Goal: Task Accomplishment & Management: Use online tool/utility

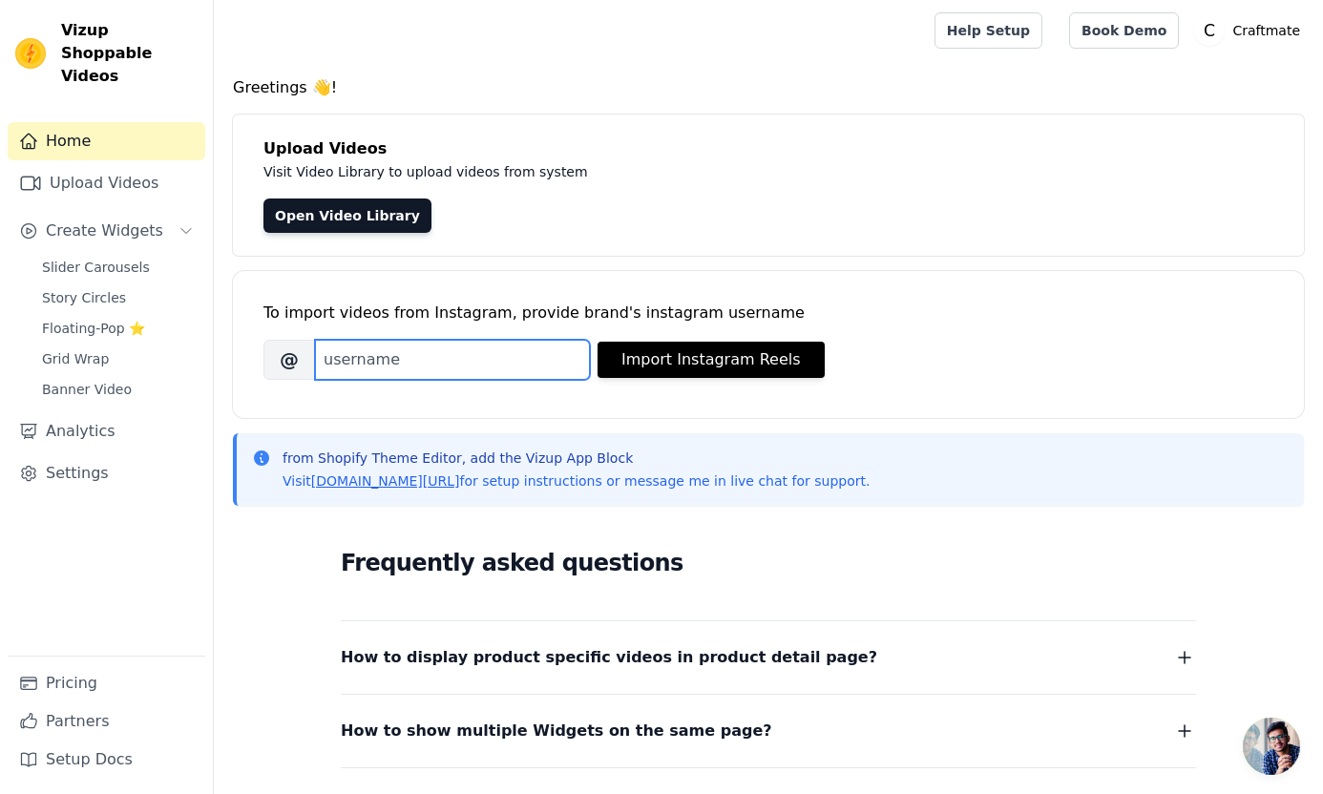
click at [527, 352] on input "Brand's Instagram Username" at bounding box center [452, 360] width 275 height 40
type input "craftmatekits"
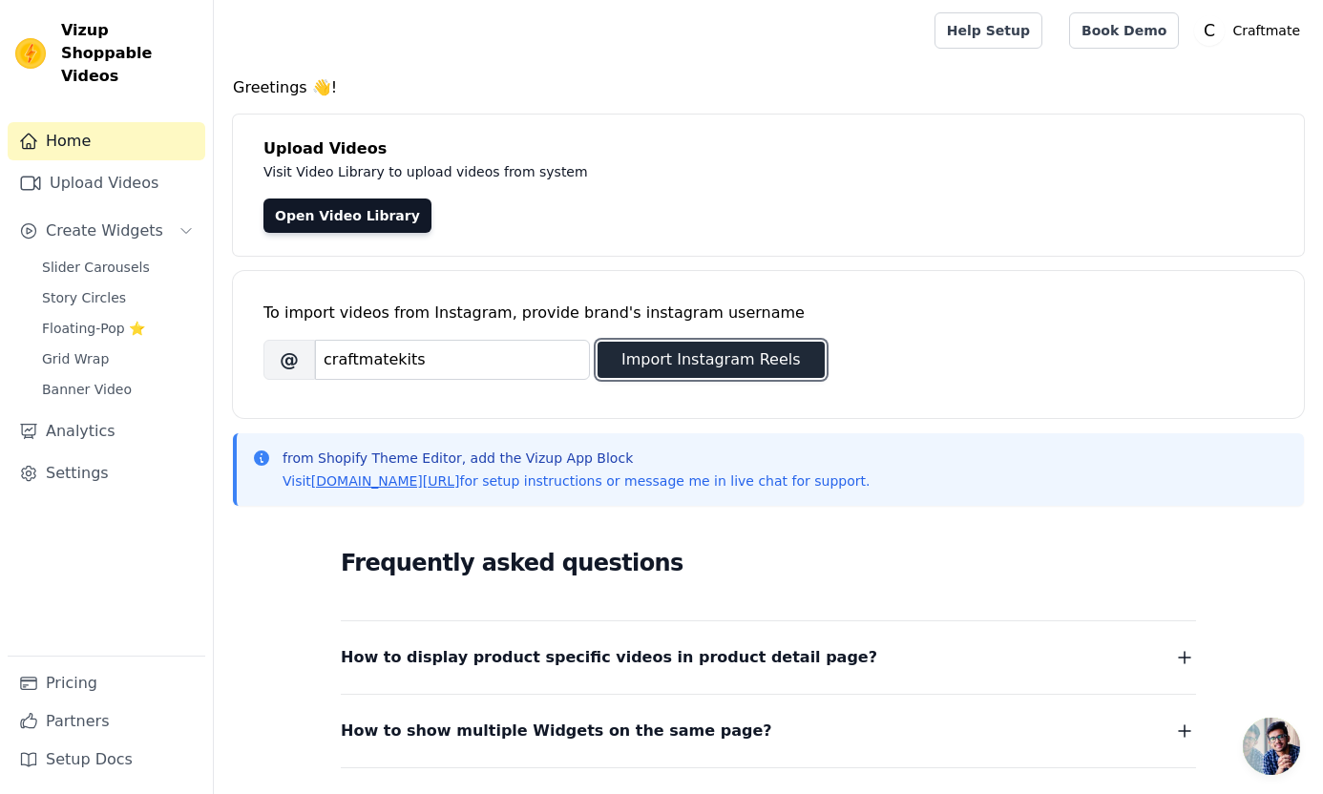
click at [792, 354] on button "Import Instagram Reels" at bounding box center [710, 360] width 227 height 36
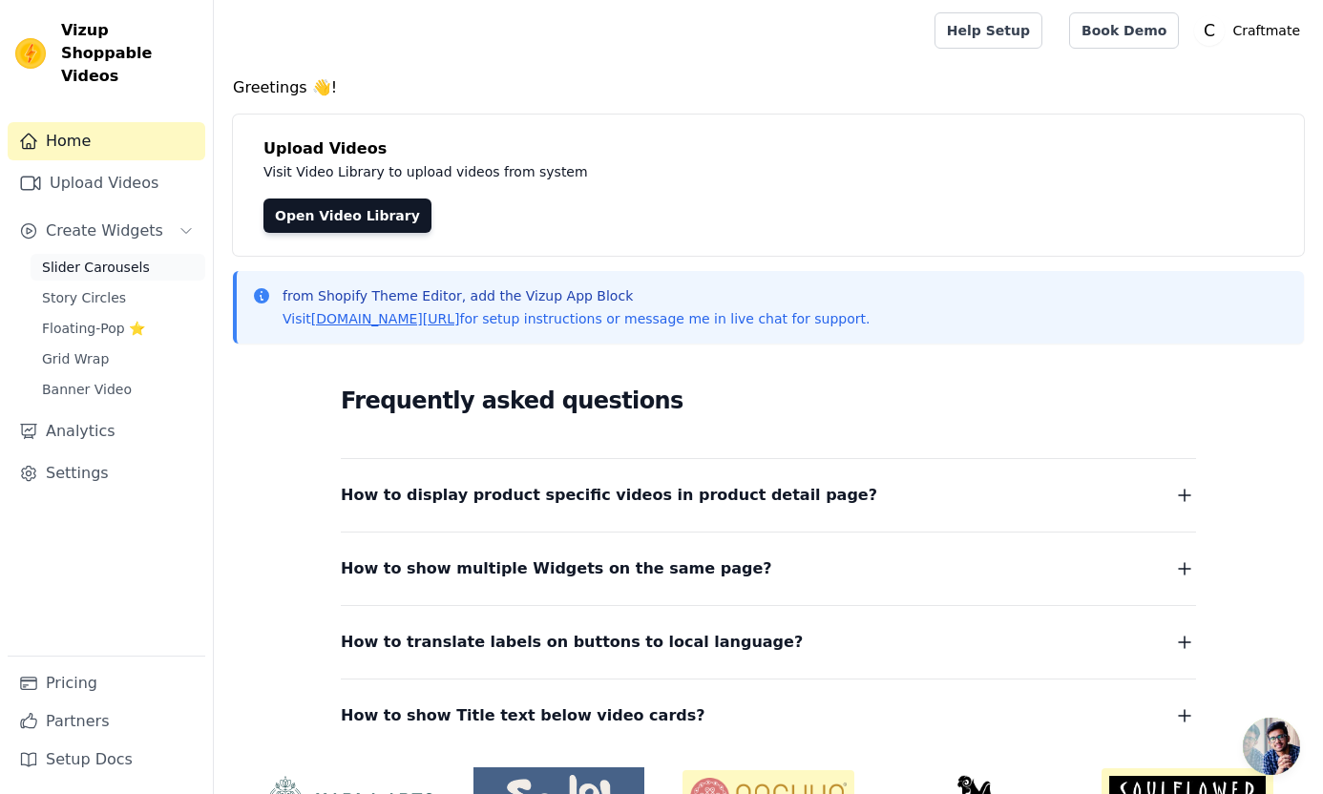
click at [101, 257] on link "Slider Carousels" at bounding box center [118, 267] width 175 height 27
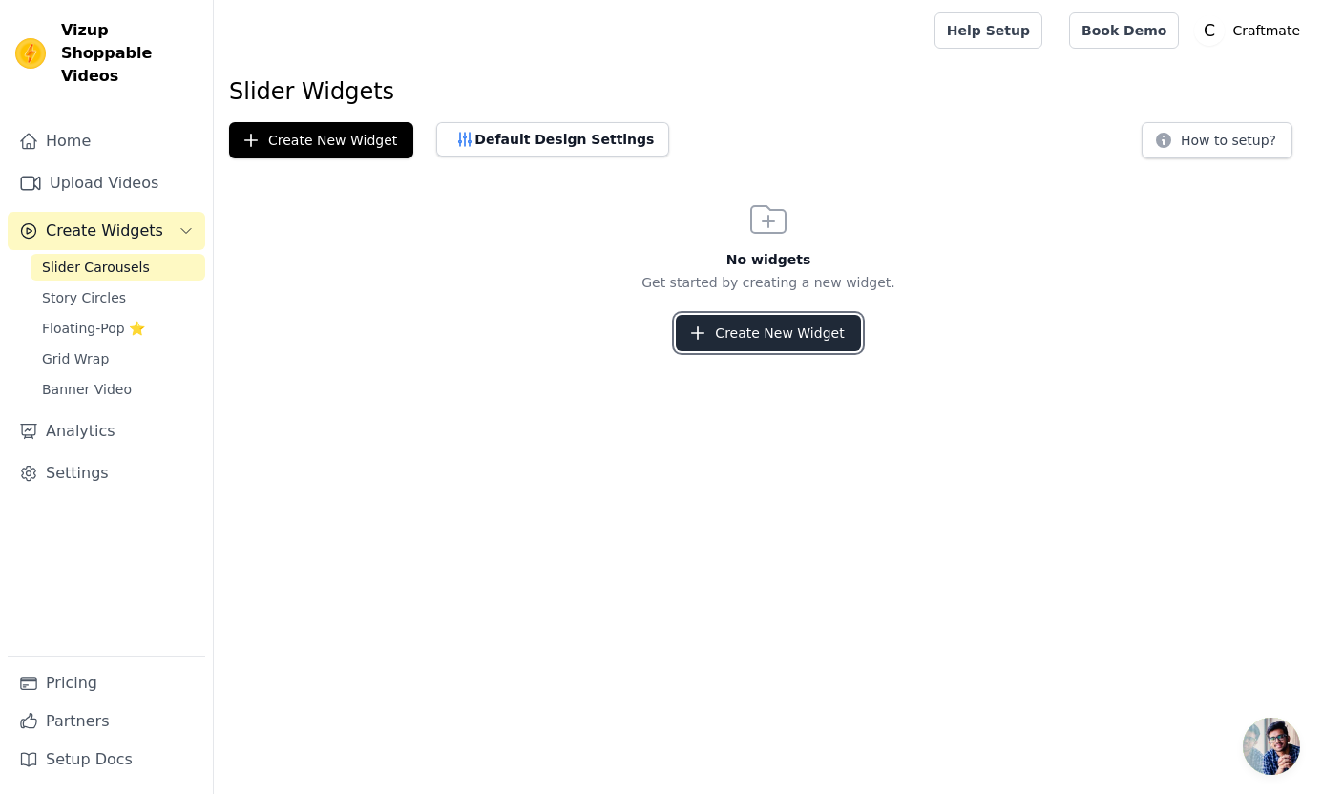
click at [748, 331] on button "Create New Widget" at bounding box center [768, 333] width 184 height 36
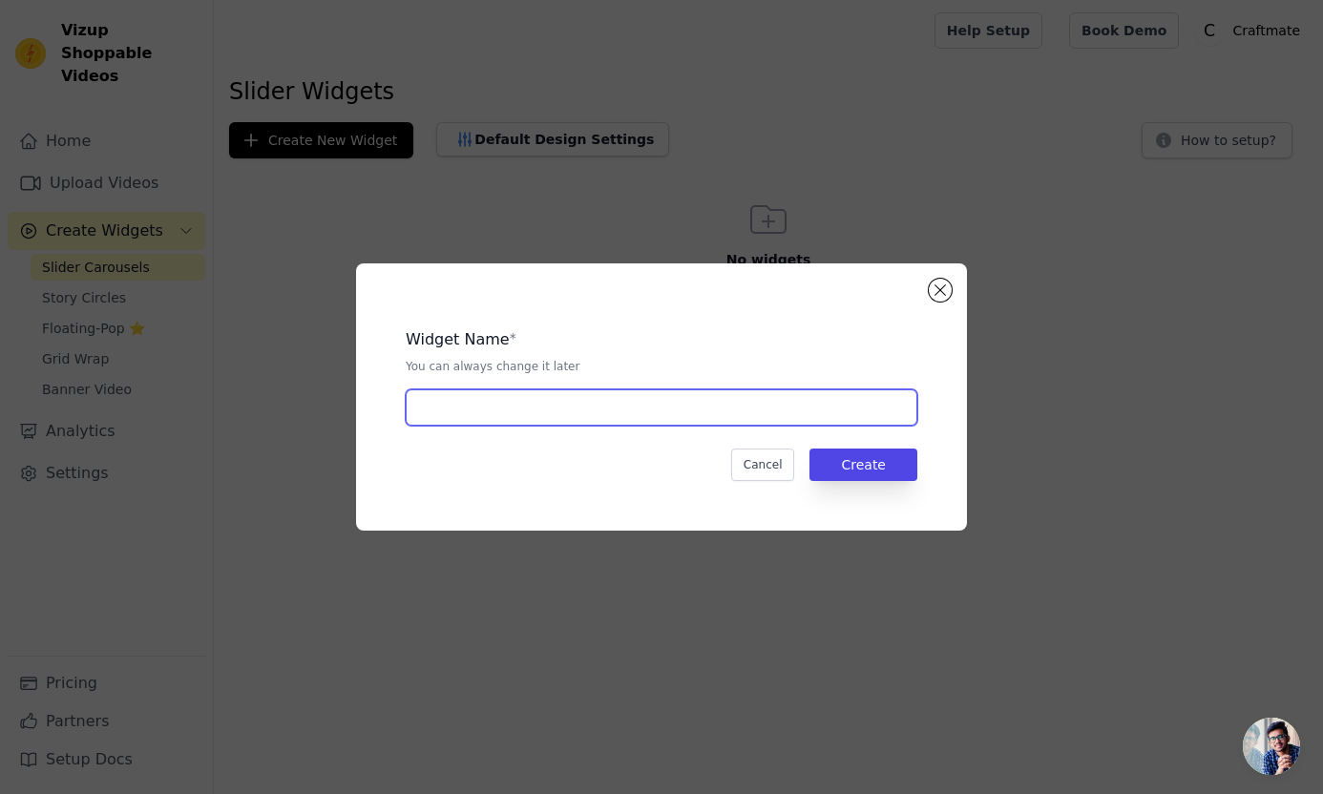
click at [601, 409] on input "text" at bounding box center [661, 407] width 511 height 36
type input "slider"
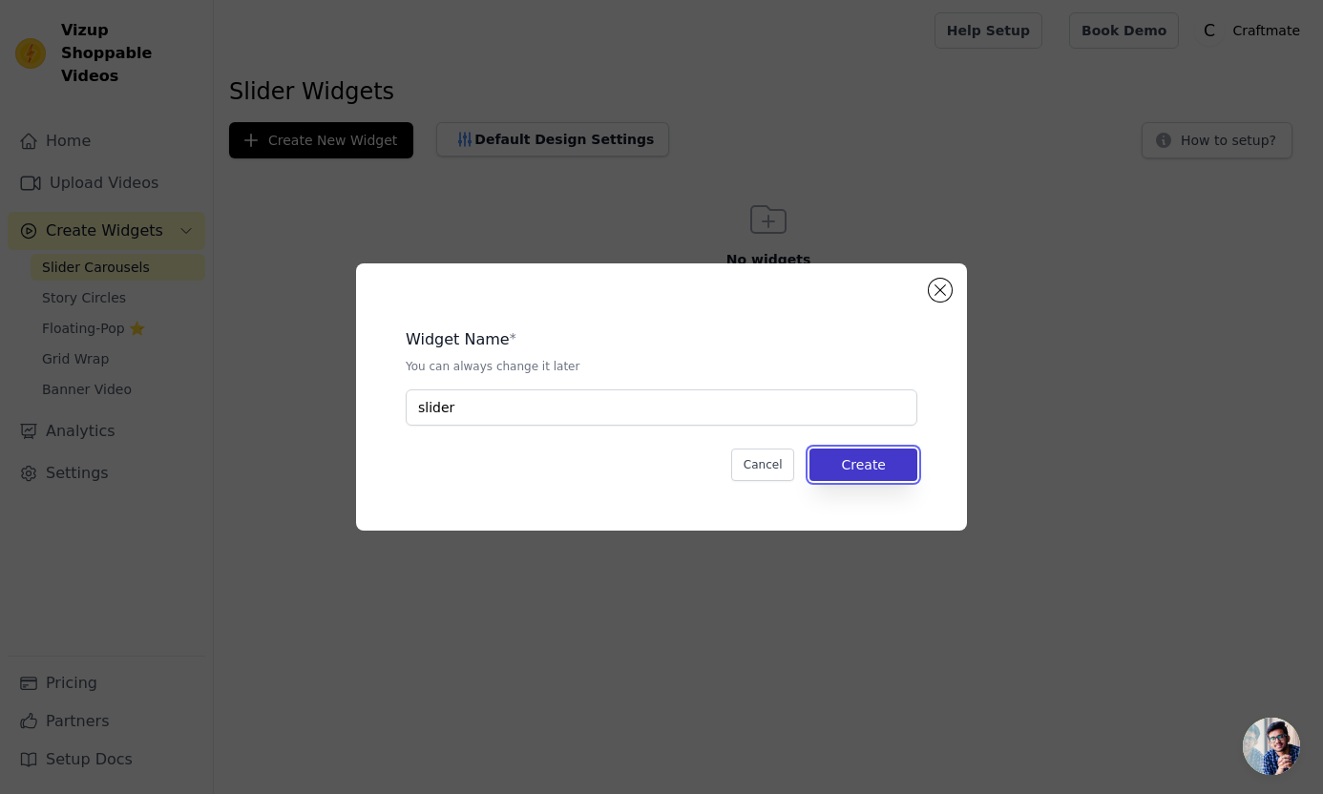
click at [912, 459] on button "Create" at bounding box center [863, 465] width 108 height 32
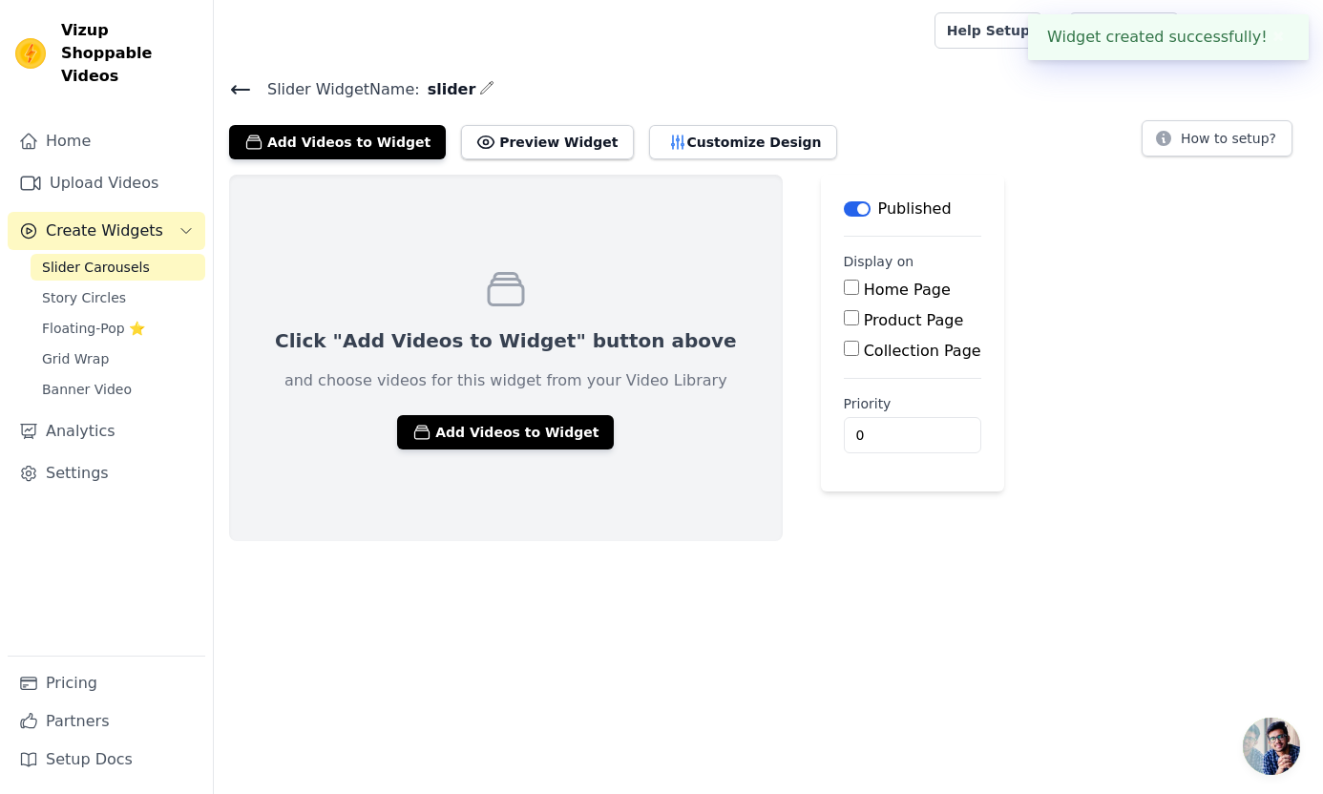
click at [844, 288] on input "Home Page" at bounding box center [851, 287] width 15 height 15
checkbox input "true"
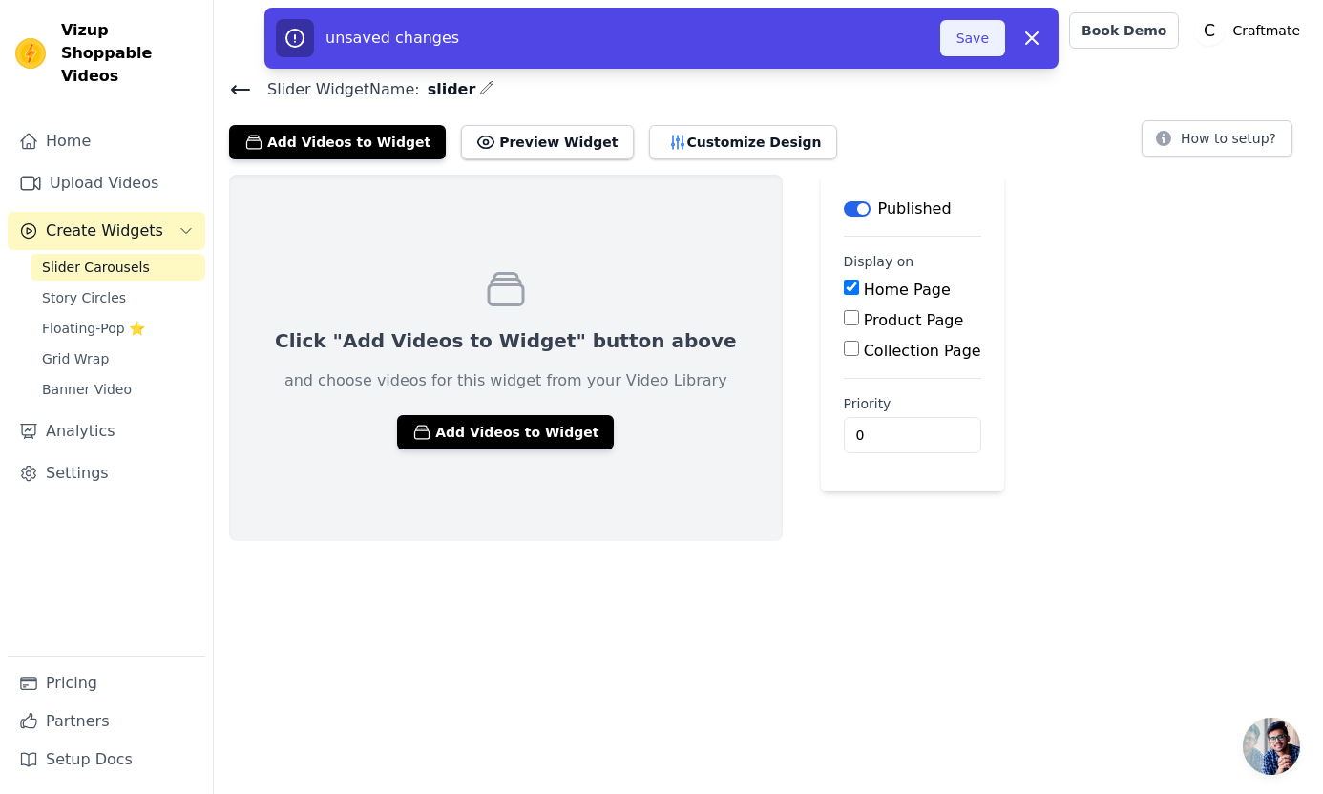
click at [974, 46] on button "Save" at bounding box center [972, 38] width 65 height 36
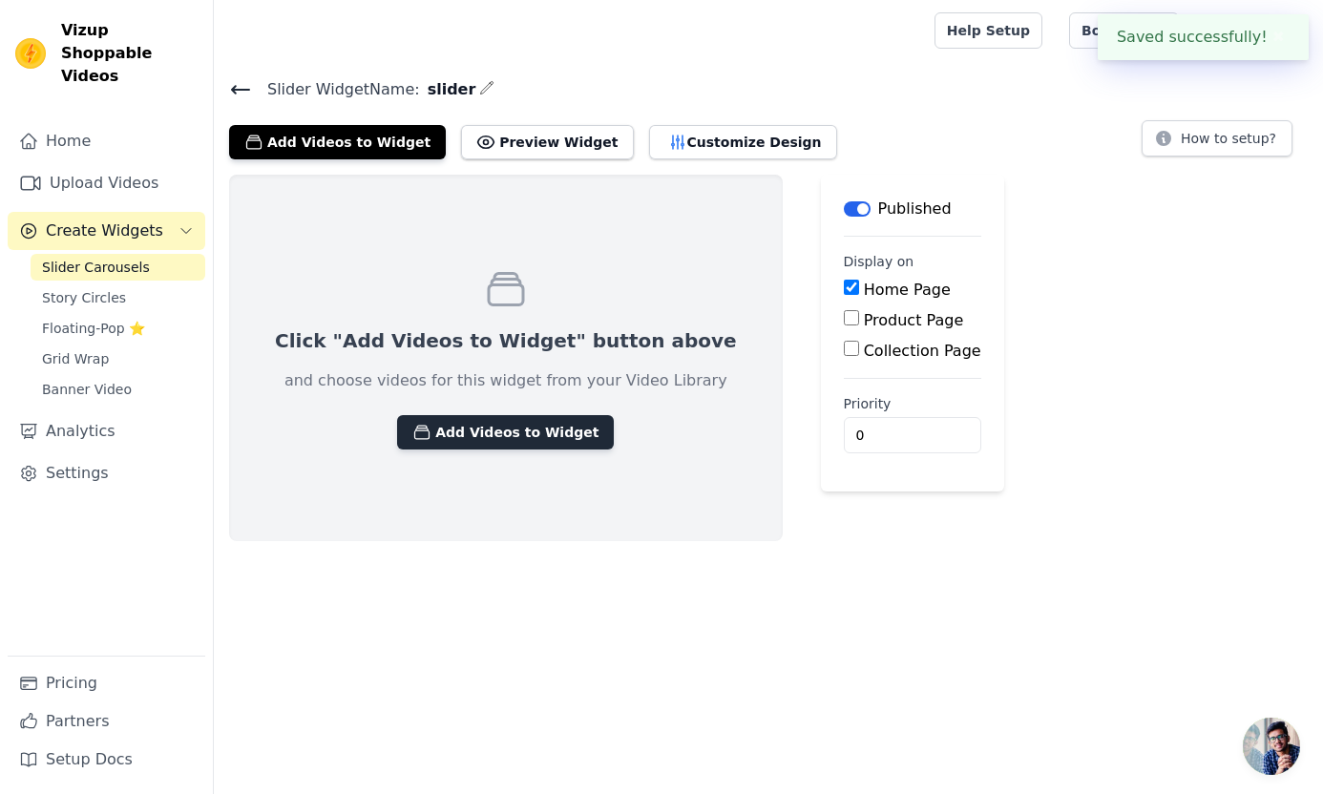
click at [523, 437] on button "Add Videos to Widget" at bounding box center [505, 432] width 217 height 34
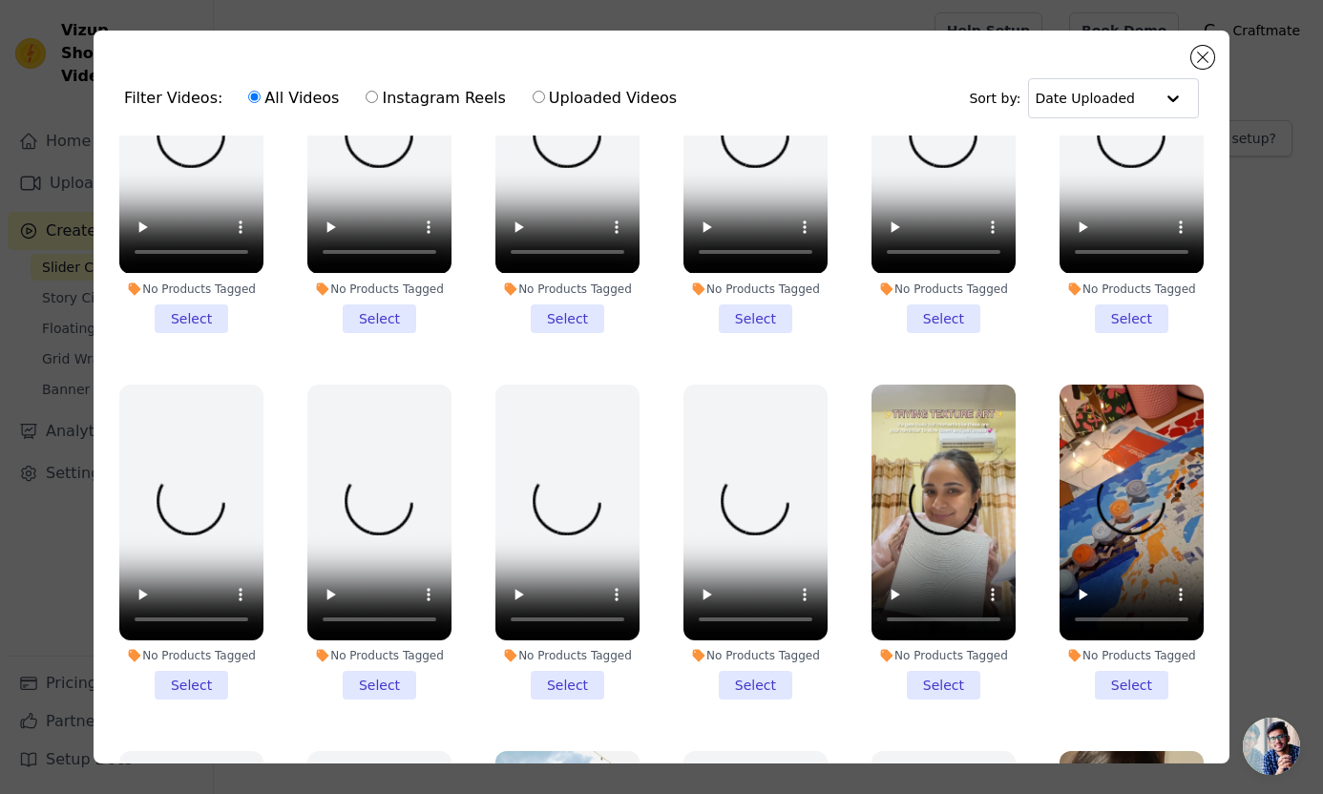
scroll to position [496, 0]
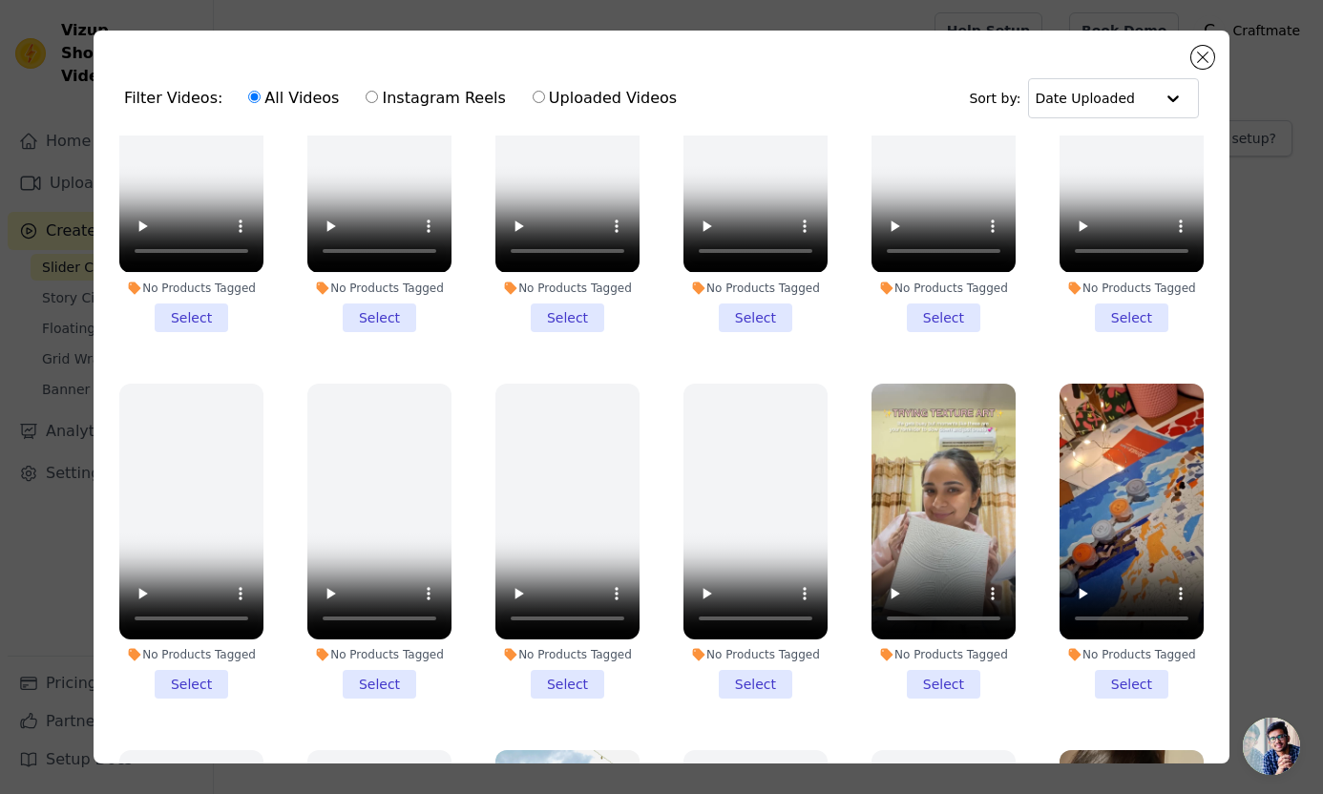
click at [951, 687] on li "No Products Tagged Select" at bounding box center [943, 541] width 144 height 315
click at [0, 0] on input "No Products Tagged Select" at bounding box center [0, 0] width 0 height 0
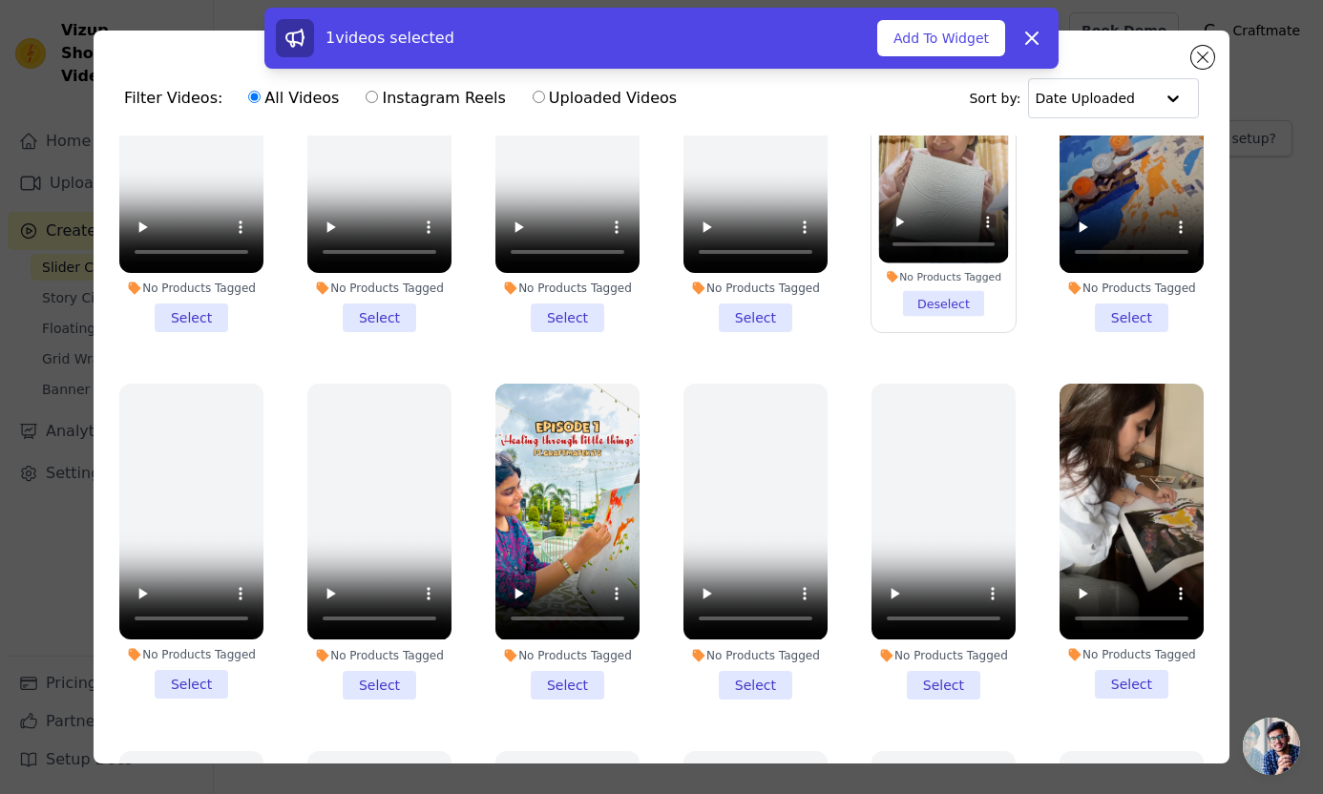
scroll to position [866, 0]
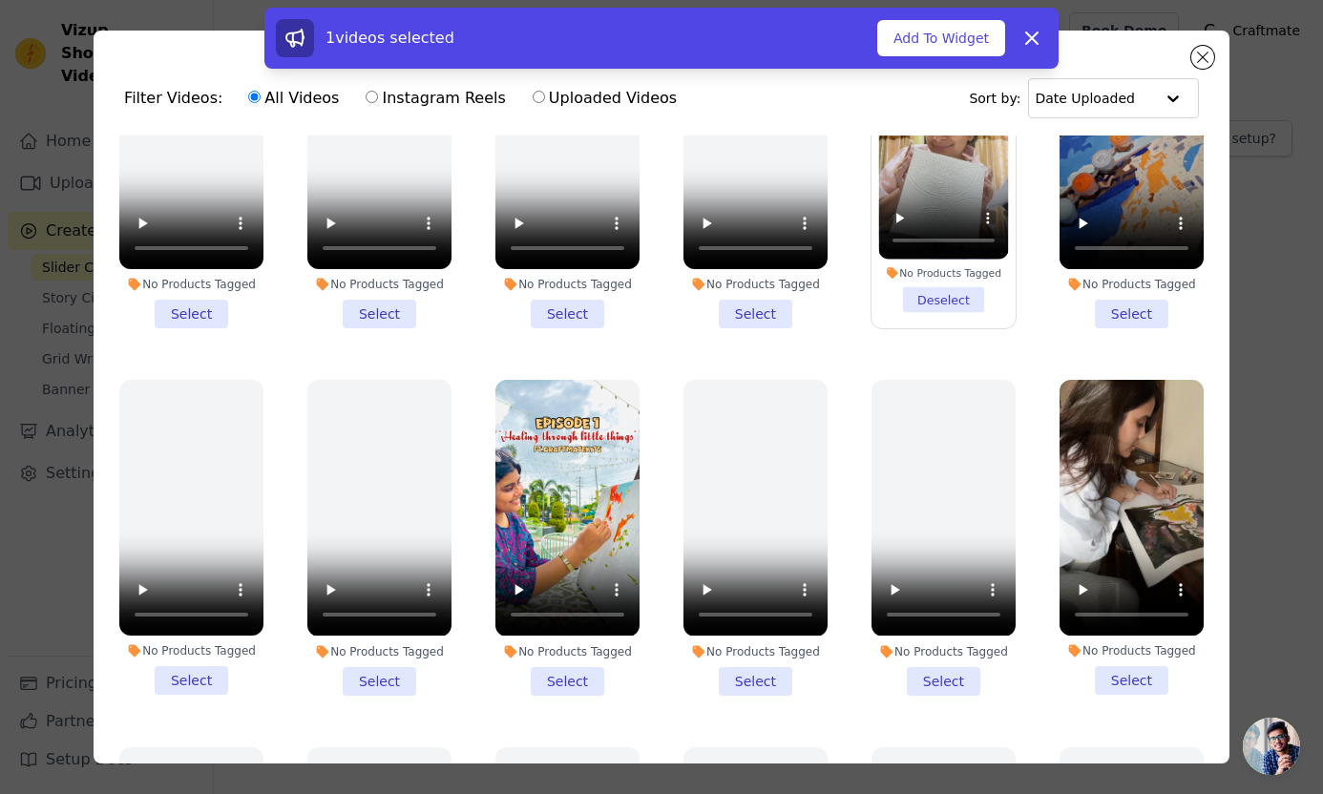
click at [599, 682] on li "No Products Tagged Select" at bounding box center [567, 537] width 144 height 315
click at [0, 0] on input "No Products Tagged Select" at bounding box center [0, 0] width 0 height 0
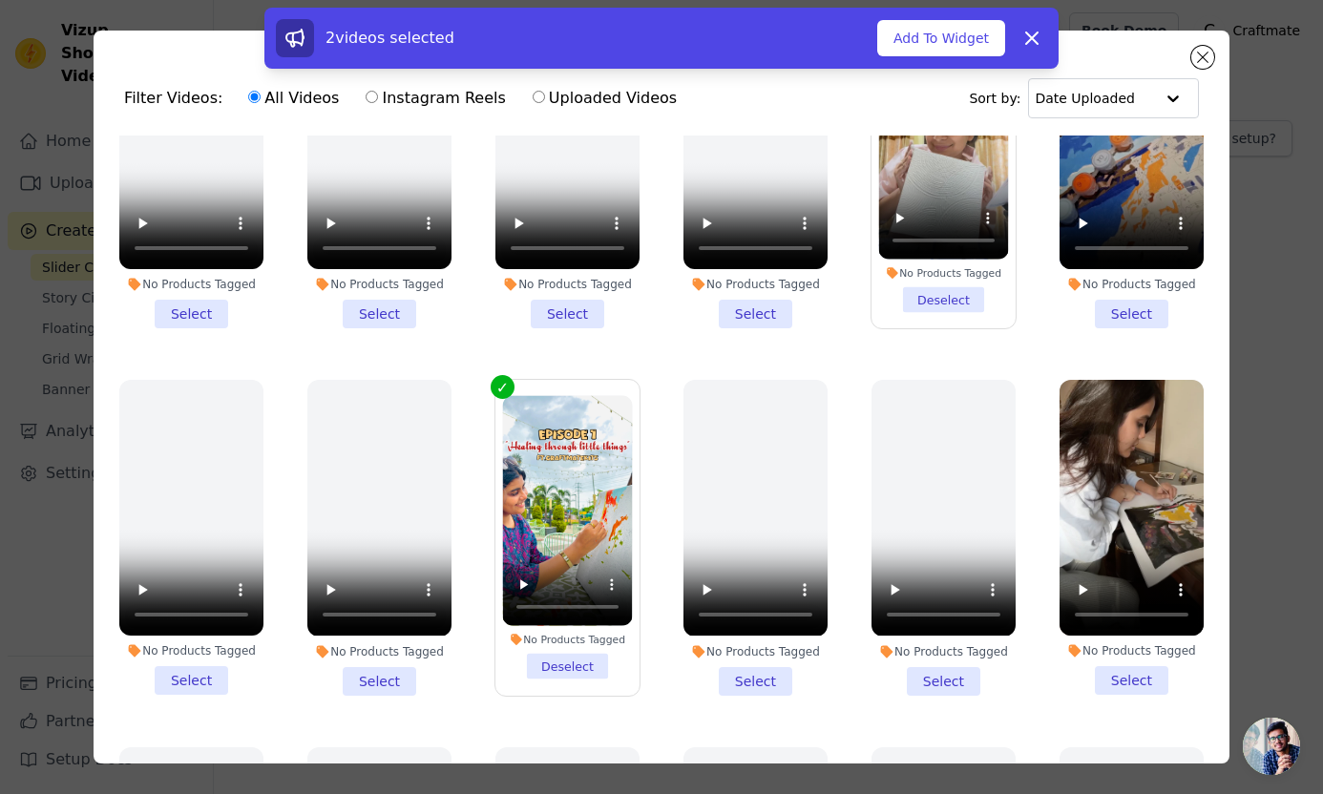
click at [1116, 678] on li "No Products Tagged Select" at bounding box center [1131, 537] width 144 height 315
click at [0, 0] on input "No Products Tagged Select" at bounding box center [0, 0] width 0 height 0
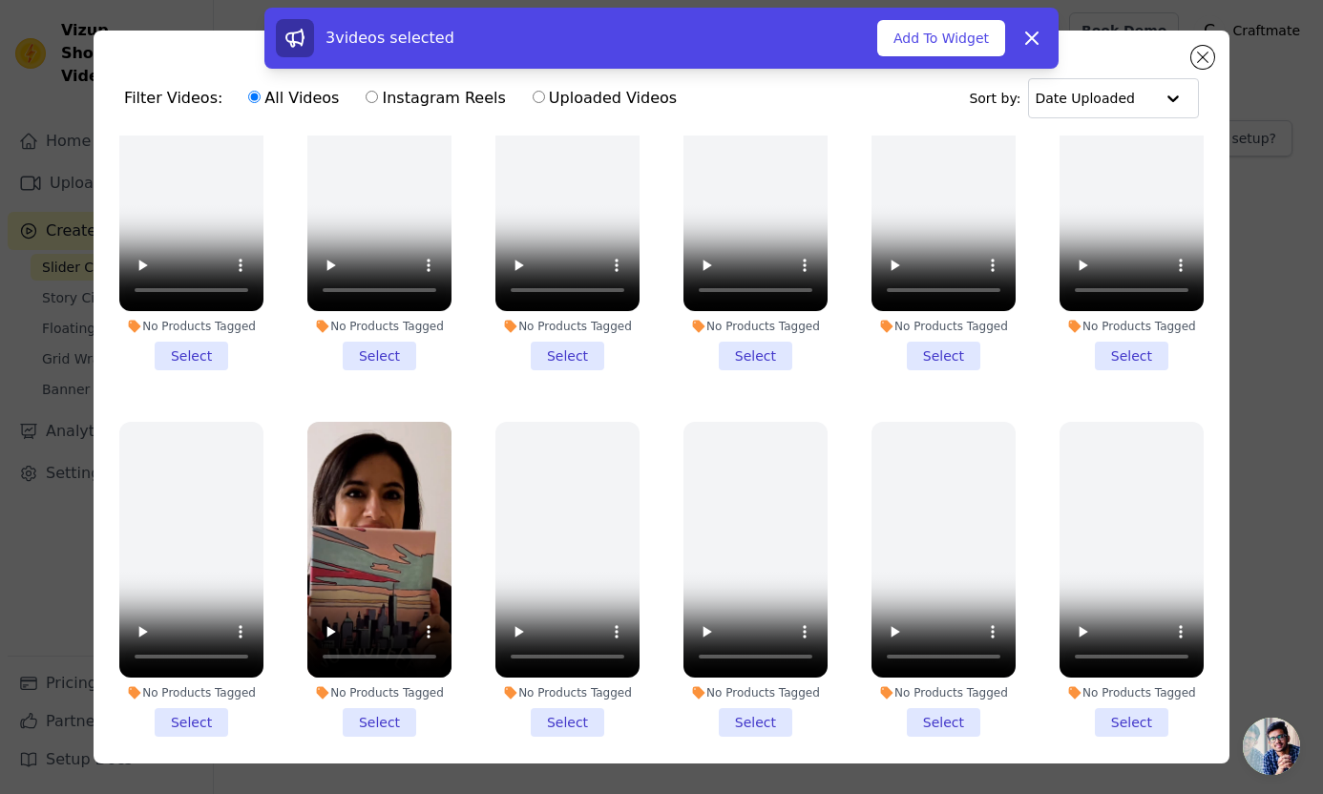
scroll to position [1560, 0]
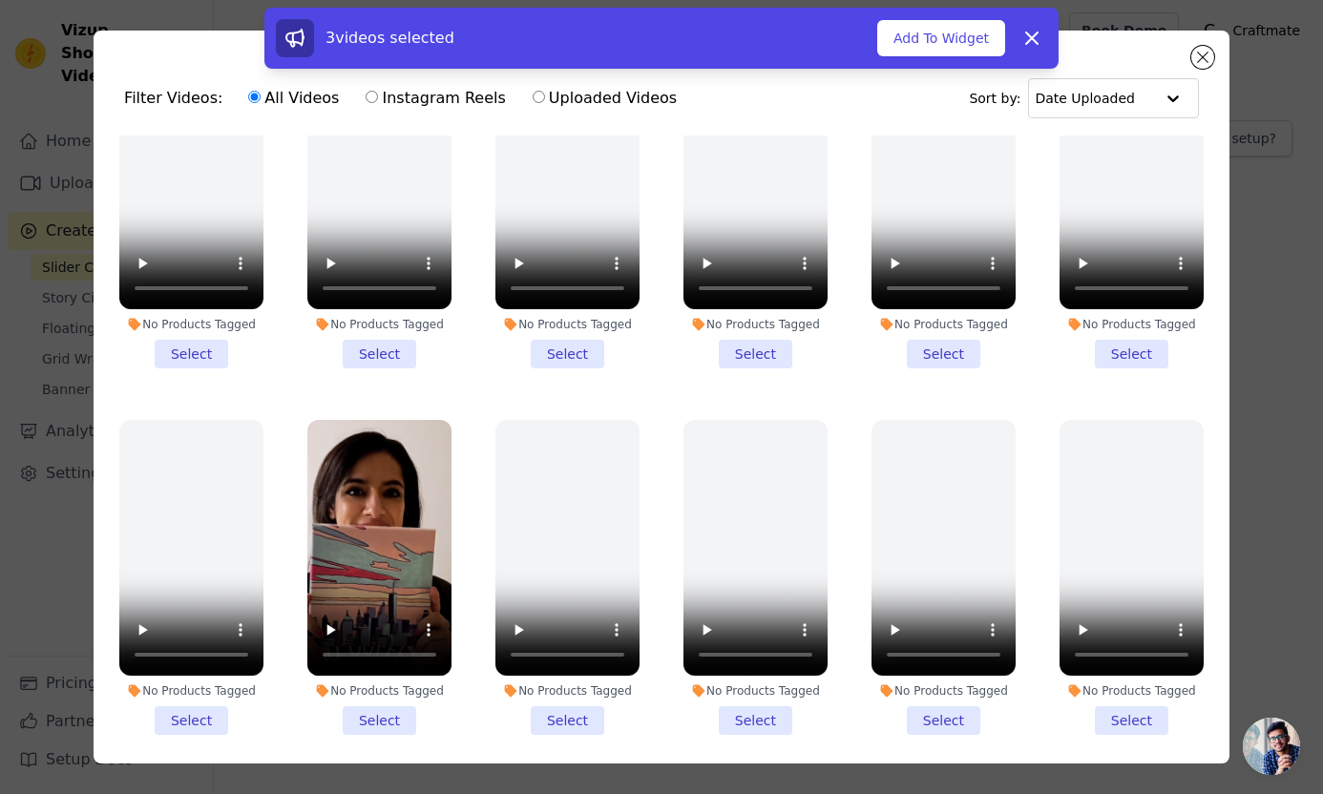
click at [387, 730] on li "No Products Tagged Select" at bounding box center [379, 577] width 144 height 315
click at [0, 0] on input "No Products Tagged Select" at bounding box center [0, 0] width 0 height 0
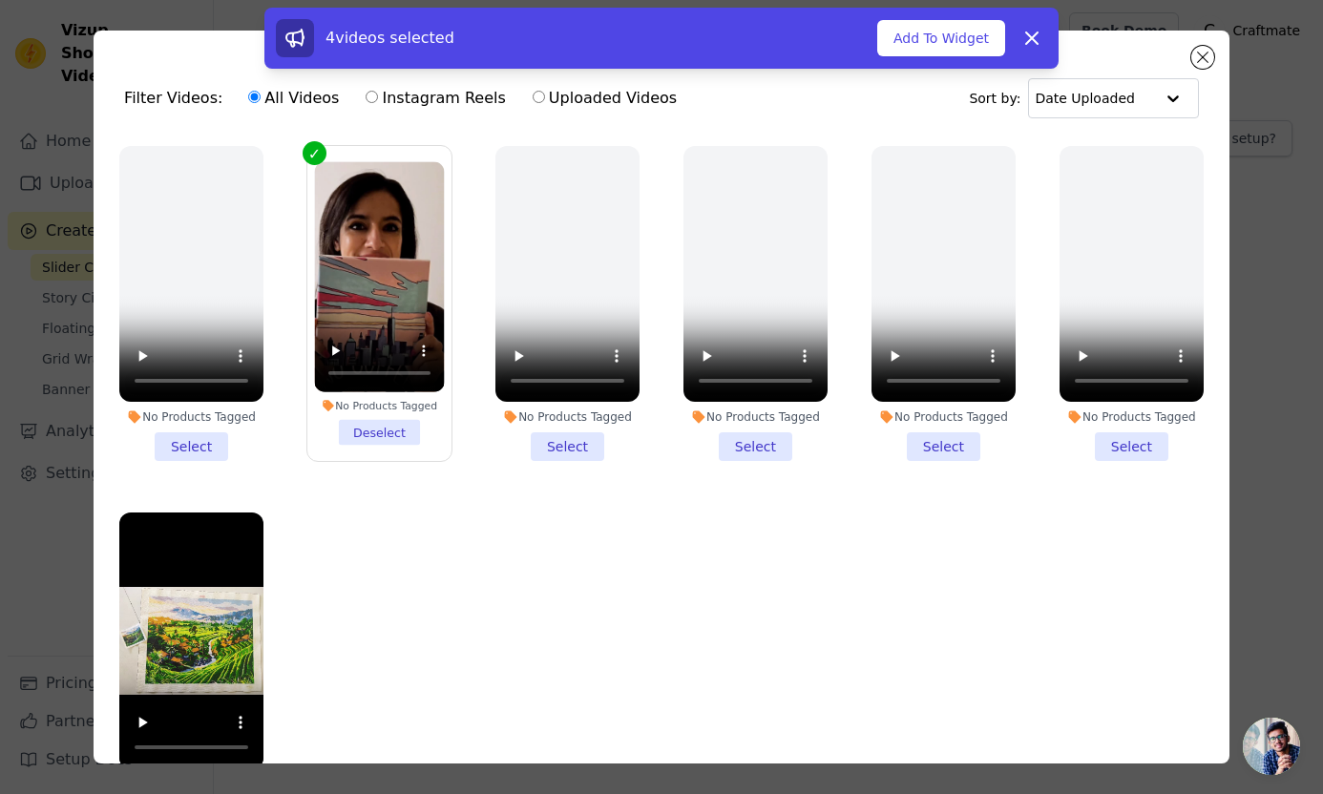
scroll to position [166, 0]
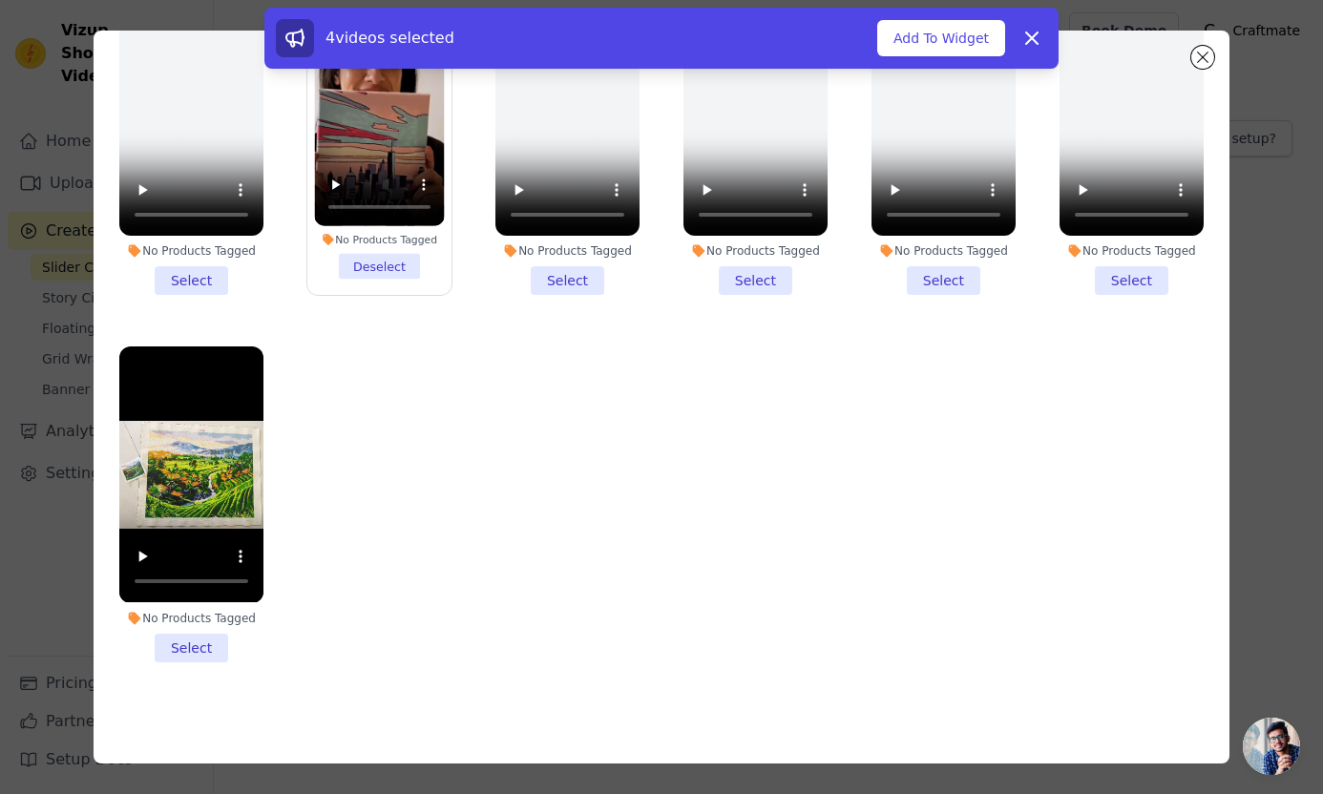
click at [184, 655] on li "No Products Tagged Select" at bounding box center [191, 503] width 144 height 315
click at [0, 0] on input "No Products Tagged Select" at bounding box center [0, 0] width 0 height 0
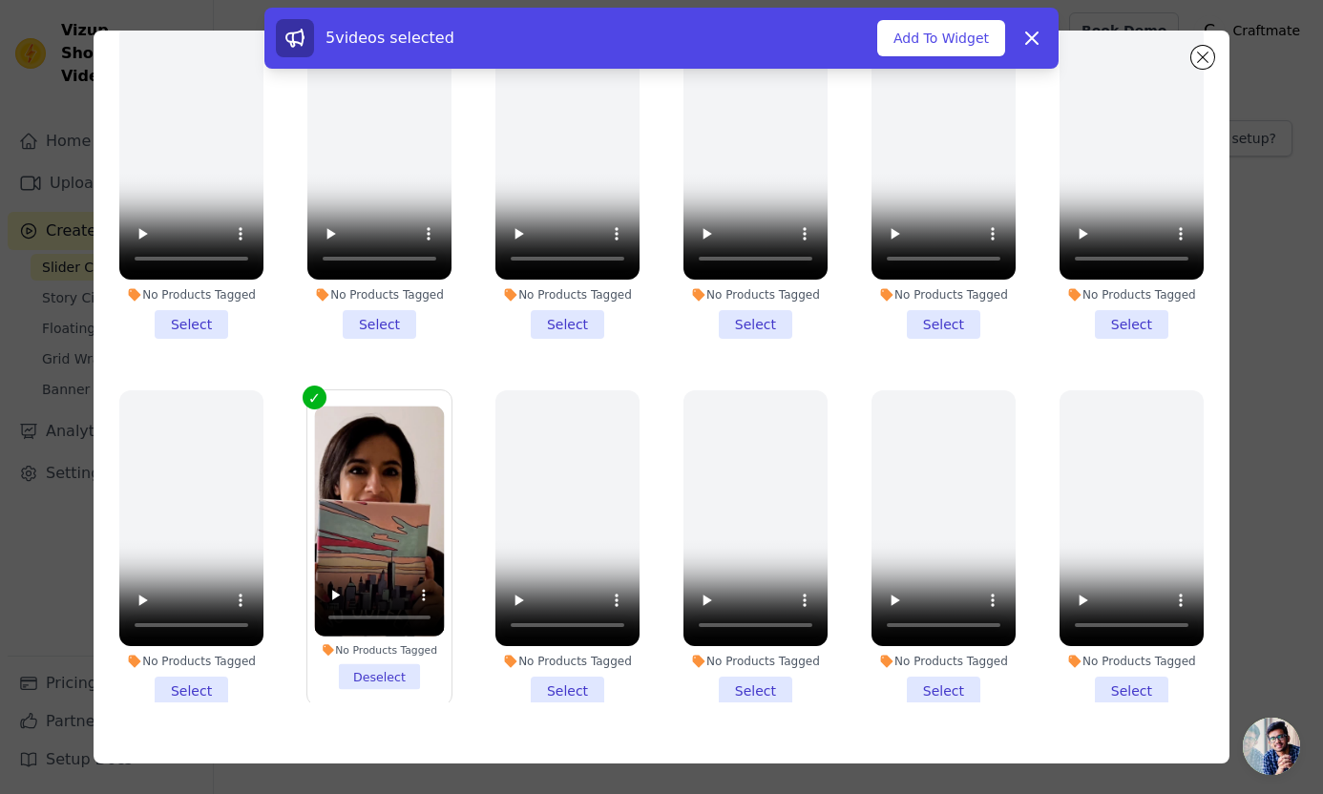
scroll to position [1417, 0]
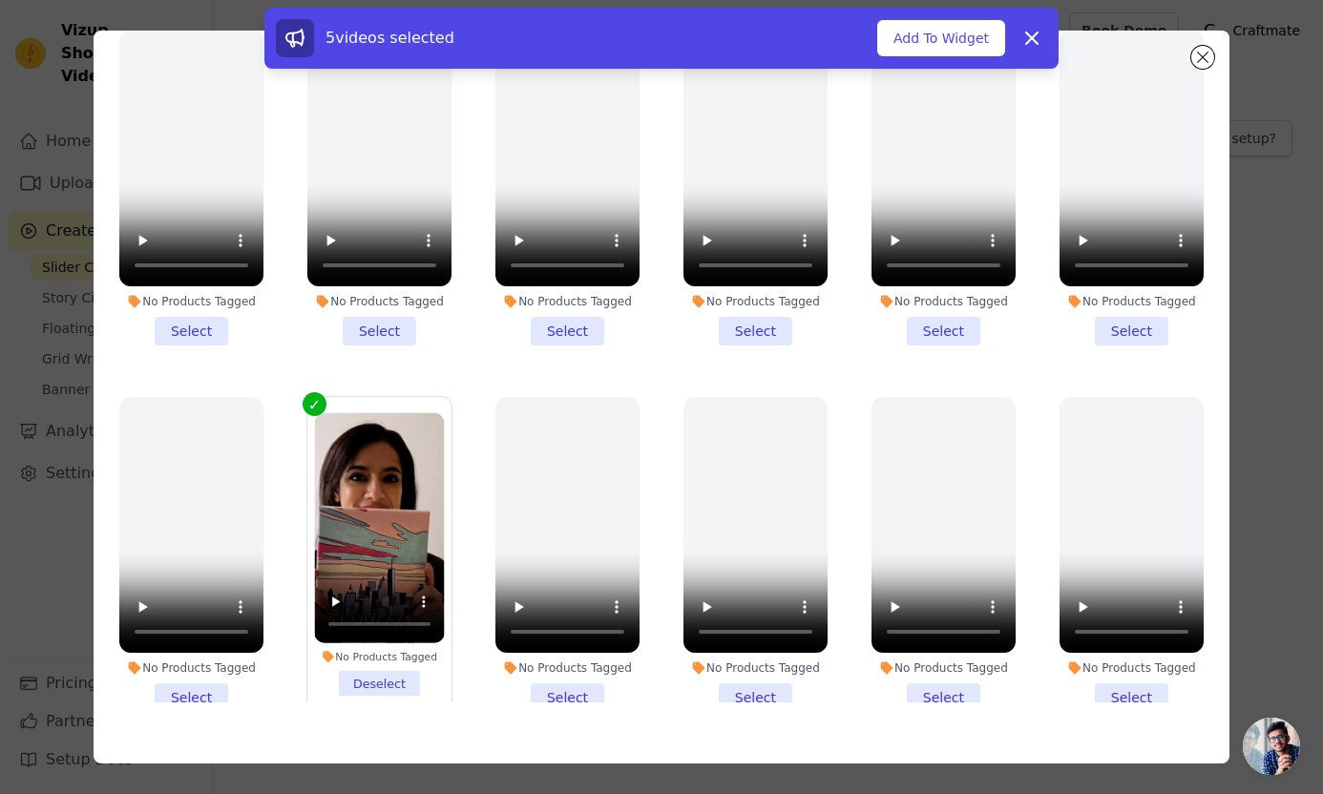
click at [924, 690] on li "No Products Tagged Select" at bounding box center [943, 554] width 144 height 315
click at [0, 0] on input "No Products Tagged Select" at bounding box center [0, 0] width 0 height 0
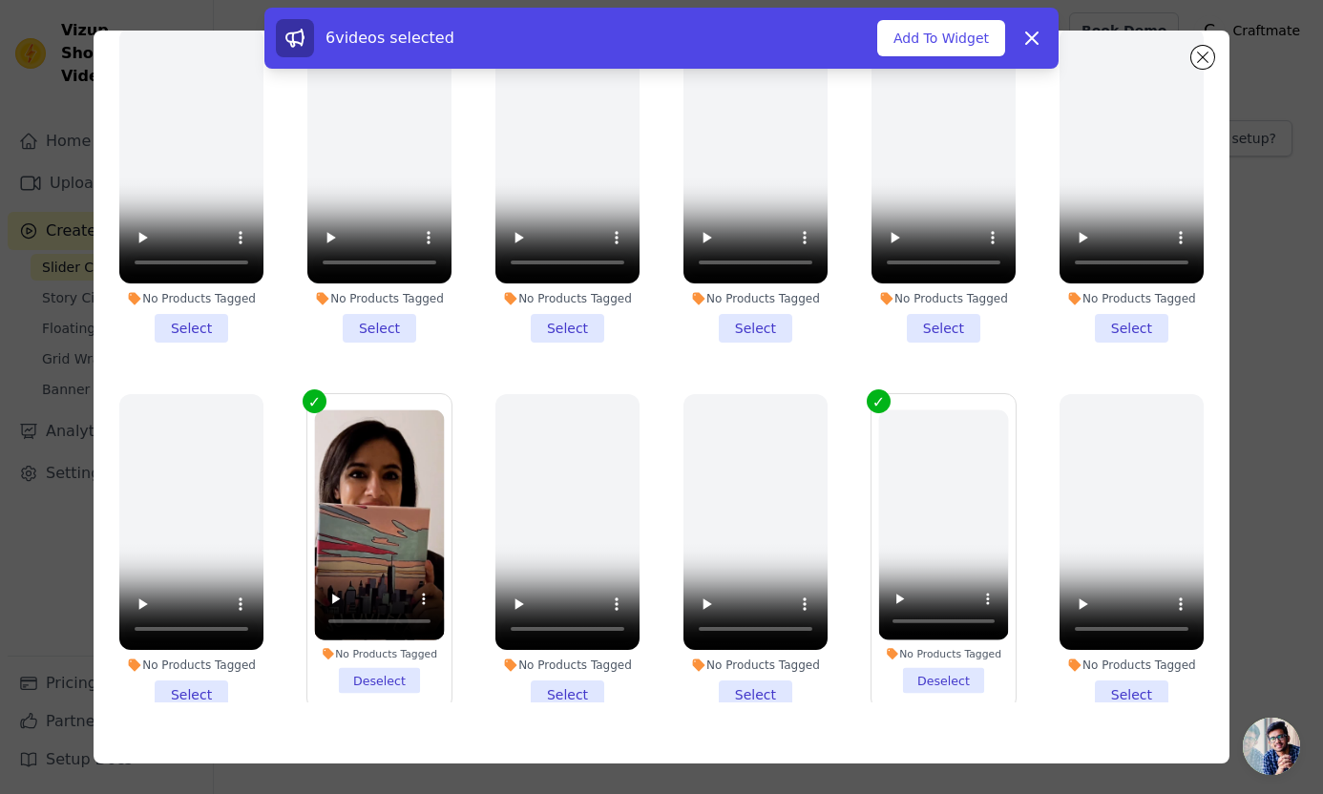
scroll to position [1725, 0]
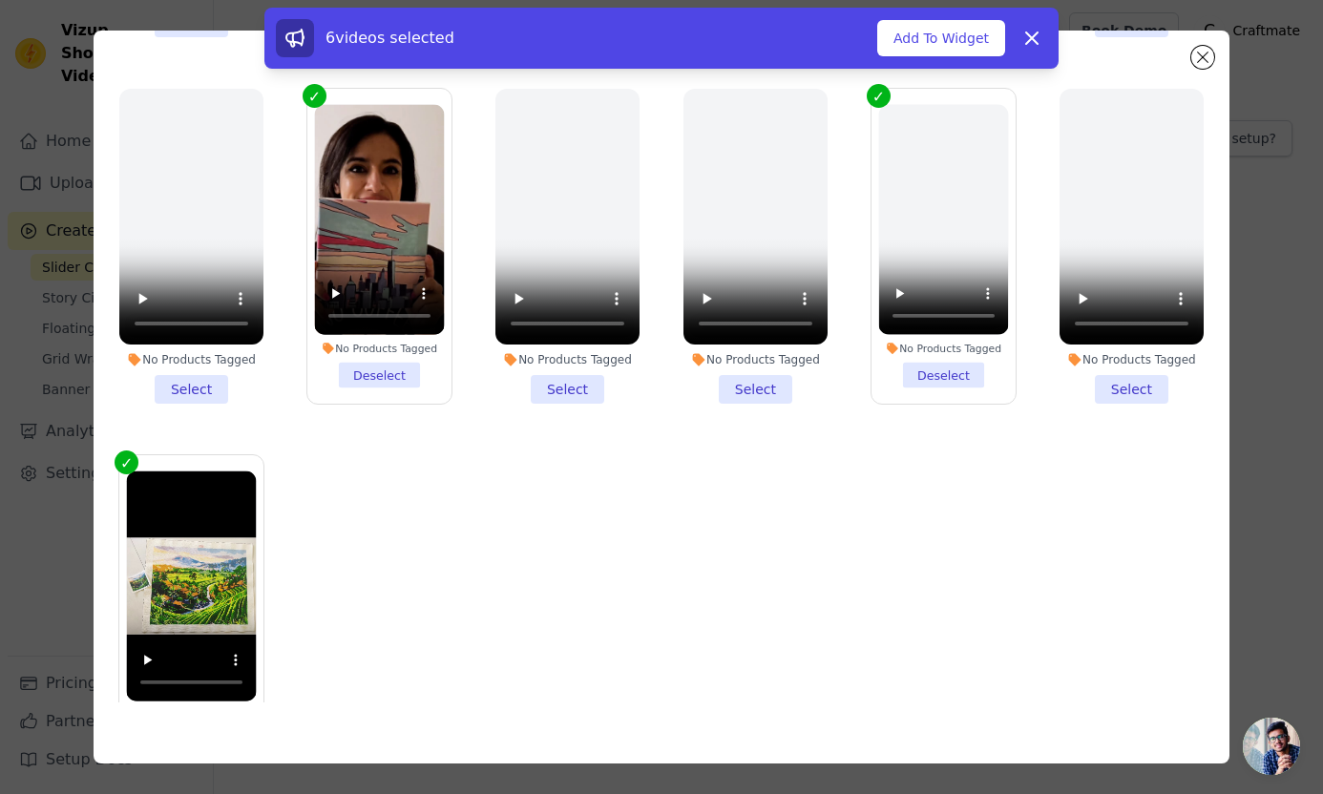
click at [933, 384] on li "No Products Tagged Deselect" at bounding box center [944, 245] width 130 height 283
click at [0, 0] on input "No Products Tagged Deselect" at bounding box center [0, 0] width 0 height 0
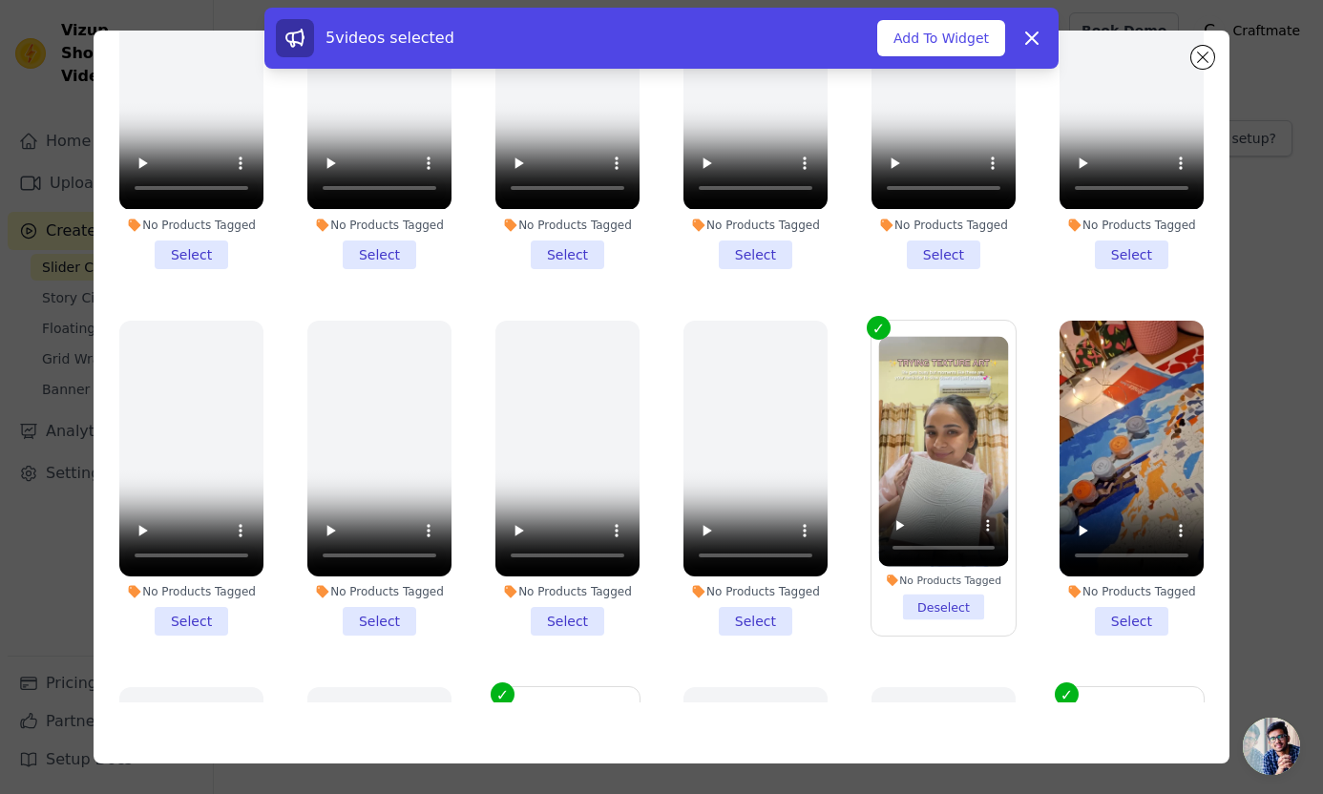
scroll to position [391, 0]
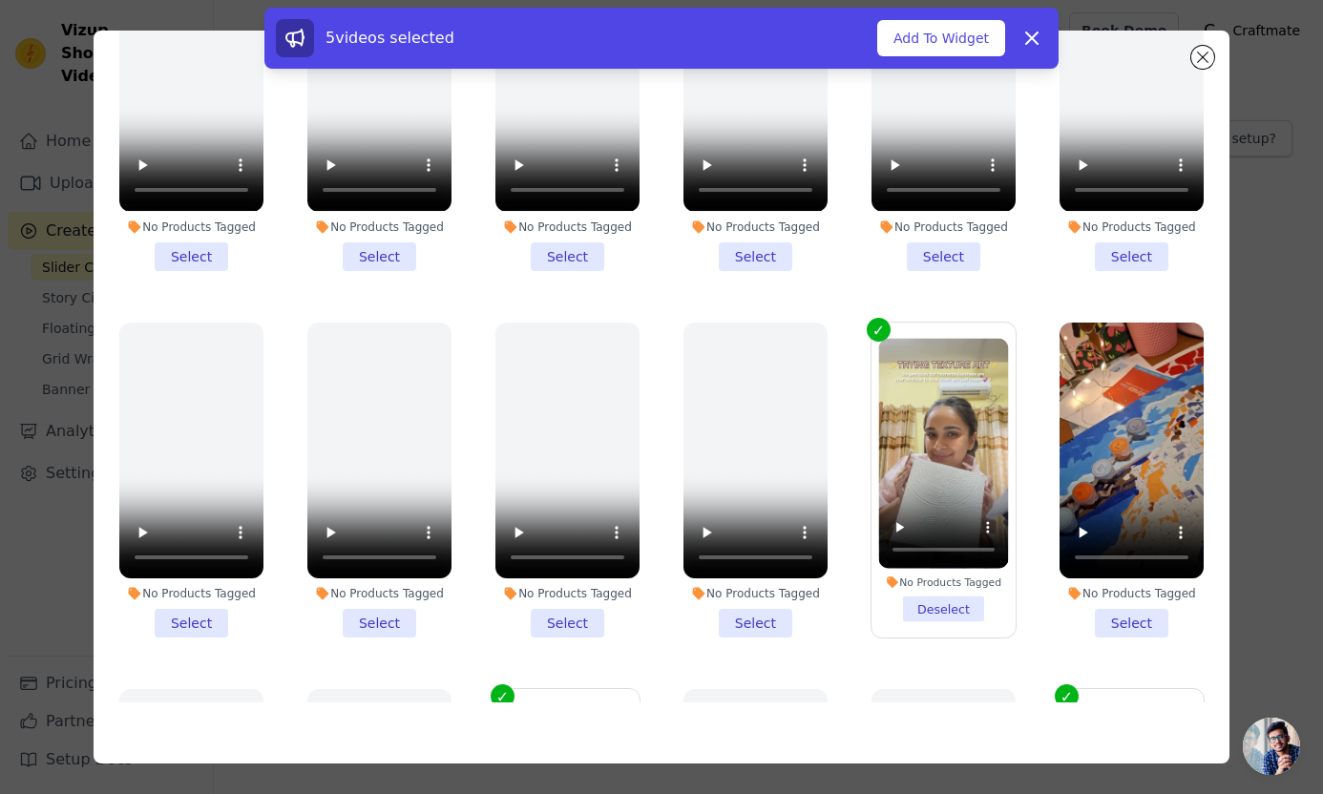
click at [1132, 629] on li "No Products Tagged Select" at bounding box center [1131, 480] width 144 height 315
click at [0, 0] on input "No Products Tagged Select" at bounding box center [0, 0] width 0 height 0
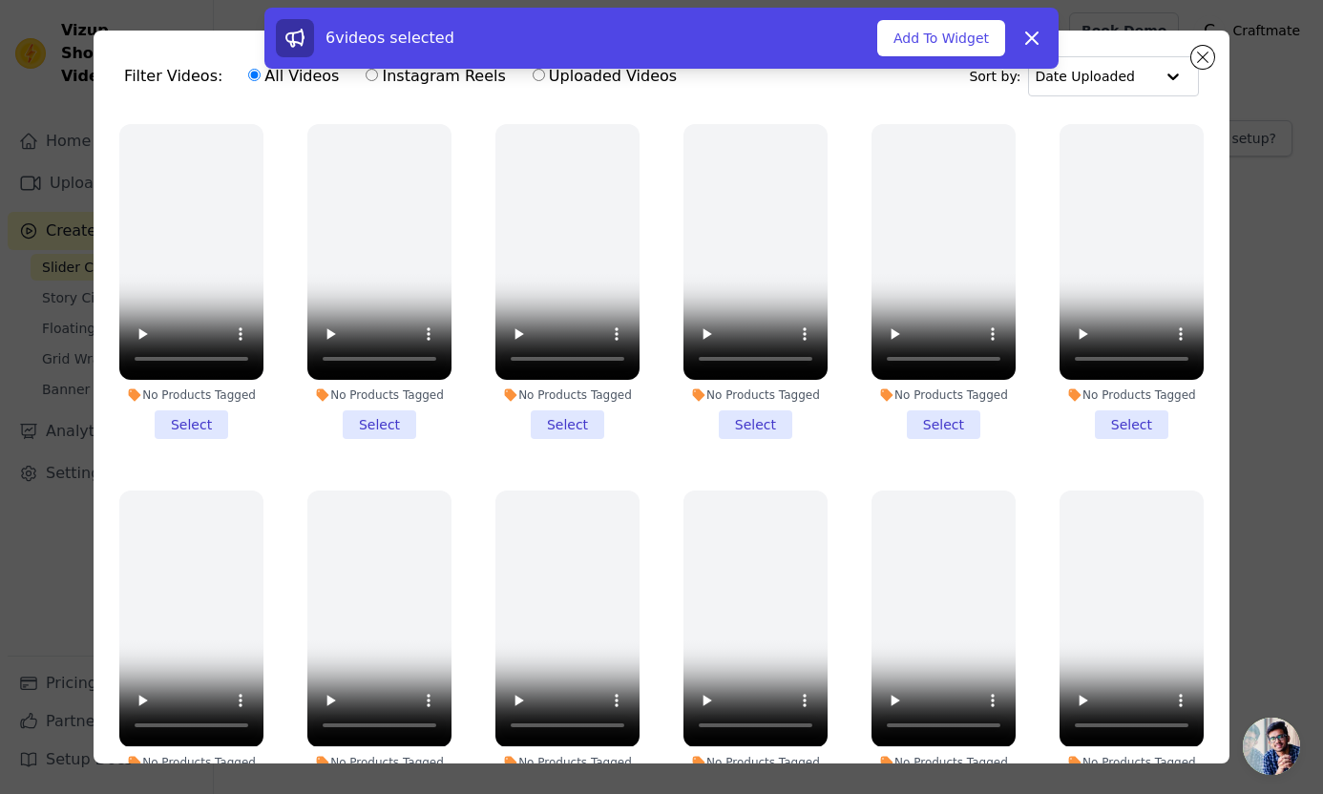
scroll to position [0, 0]
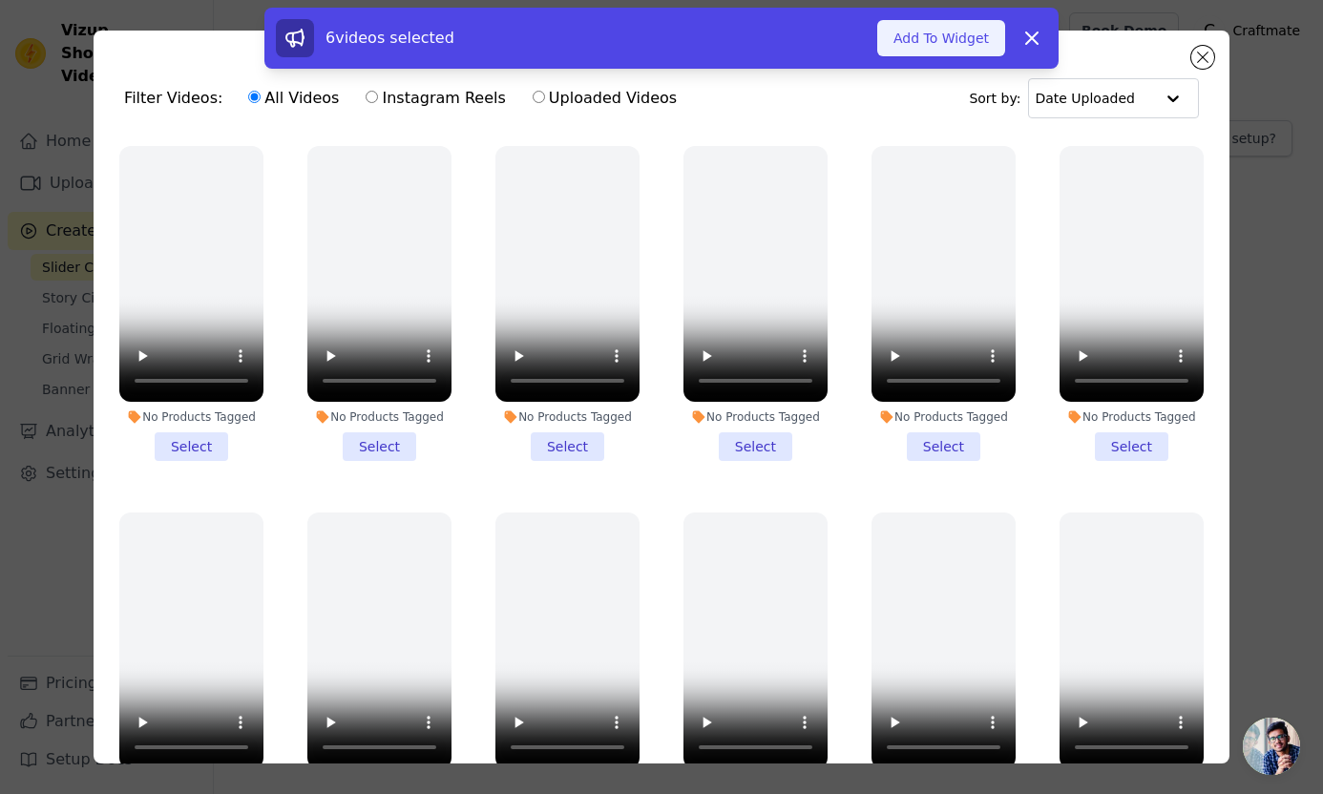
click at [951, 47] on button "Add To Widget" at bounding box center [941, 38] width 128 height 36
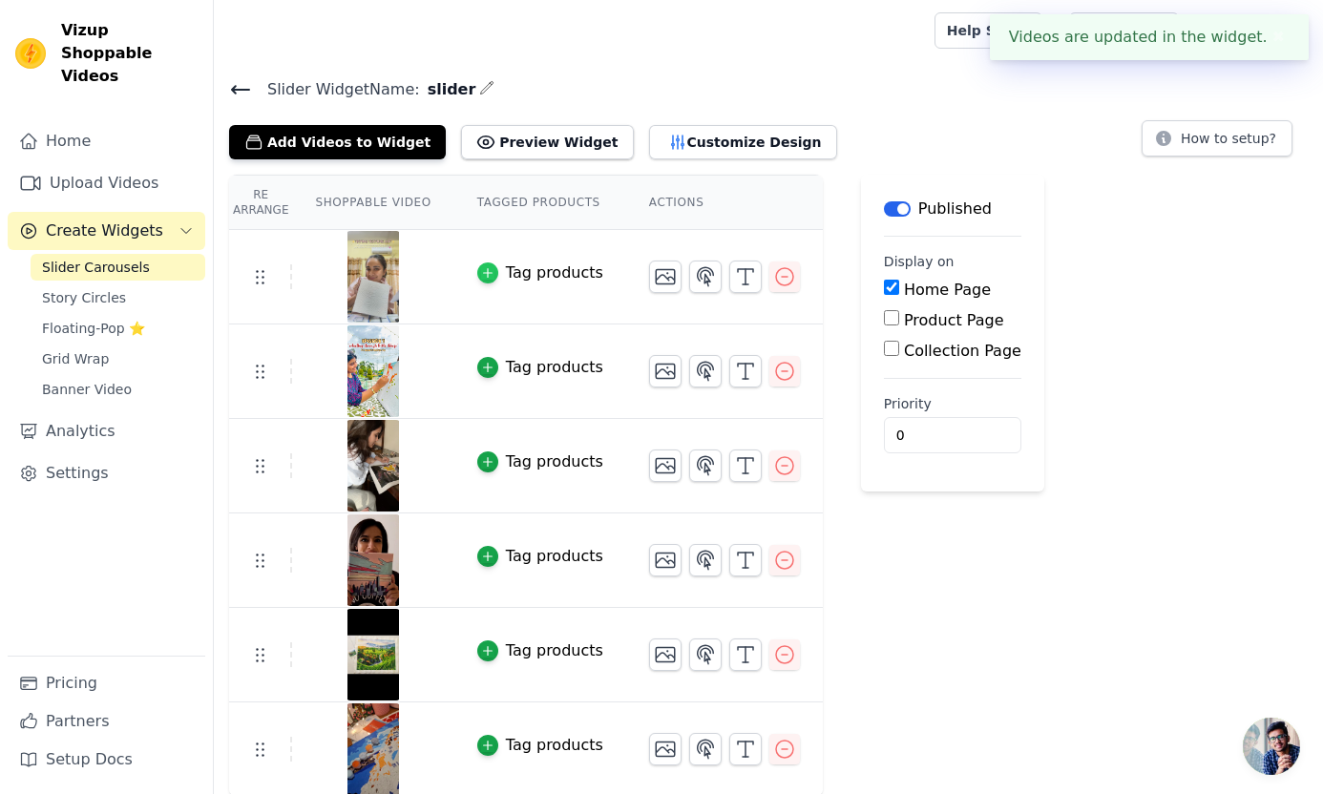
click at [490, 275] on icon "button" at bounding box center [487, 272] width 13 height 13
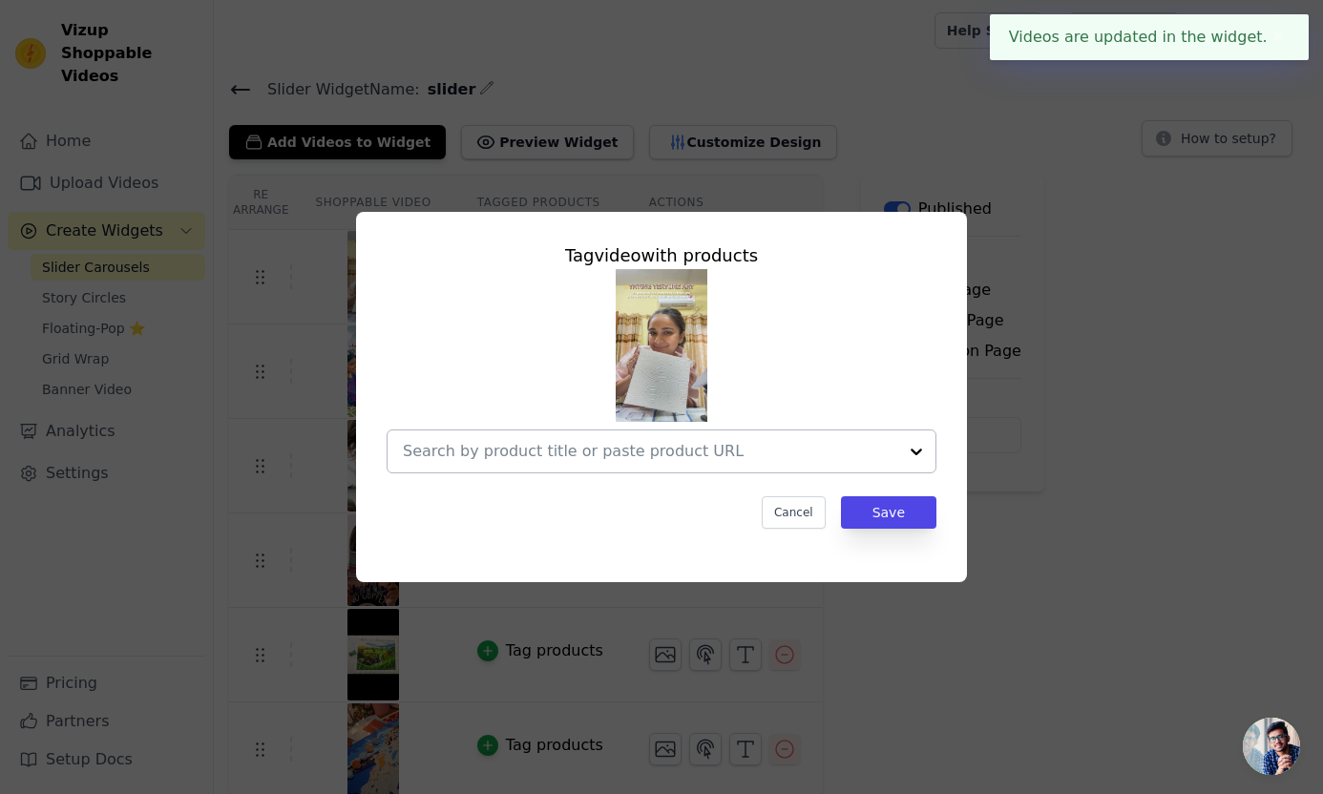
click at [700, 454] on input "text" at bounding box center [650, 451] width 494 height 23
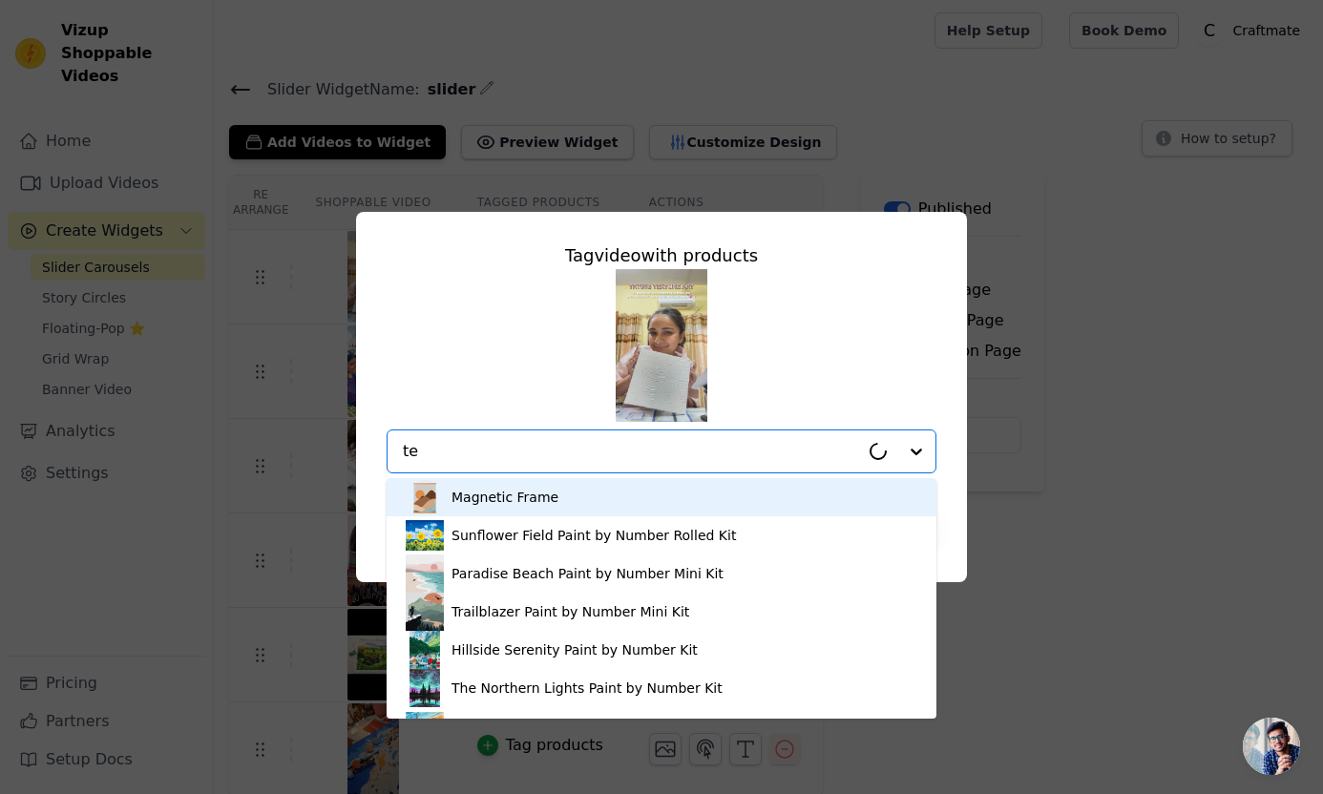
type input "tex"
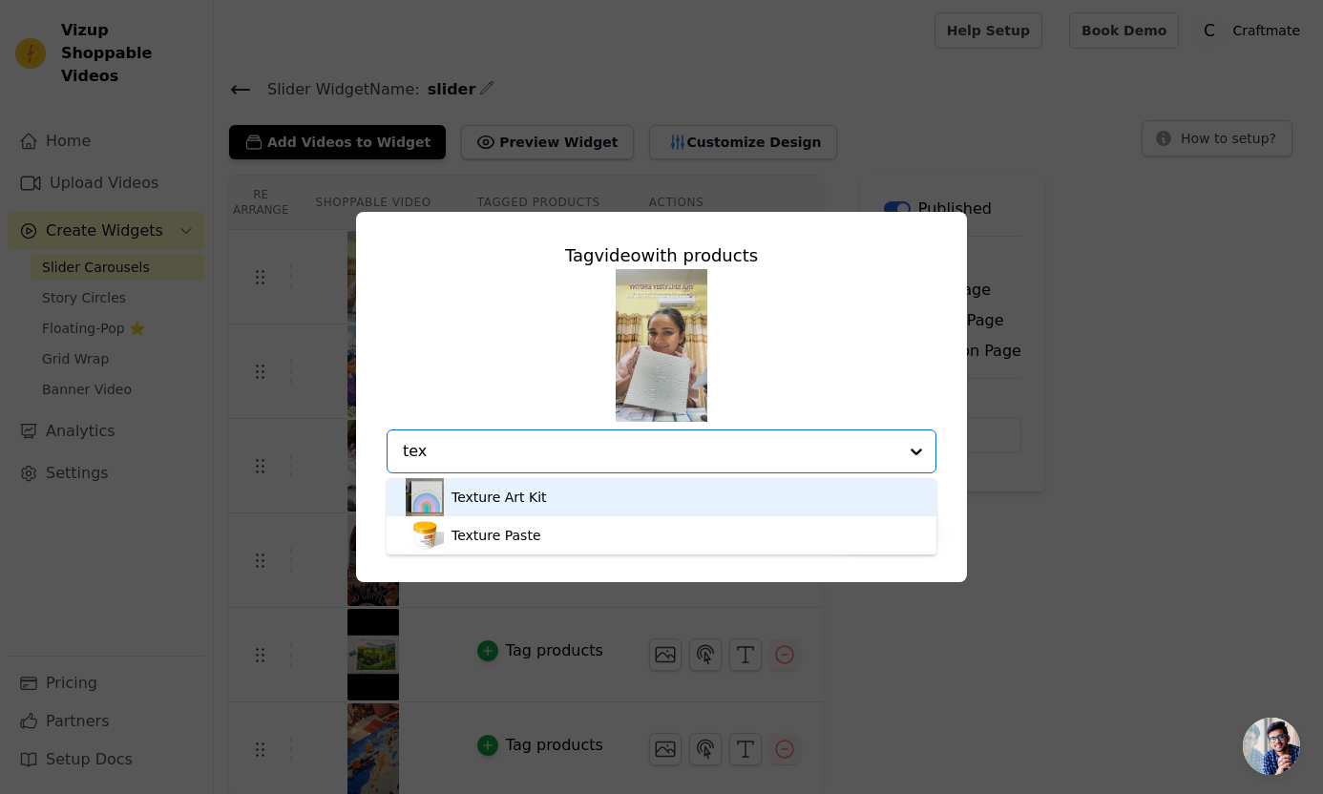
click at [573, 502] on div "Texture Art Kit" at bounding box center [661, 497] width 511 height 38
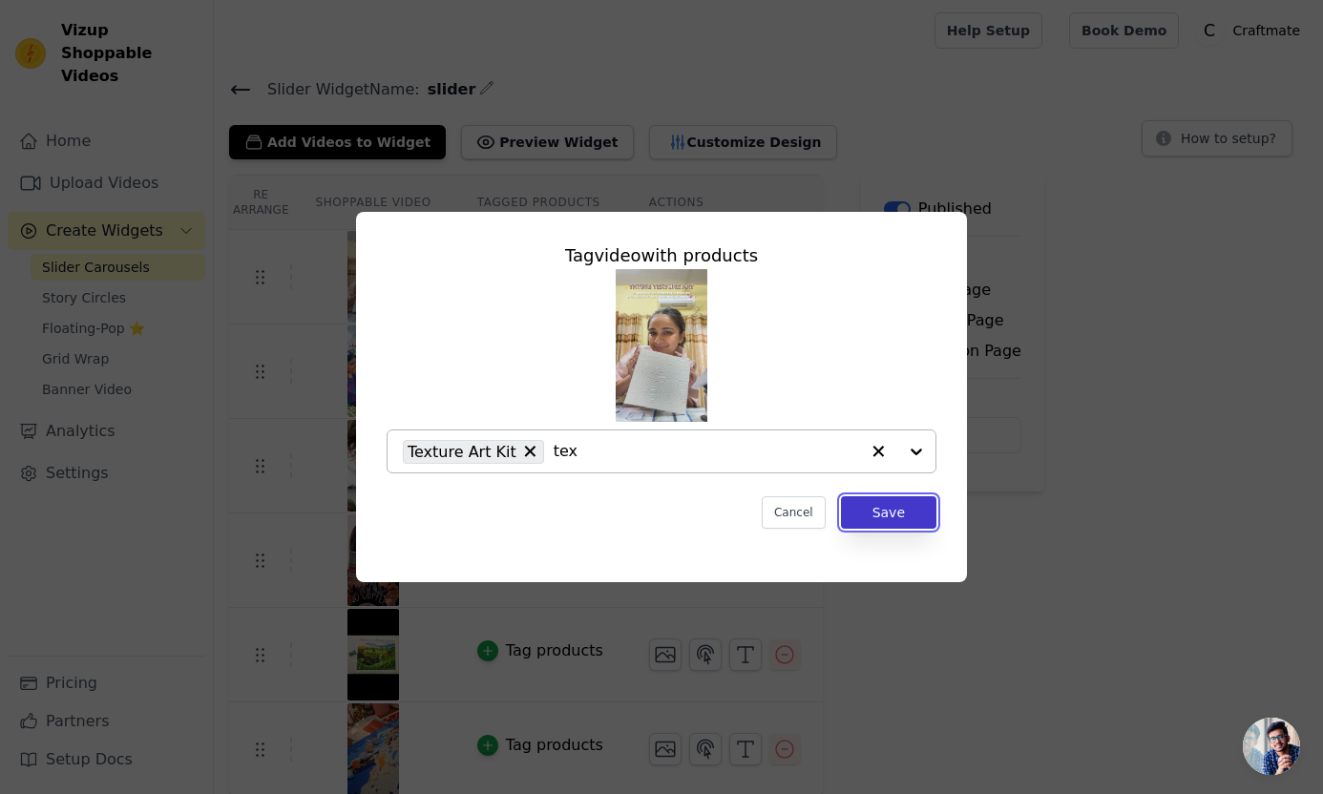
click at [846, 514] on button "Save" at bounding box center [888, 512] width 95 height 32
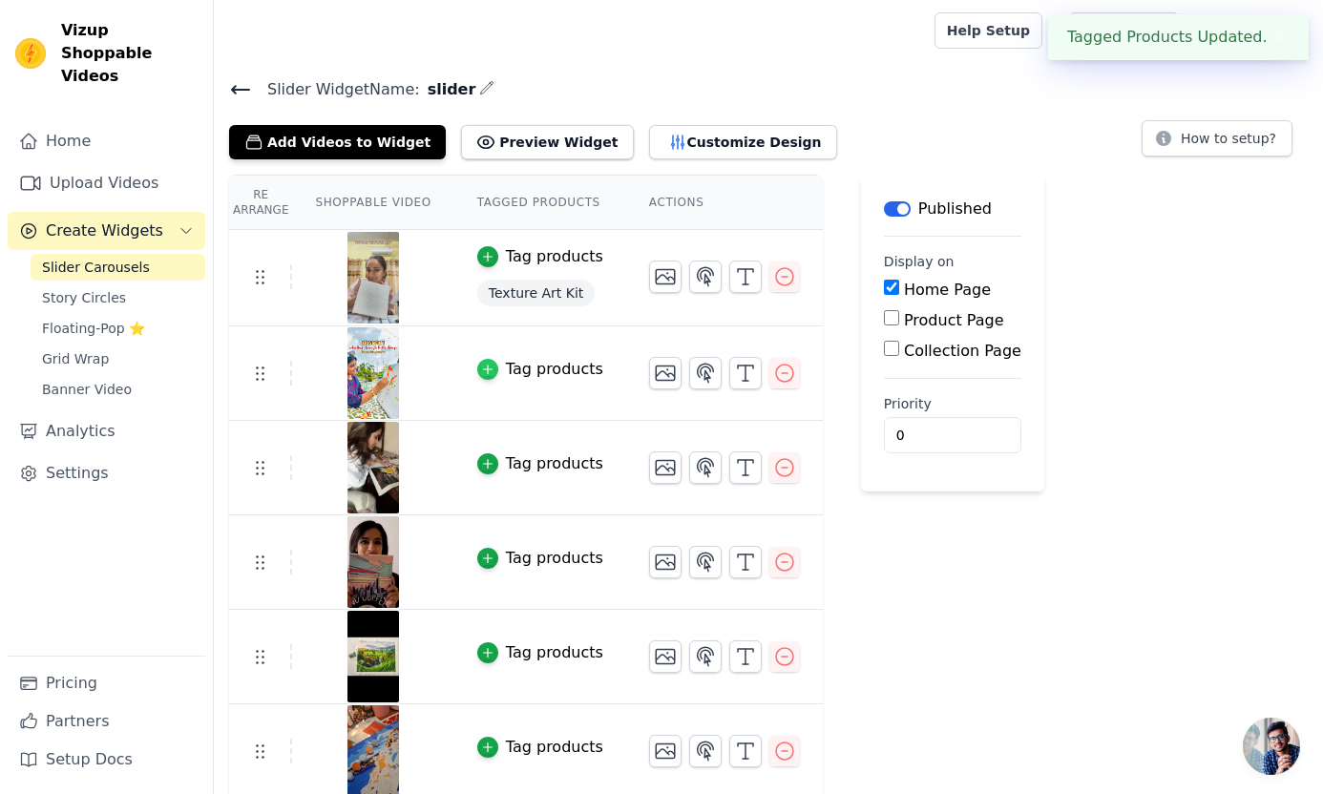
click at [484, 373] on icon "button" at bounding box center [487, 369] width 13 height 13
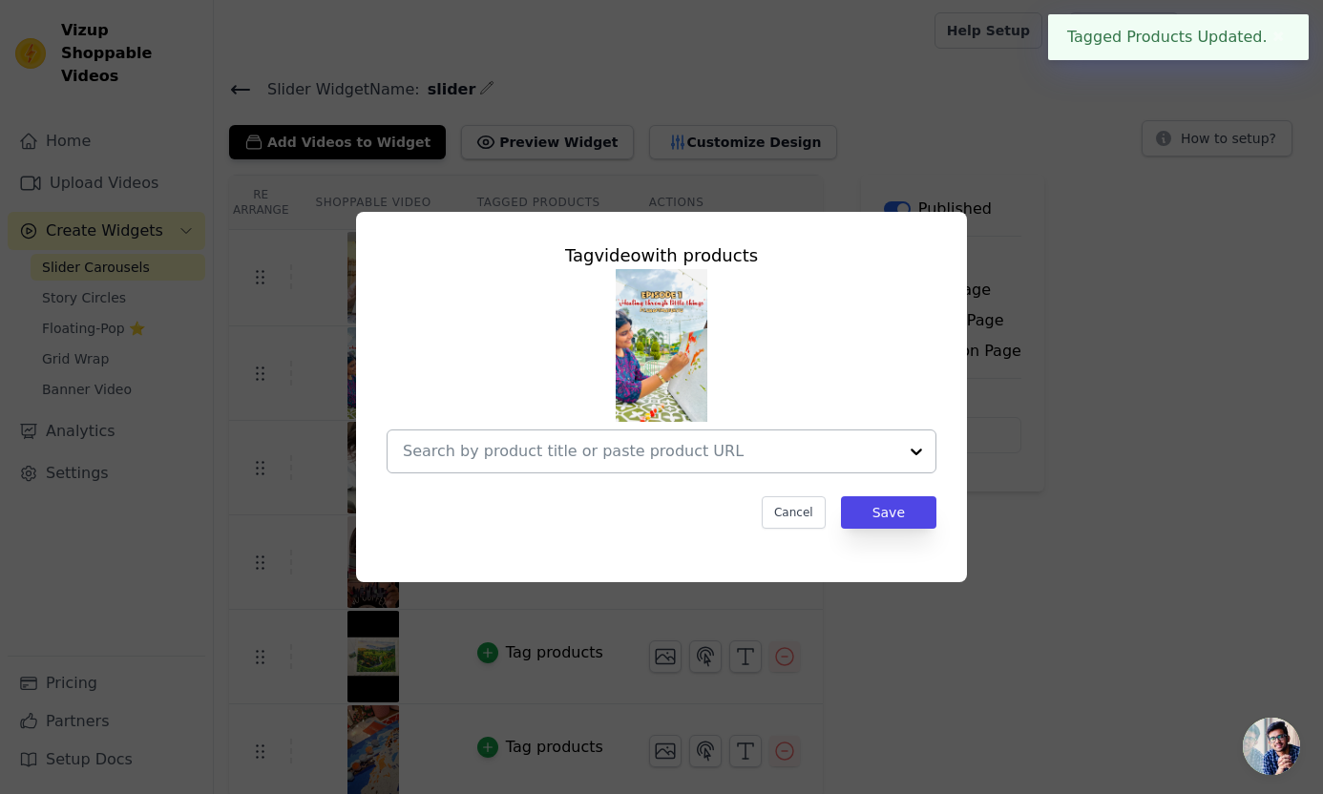
click at [595, 457] on input "text" at bounding box center [650, 451] width 494 height 23
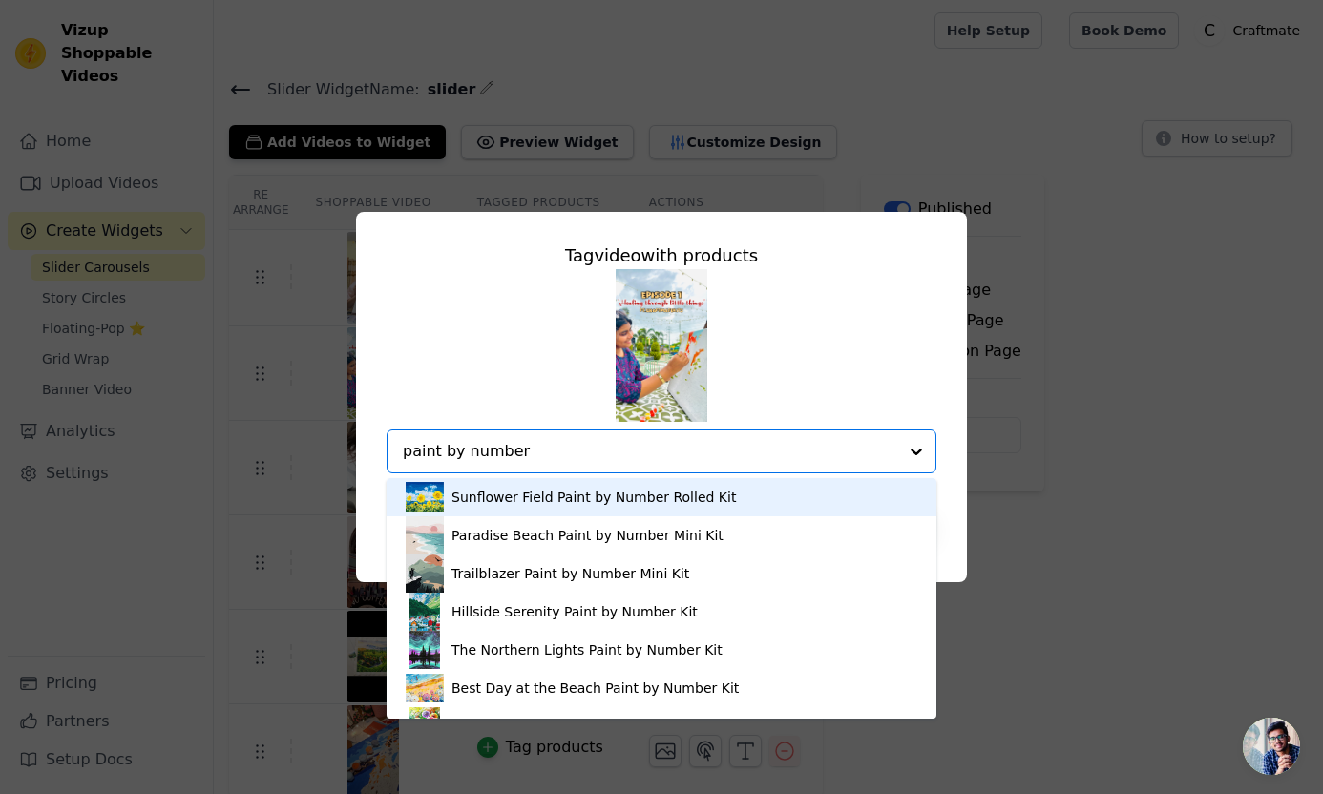
type input "paint by number"
click at [1053, 480] on div "Tag video with products Sunflower Field Paint by Number Rolled Kit Paradise Bea…" at bounding box center [662, 396] width 1262 height 431
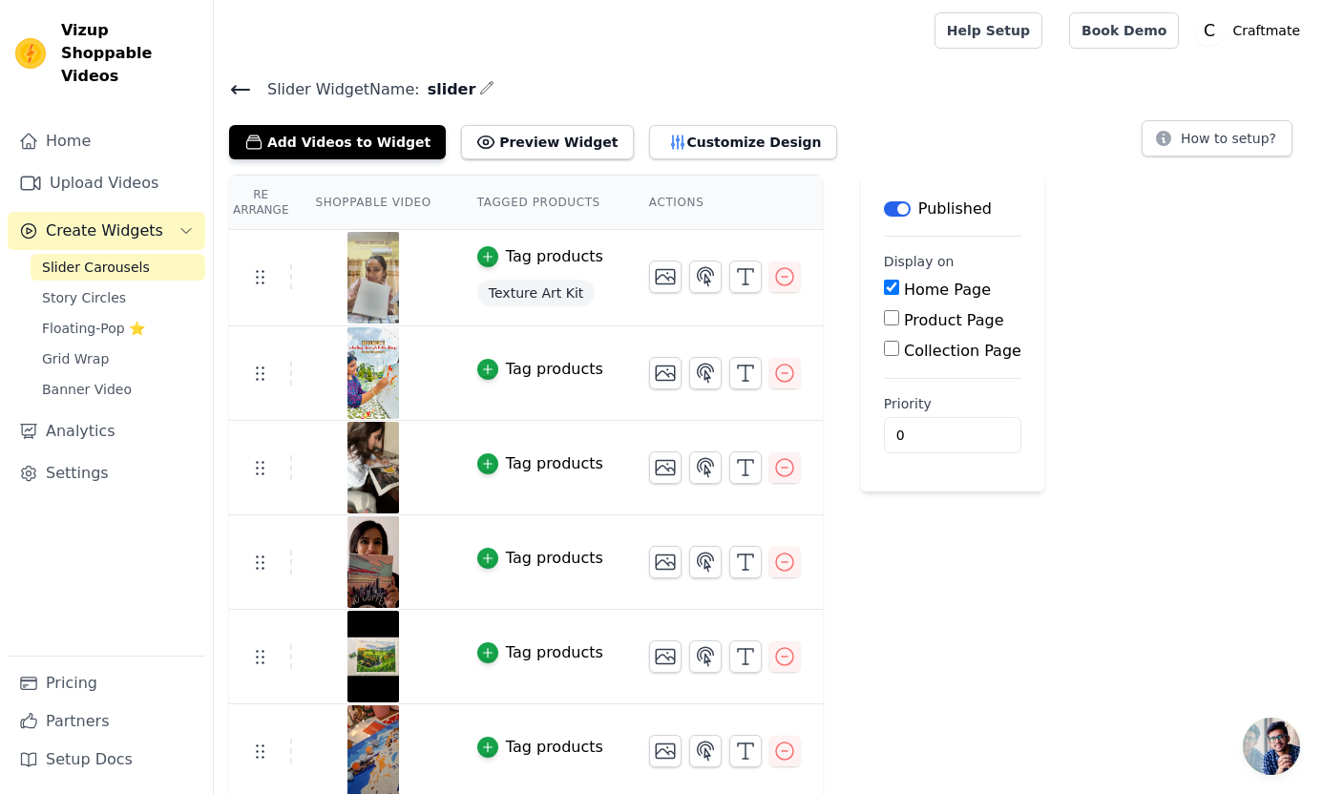
scroll to position [4, 0]
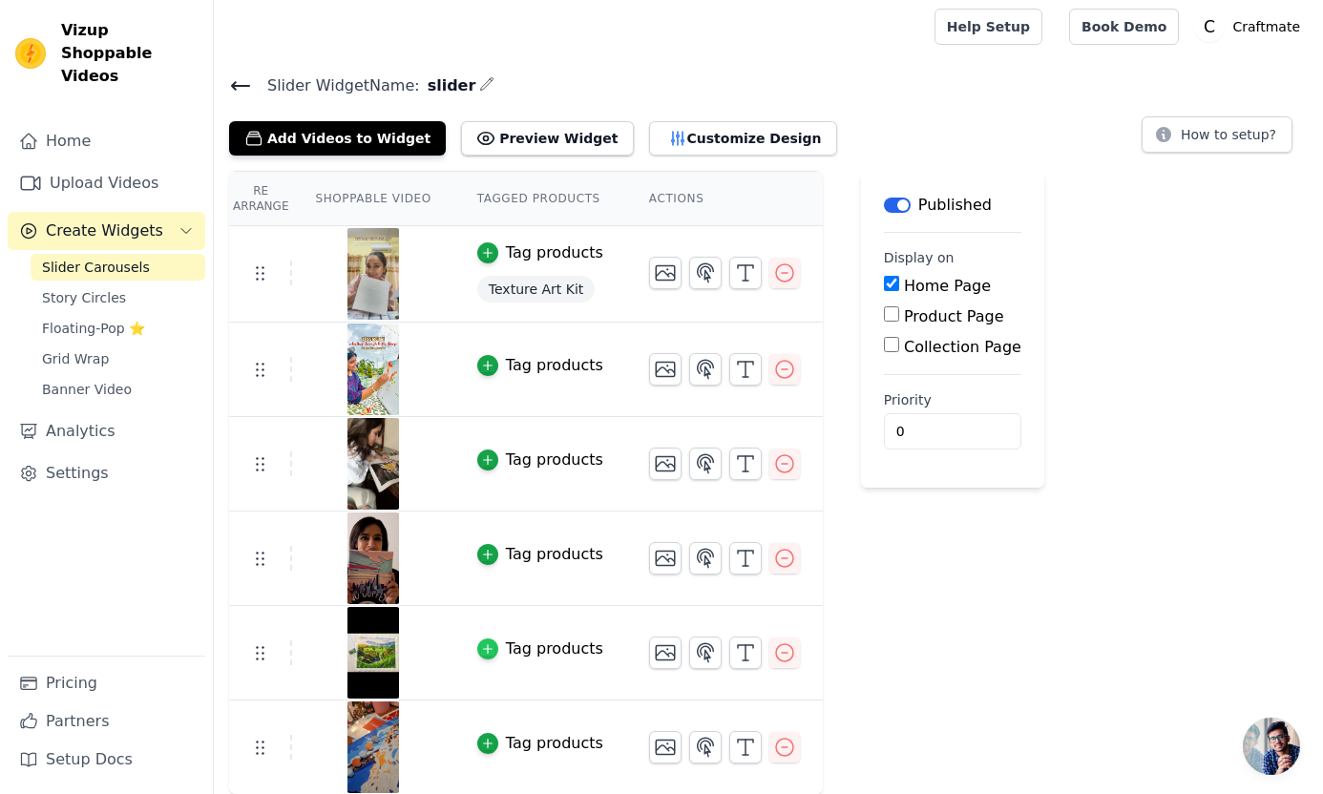
click at [483, 656] on div "button" at bounding box center [487, 648] width 21 height 21
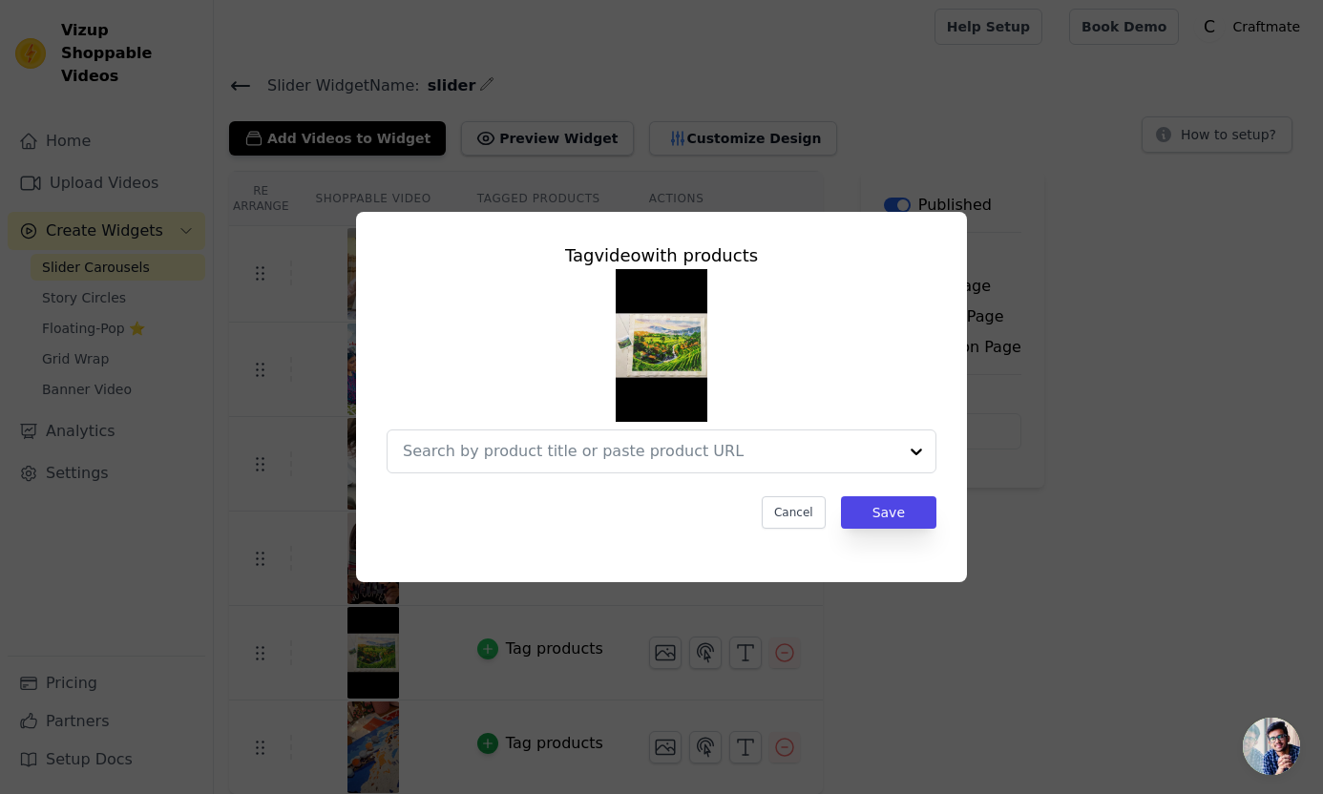
scroll to position [0, 0]
click at [573, 455] on input "text" at bounding box center [631, 451] width 456 height 23
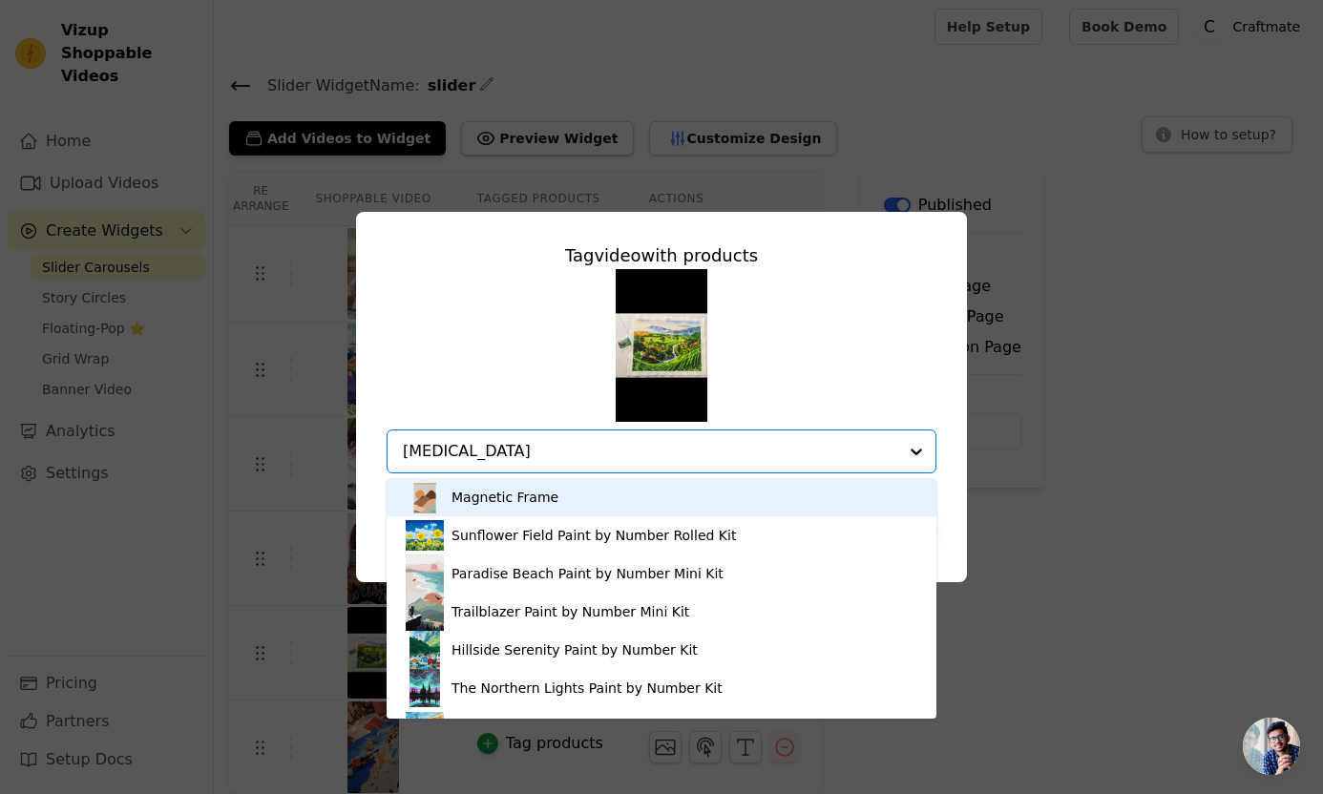
type input "bali"
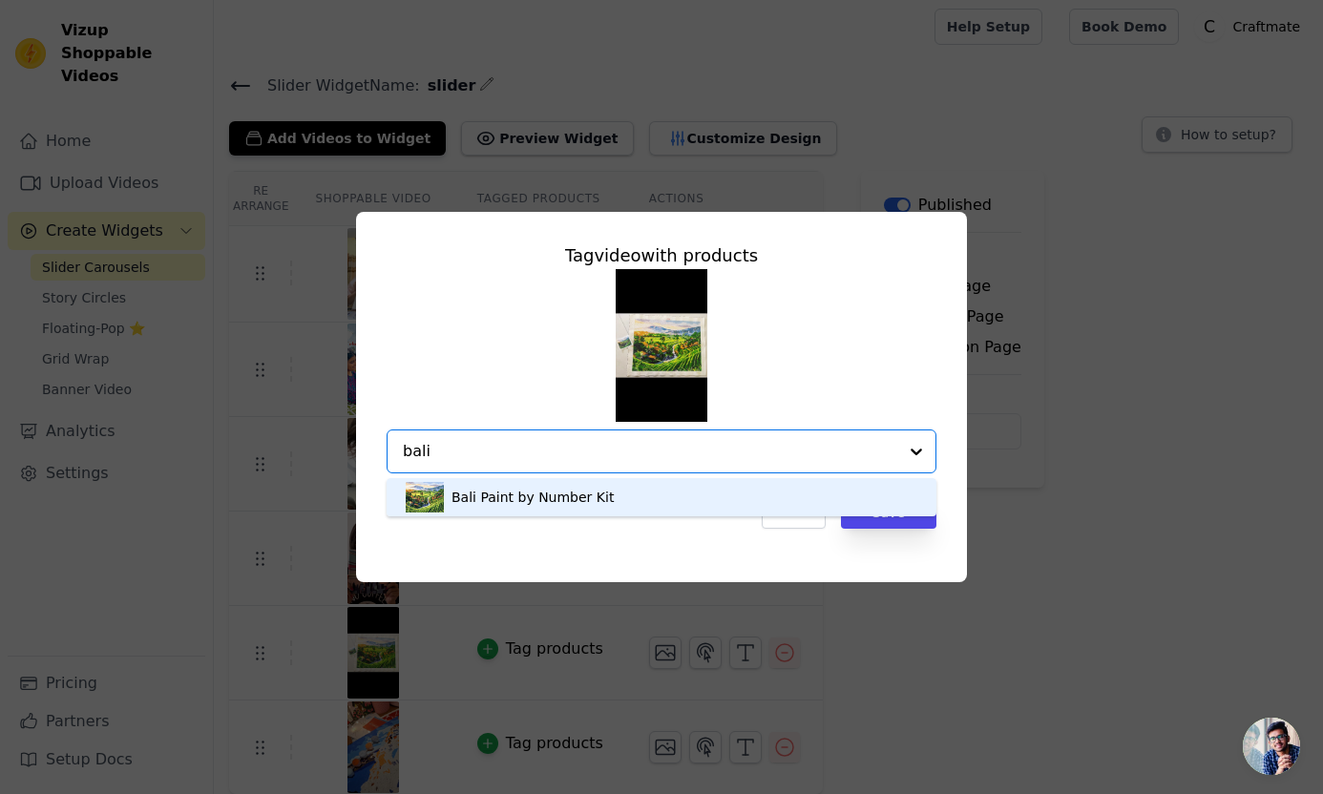
click at [519, 494] on div "Bali Paint by Number Kit" at bounding box center [532, 497] width 162 height 19
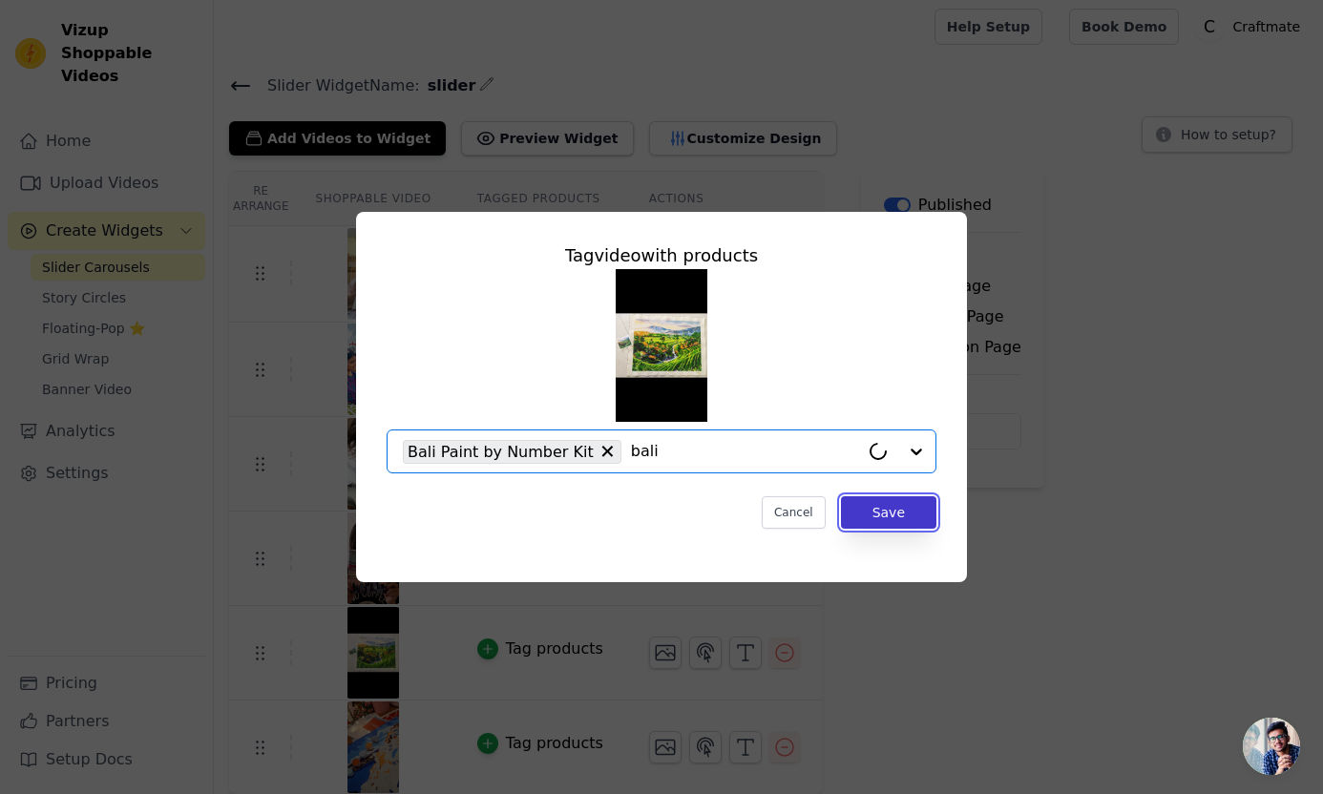
click at [886, 517] on button "Save" at bounding box center [888, 512] width 95 height 32
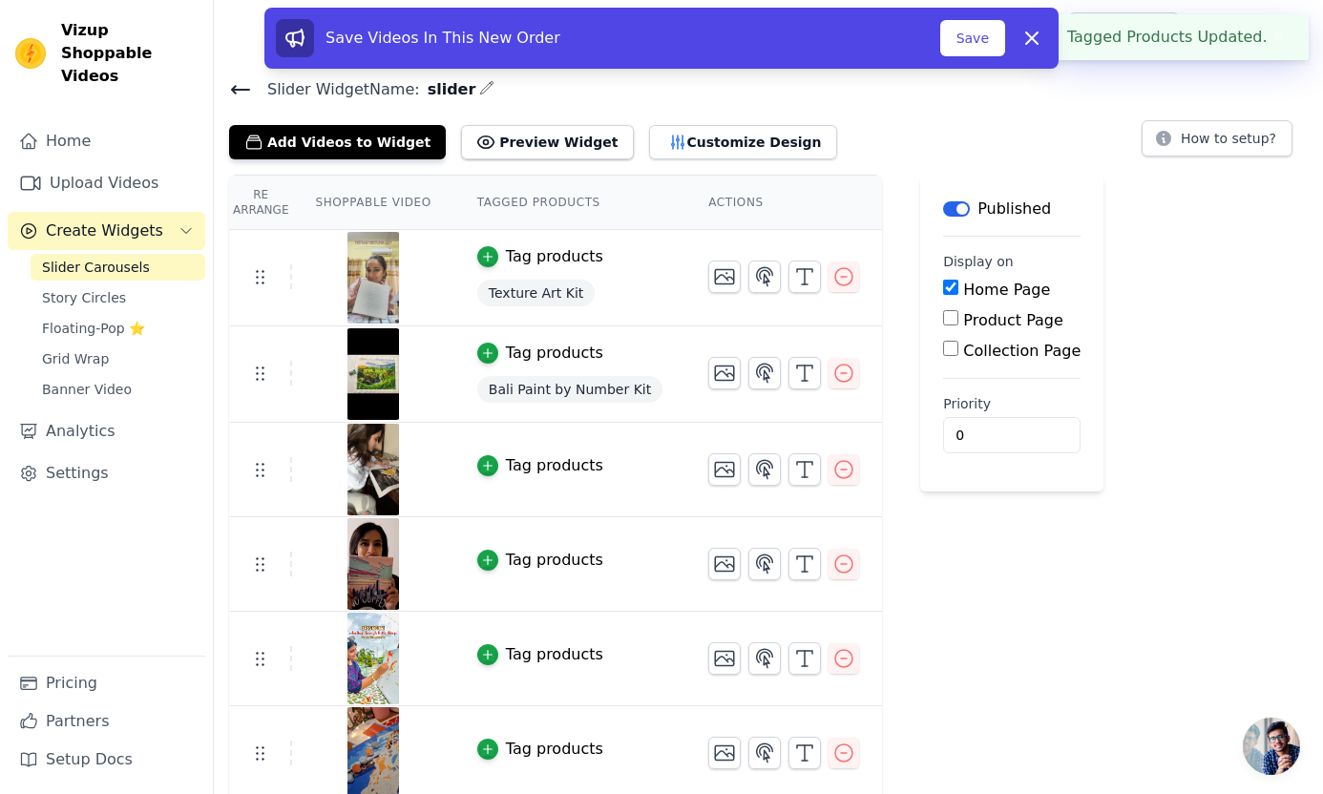
scroll to position [6, 0]
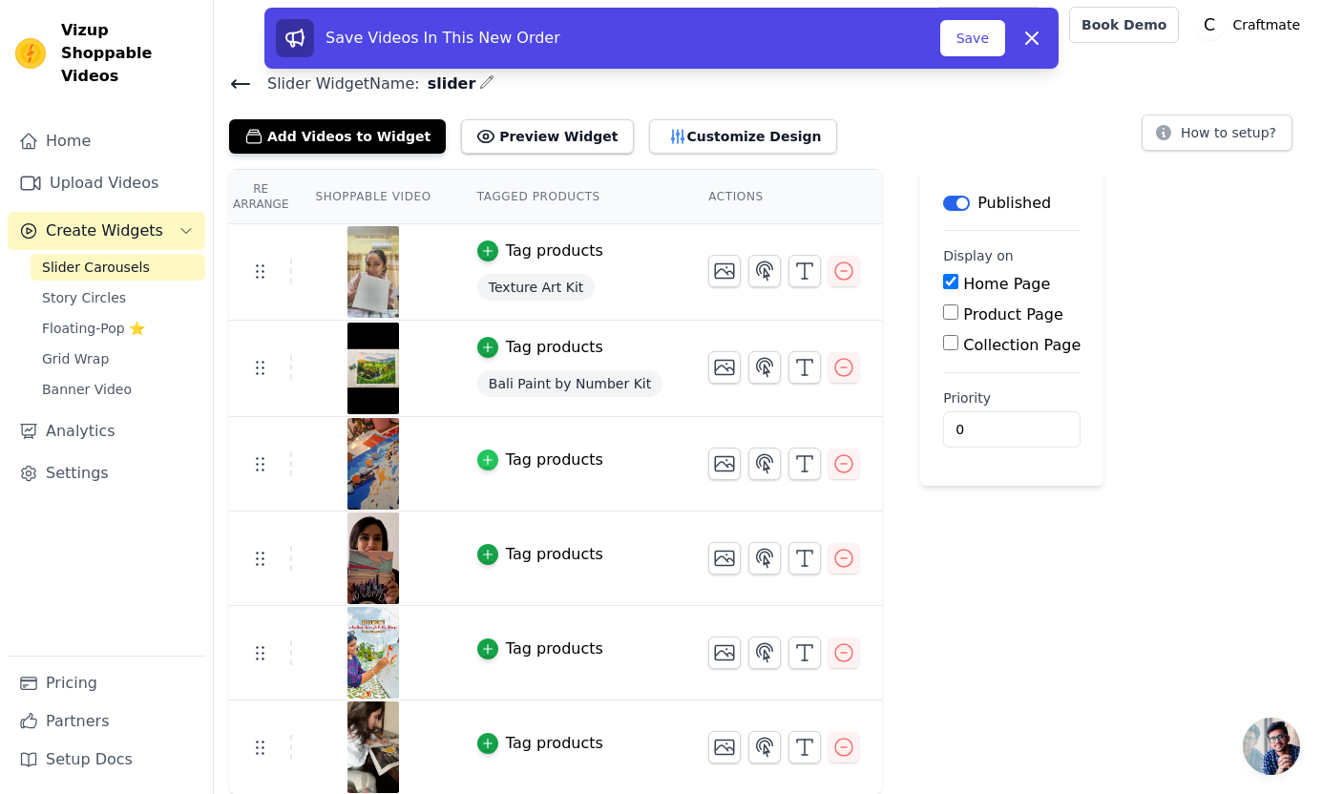
click at [485, 464] on icon "button" at bounding box center [487, 459] width 13 height 13
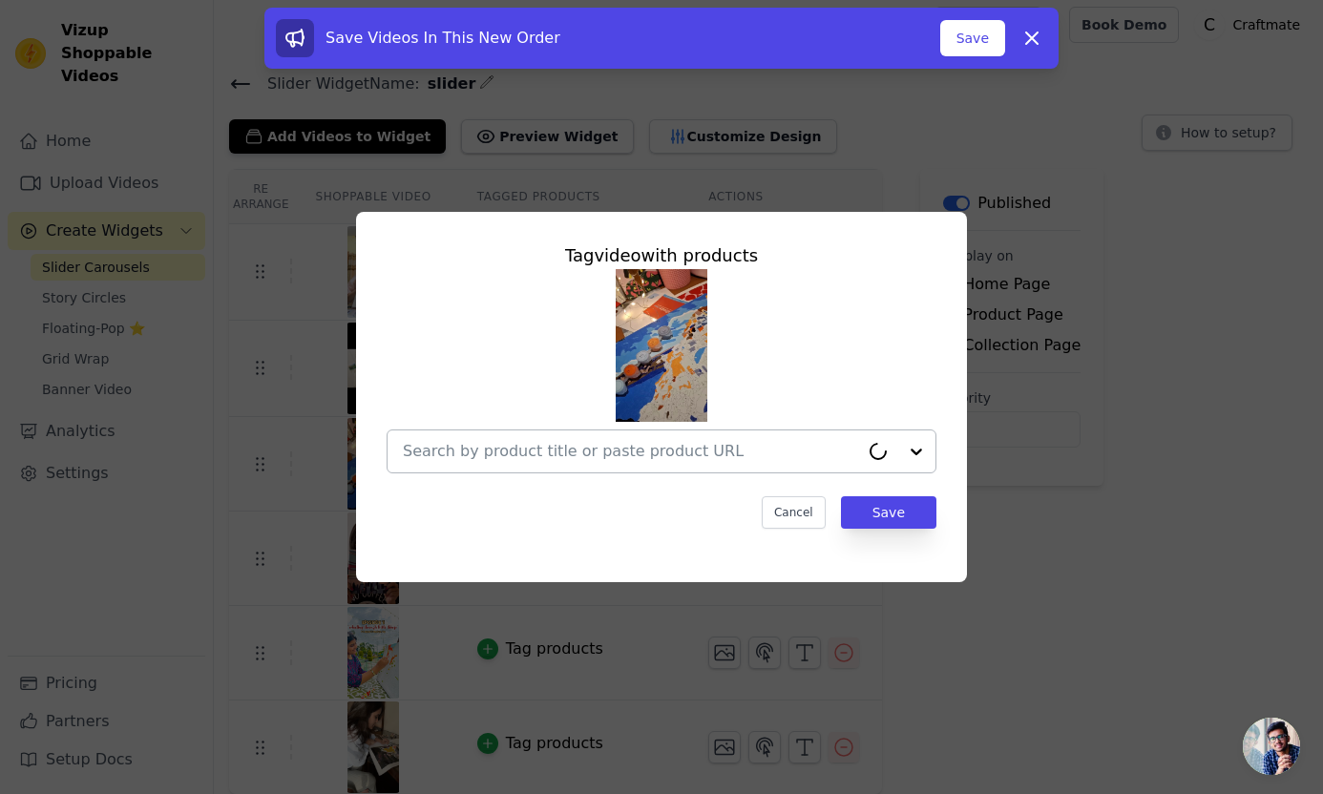
click at [631, 448] on input "text" at bounding box center [631, 451] width 456 height 23
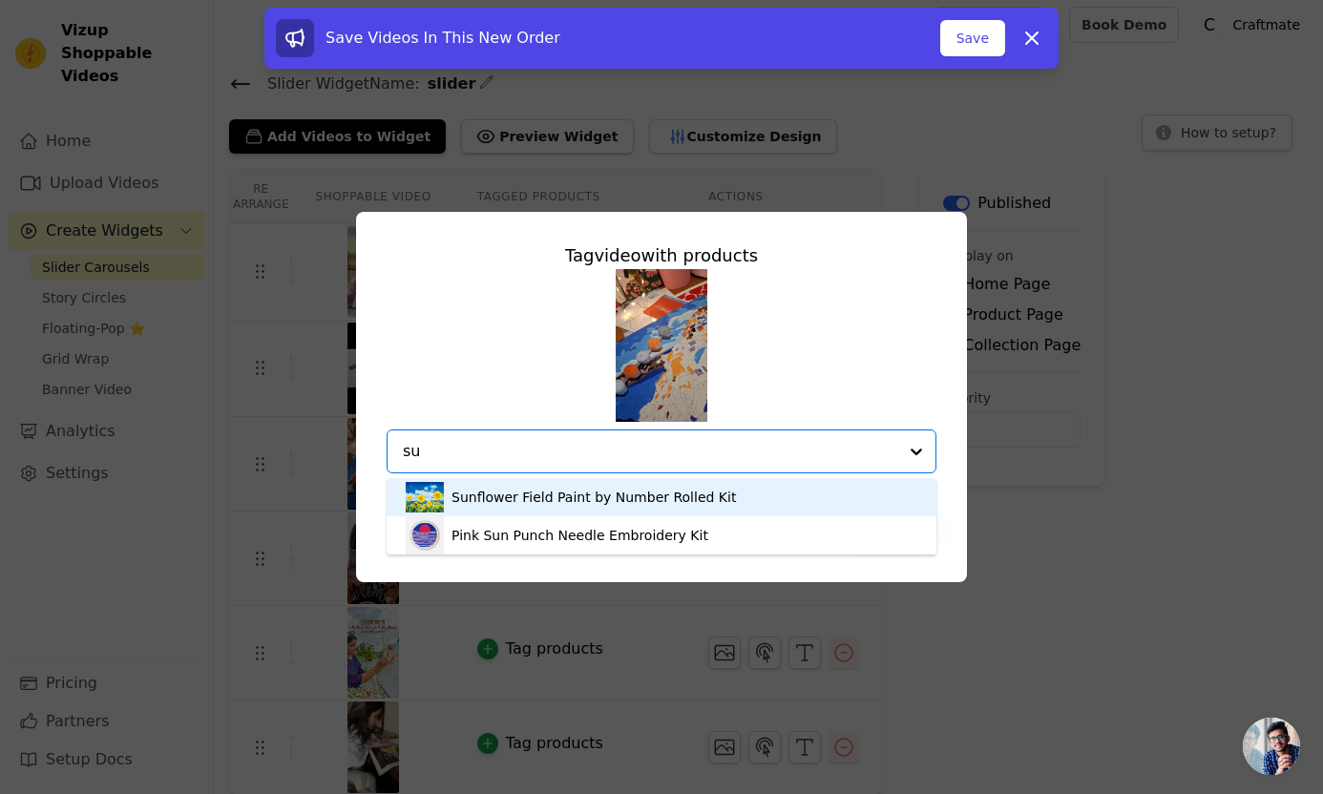
type input "s"
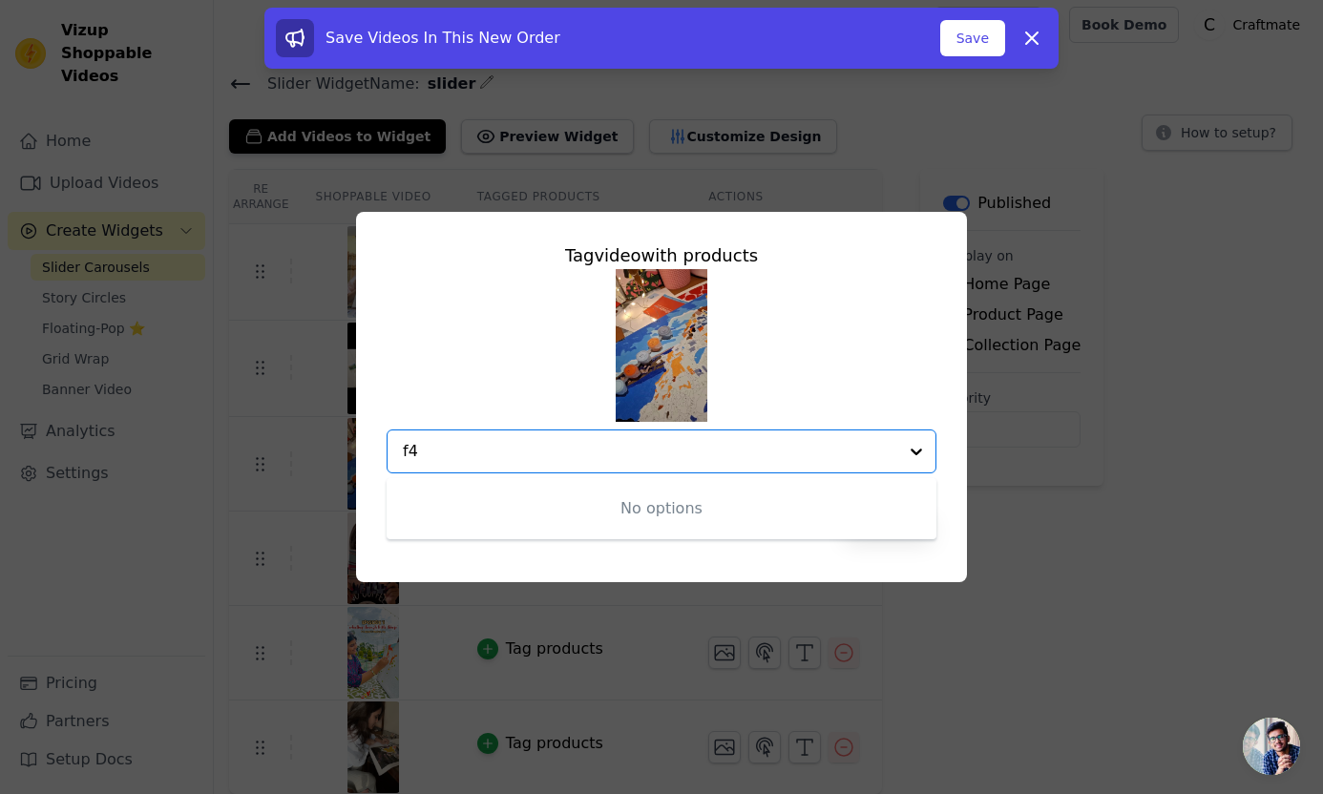
type input "f"
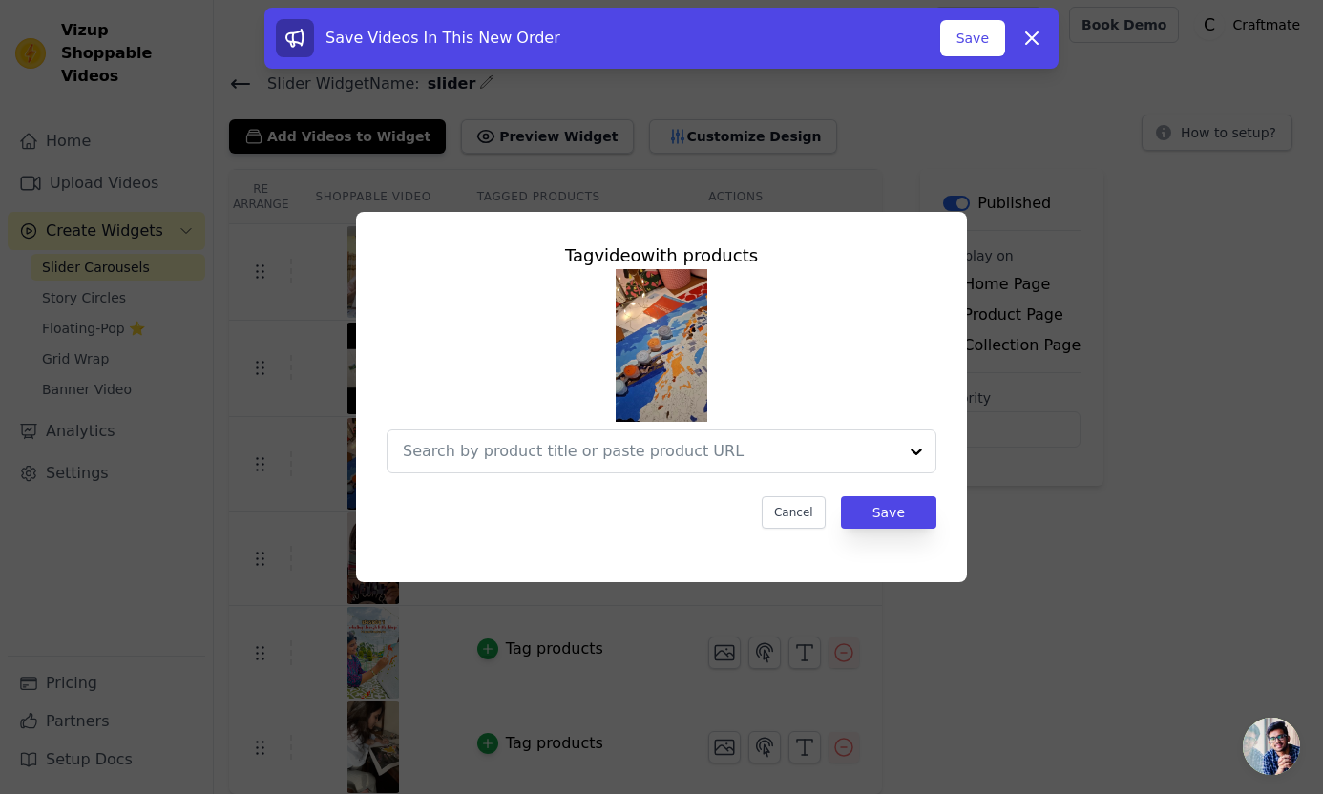
click at [1179, 521] on div "Tag video with products Cancel Save" at bounding box center [662, 396] width 1262 height 431
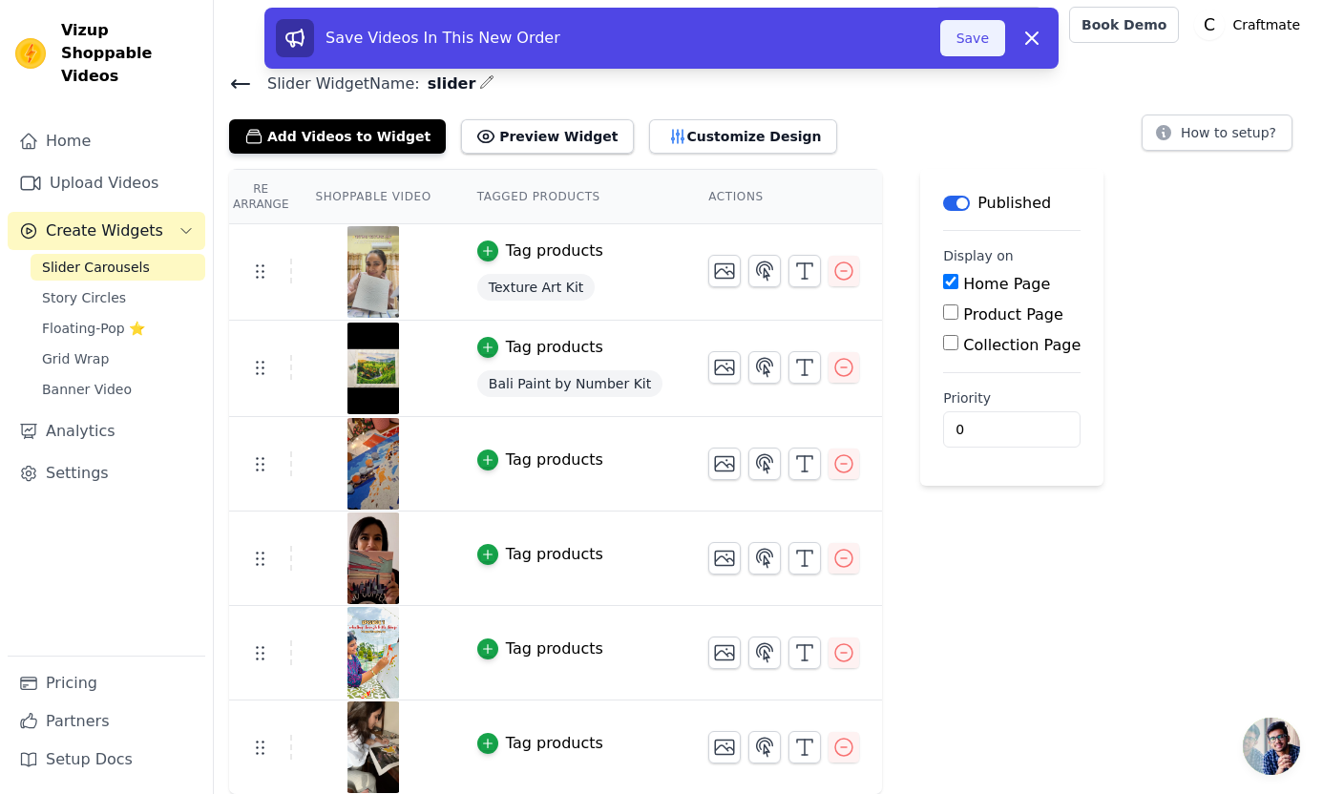
click at [970, 42] on button "Save" at bounding box center [972, 38] width 65 height 36
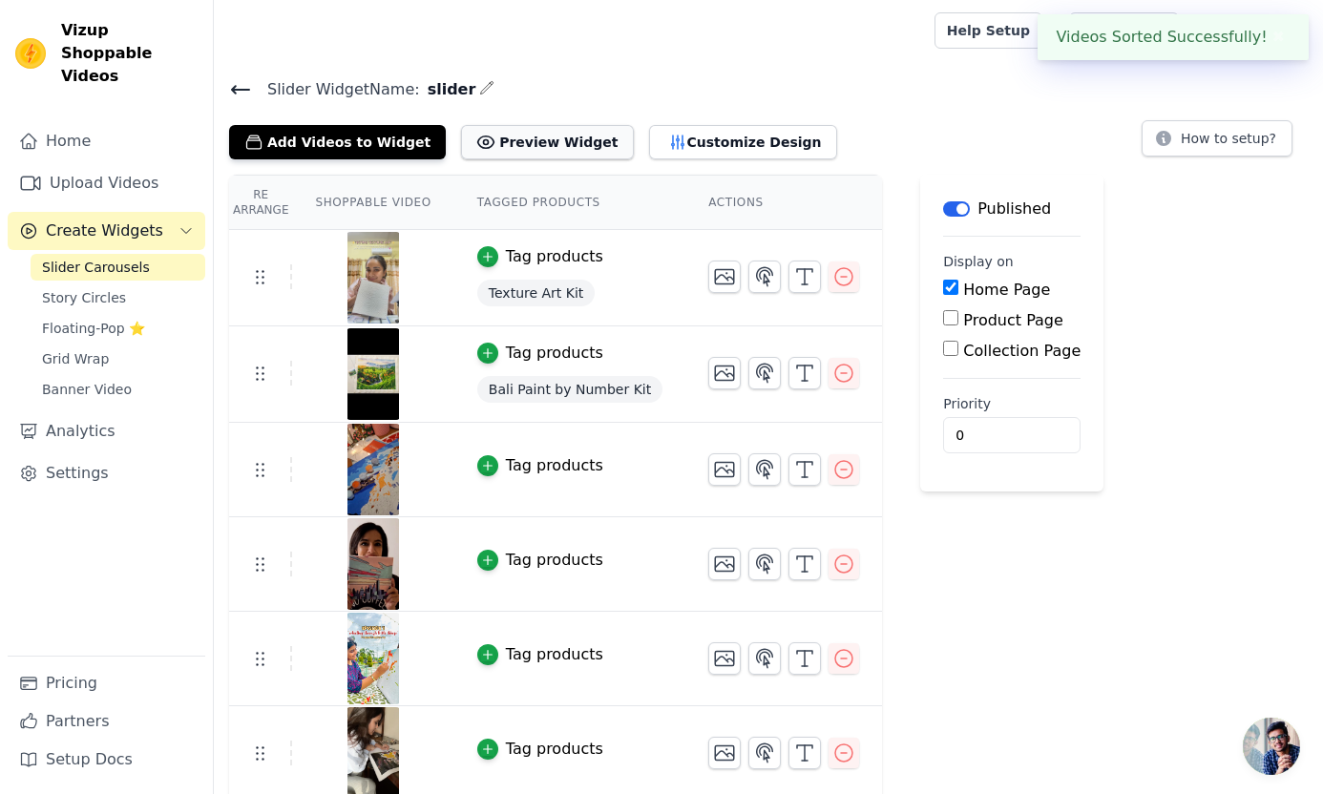
click at [529, 136] on button "Preview Widget" at bounding box center [547, 142] width 172 height 34
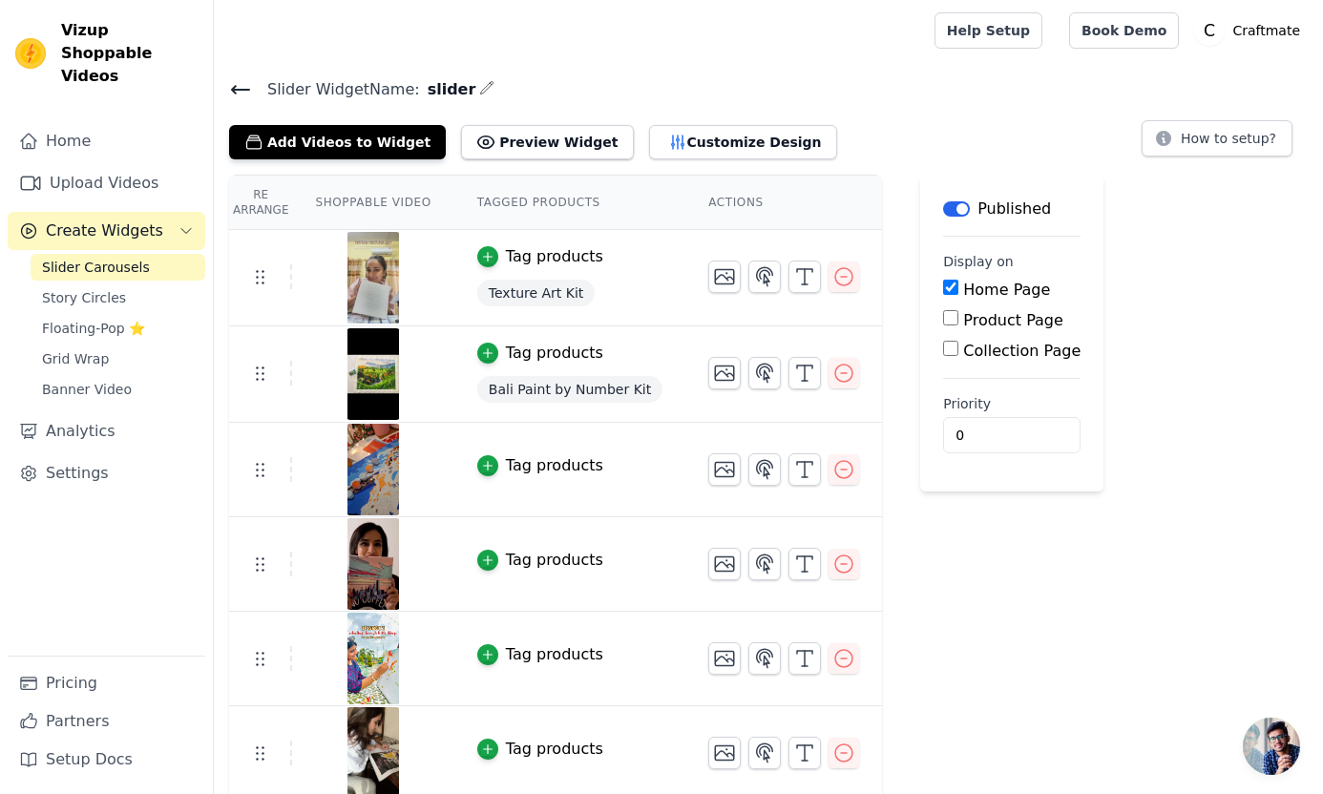
scroll to position [6, 0]
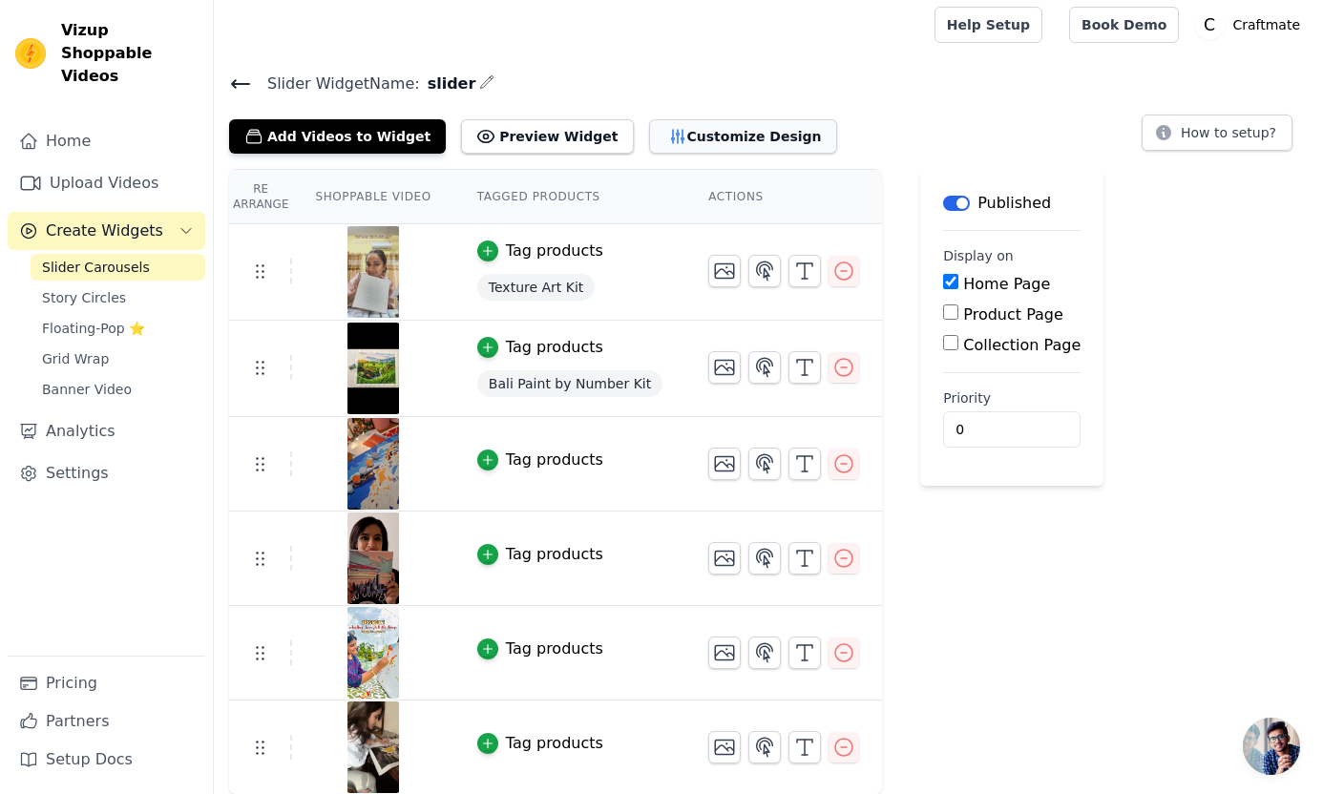
click at [668, 119] on button "Customize Design" at bounding box center [743, 136] width 188 height 34
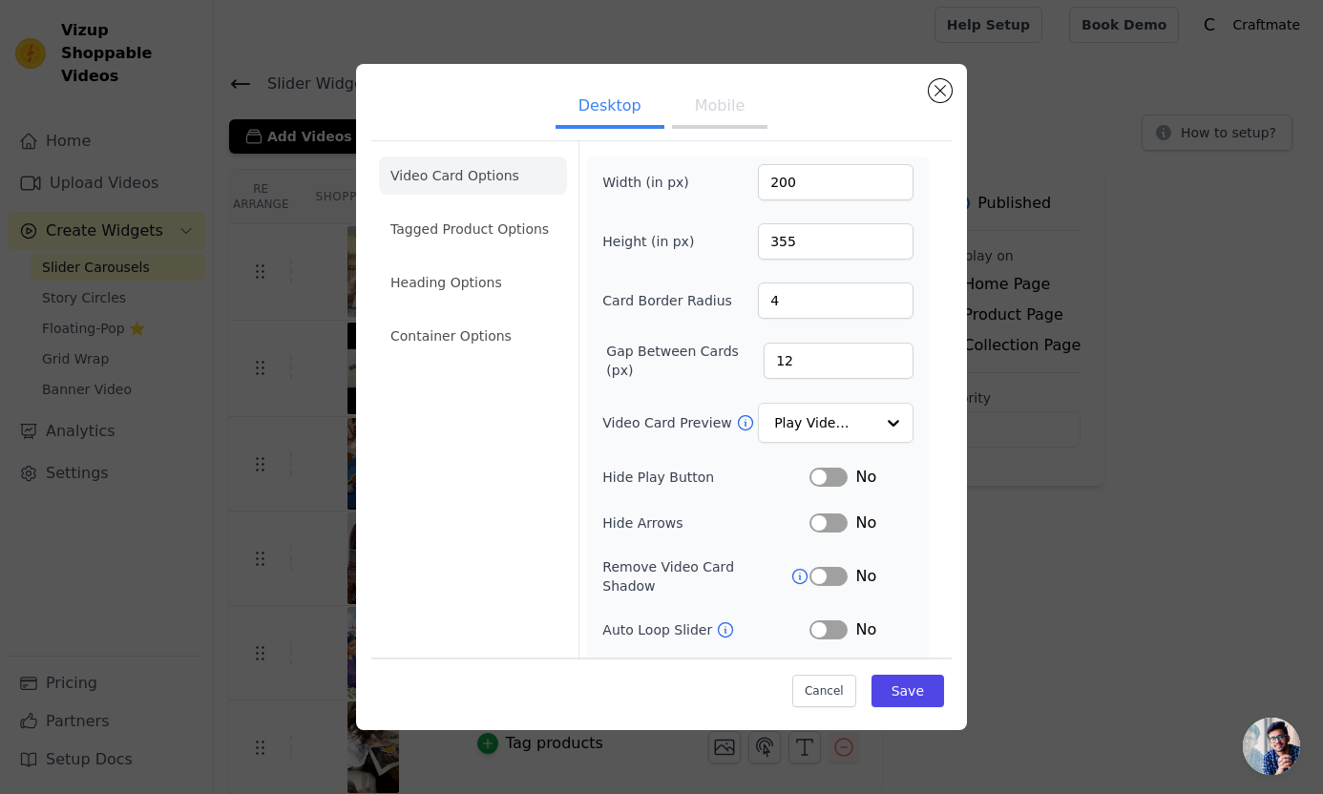
click at [665, 135] on ul "Desktop Mobile" at bounding box center [661, 107] width 580 height 57
click at [859, 419] on input "Video Card Preview" at bounding box center [824, 424] width 98 height 38
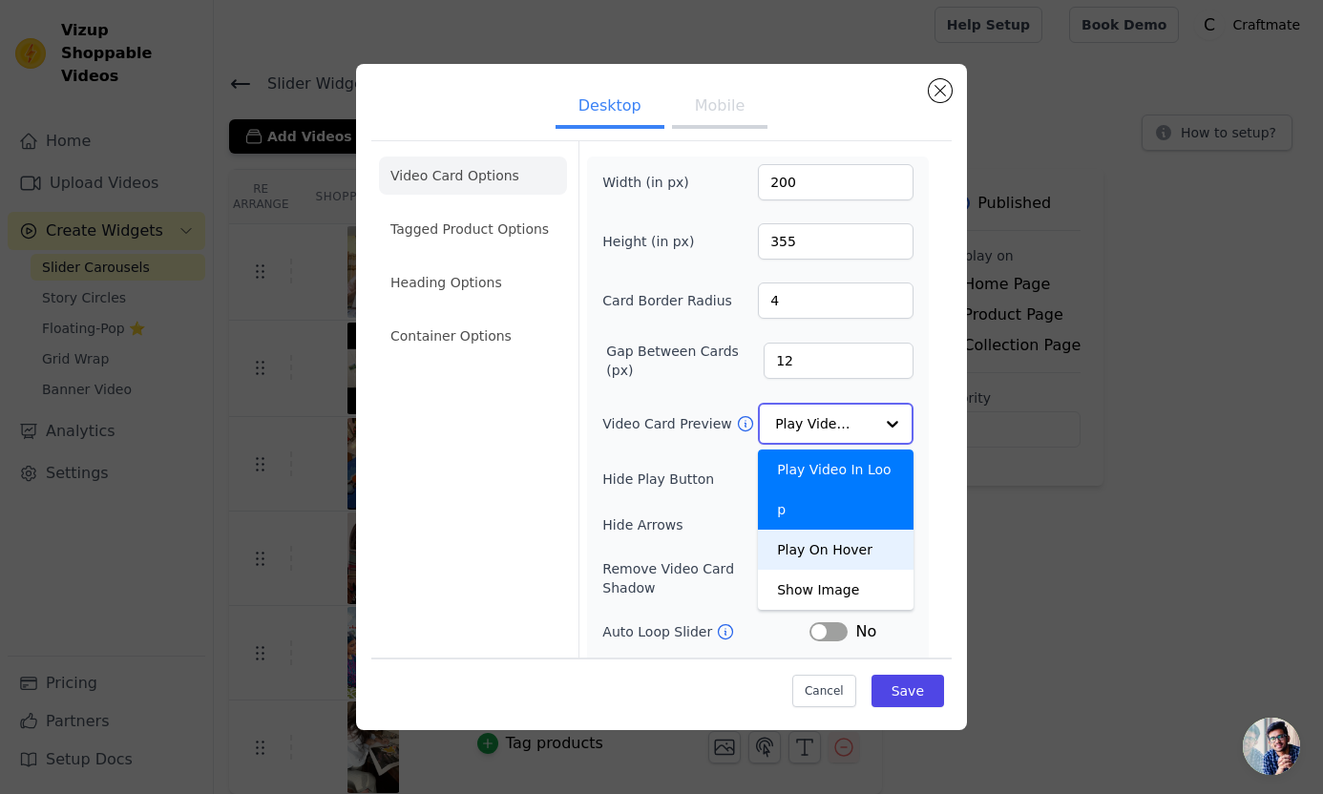
click at [845, 530] on div "Play On Hover" at bounding box center [836, 550] width 156 height 40
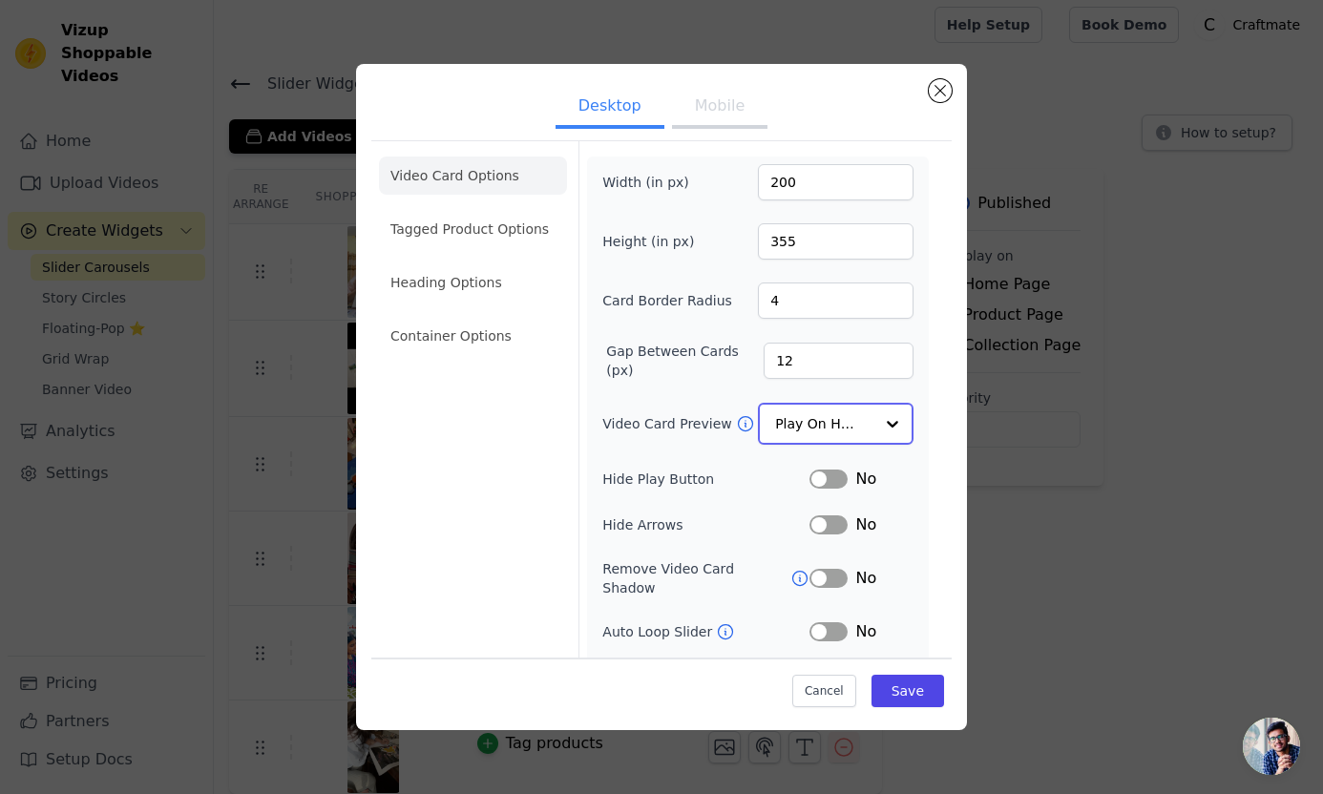
click at [859, 423] on input "Video Card Preview" at bounding box center [824, 424] width 98 height 38
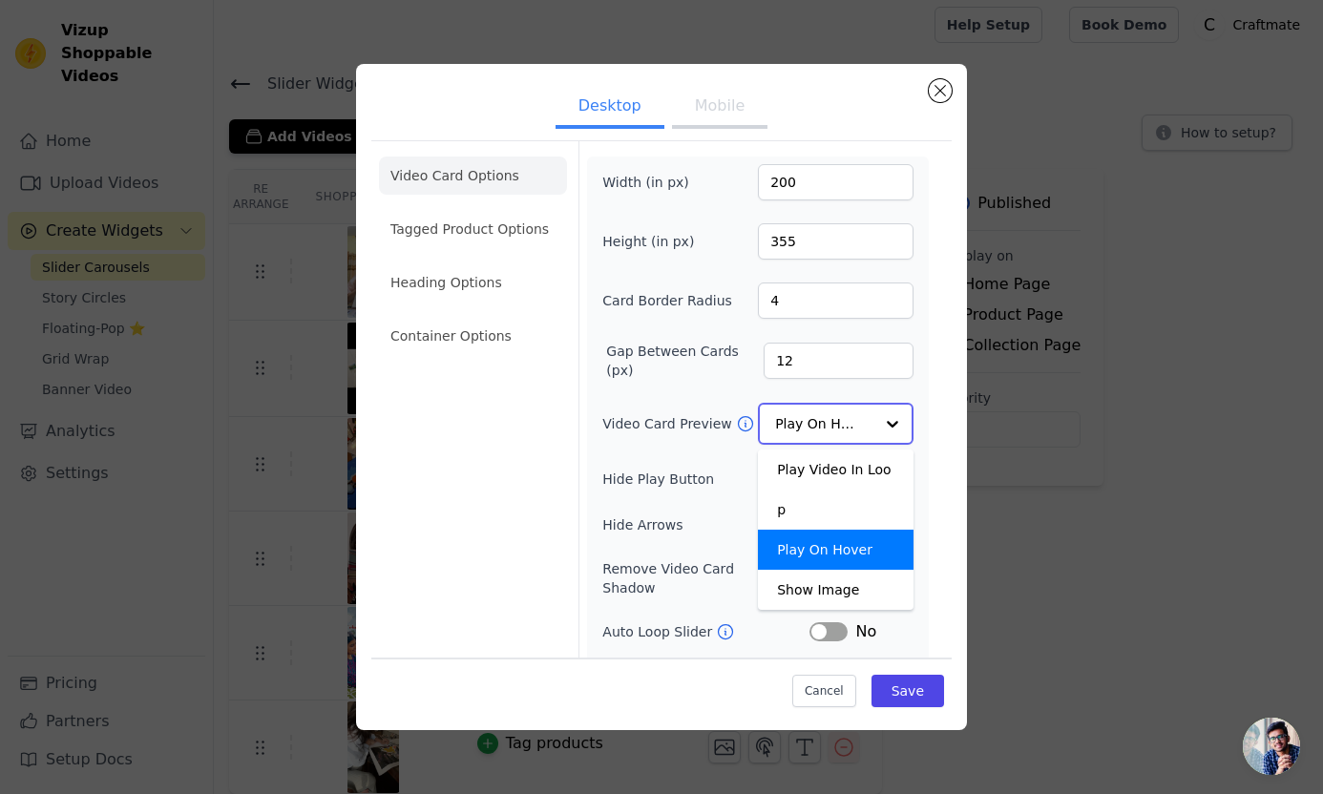
click at [859, 423] on input "Video Card Preview" at bounding box center [824, 424] width 98 height 38
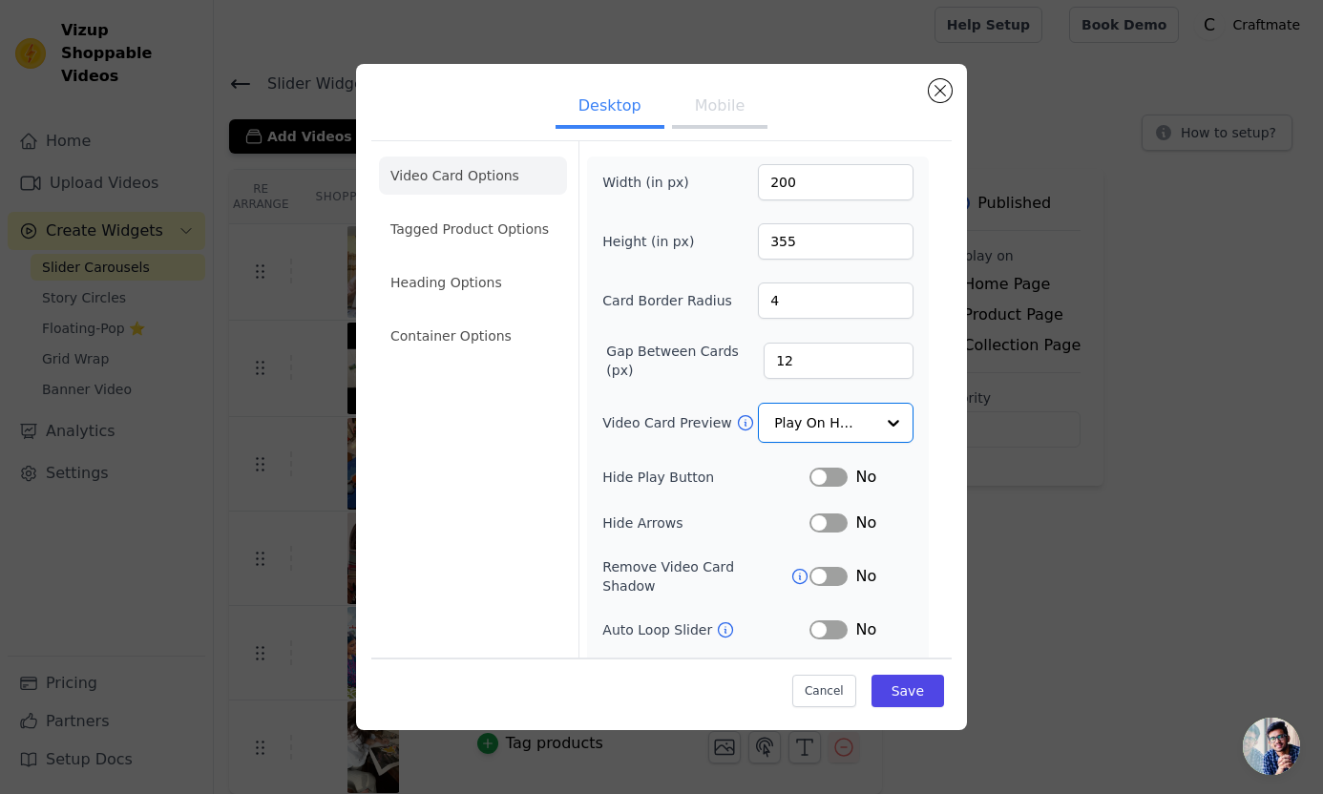
click at [824, 479] on button "Label" at bounding box center [828, 477] width 38 height 19
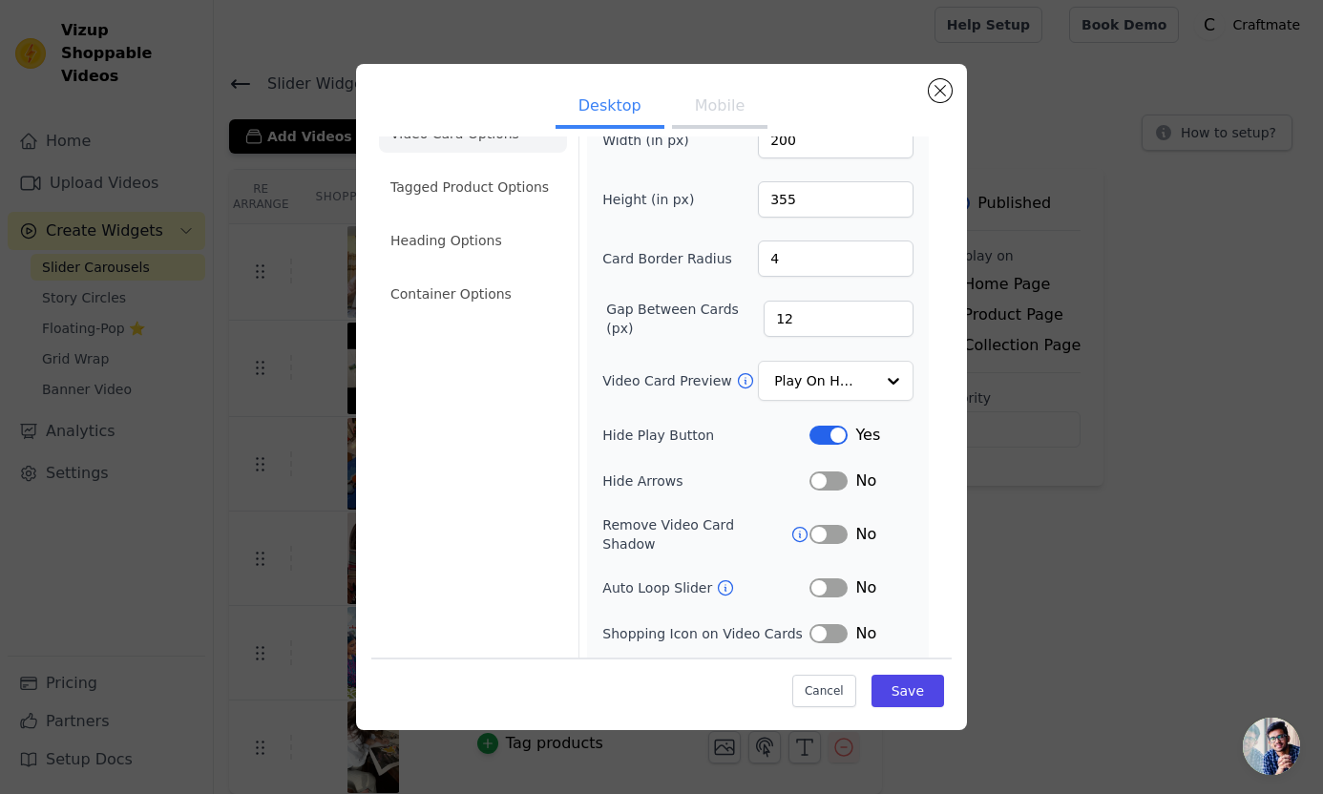
scroll to position [47, 0]
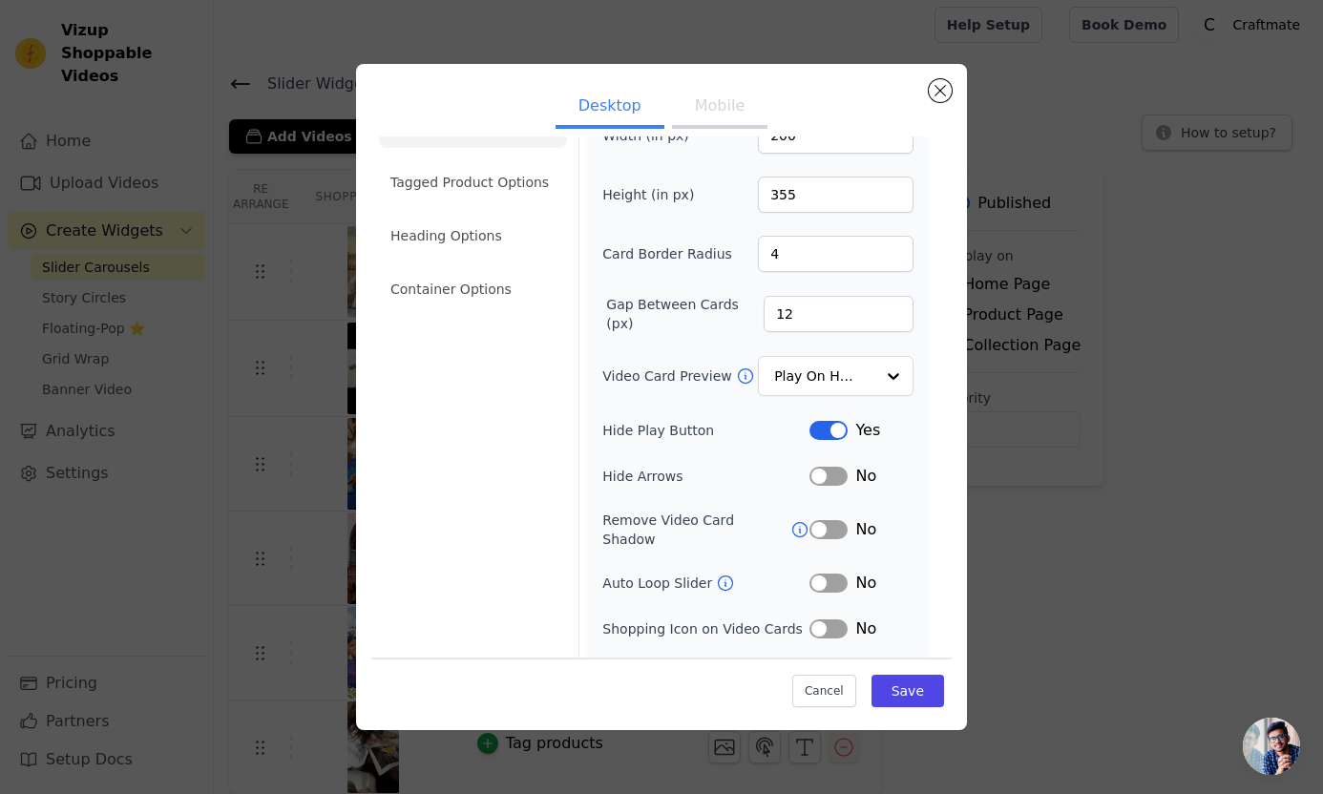
click at [810, 530] on div "No" at bounding box center [861, 529] width 104 height 23
click at [817, 525] on button "Label" at bounding box center [828, 529] width 38 height 19
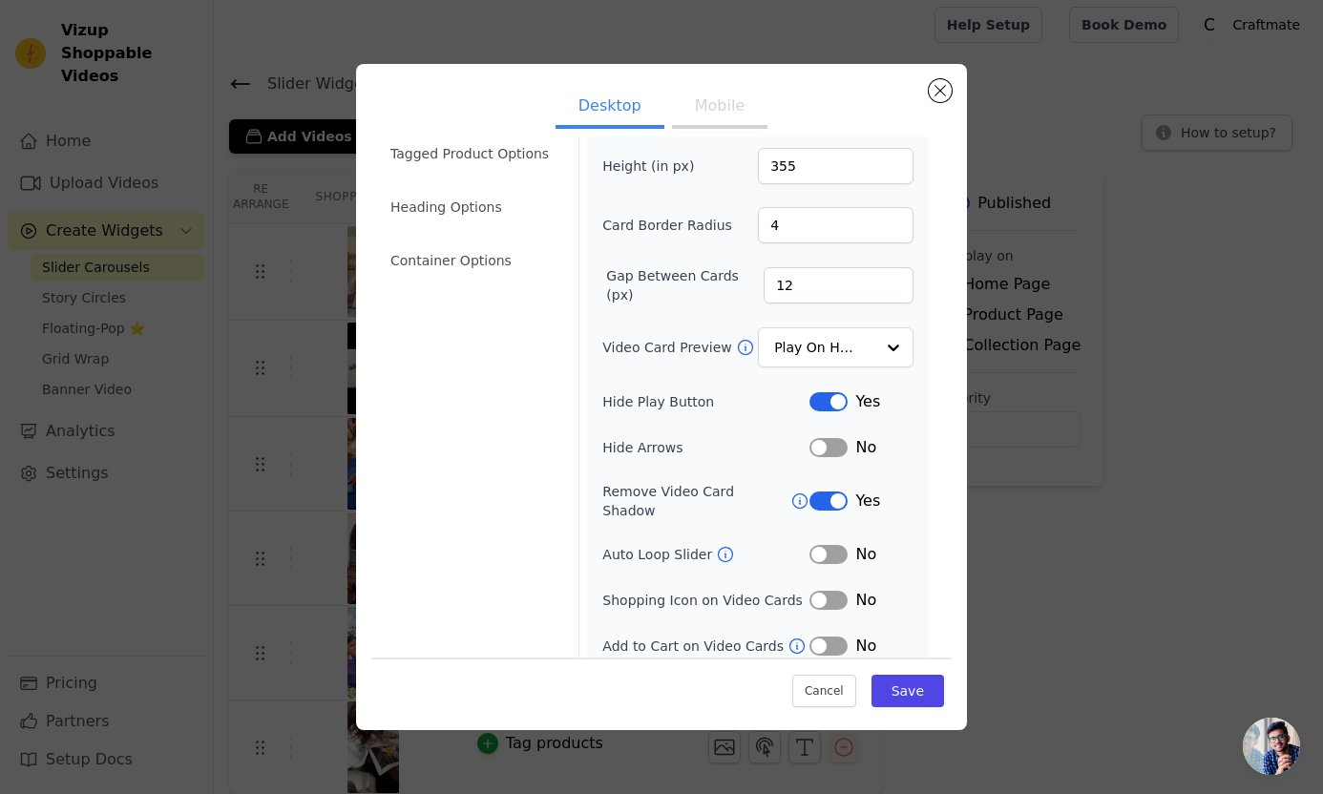
click at [820, 591] on button "Label" at bounding box center [828, 600] width 38 height 19
click at [836, 591] on button "Label" at bounding box center [828, 600] width 38 height 19
click at [814, 636] on button "Label" at bounding box center [828, 645] width 38 height 19
click at [844, 636] on button "Label" at bounding box center [828, 645] width 38 height 19
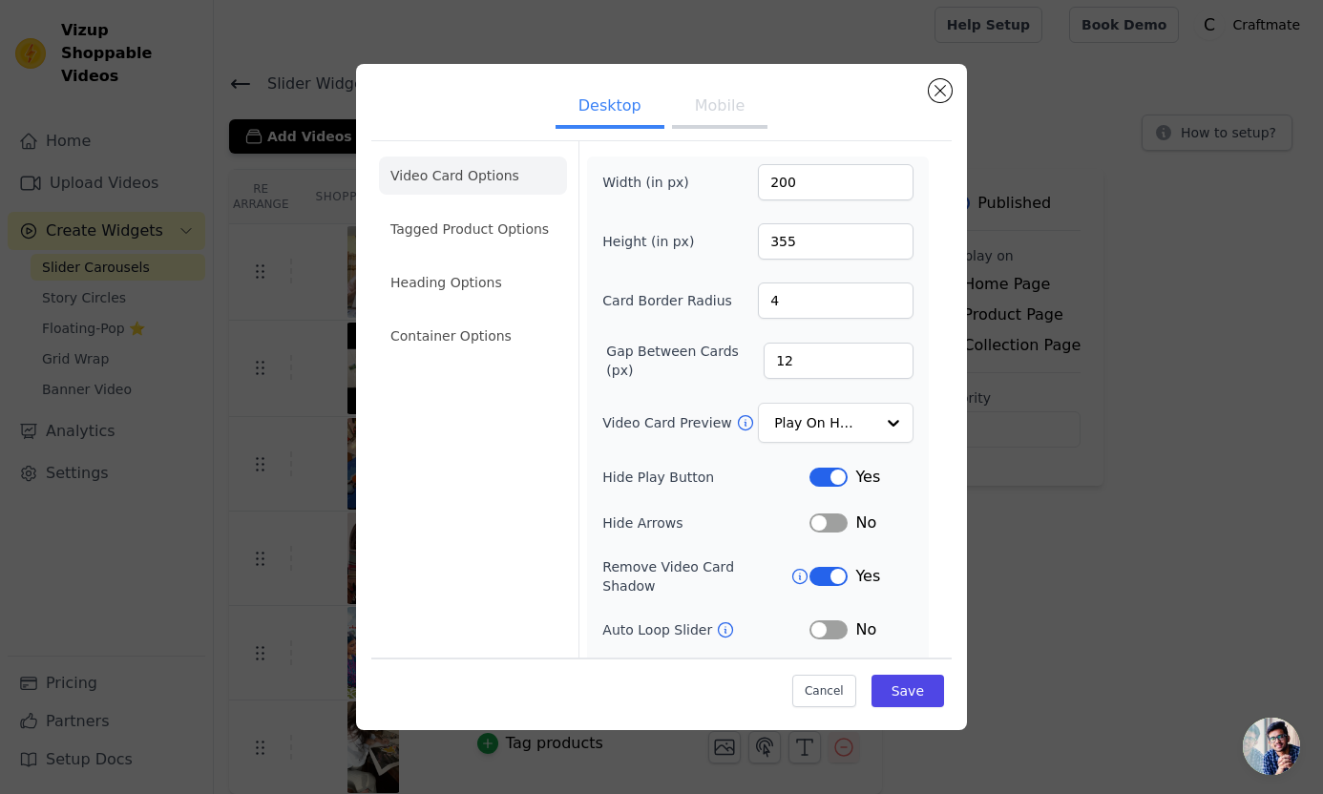
click at [709, 117] on button "Mobile" at bounding box center [719, 108] width 95 height 42
click at [494, 229] on li "Tagged Product Options" at bounding box center [473, 229] width 188 height 38
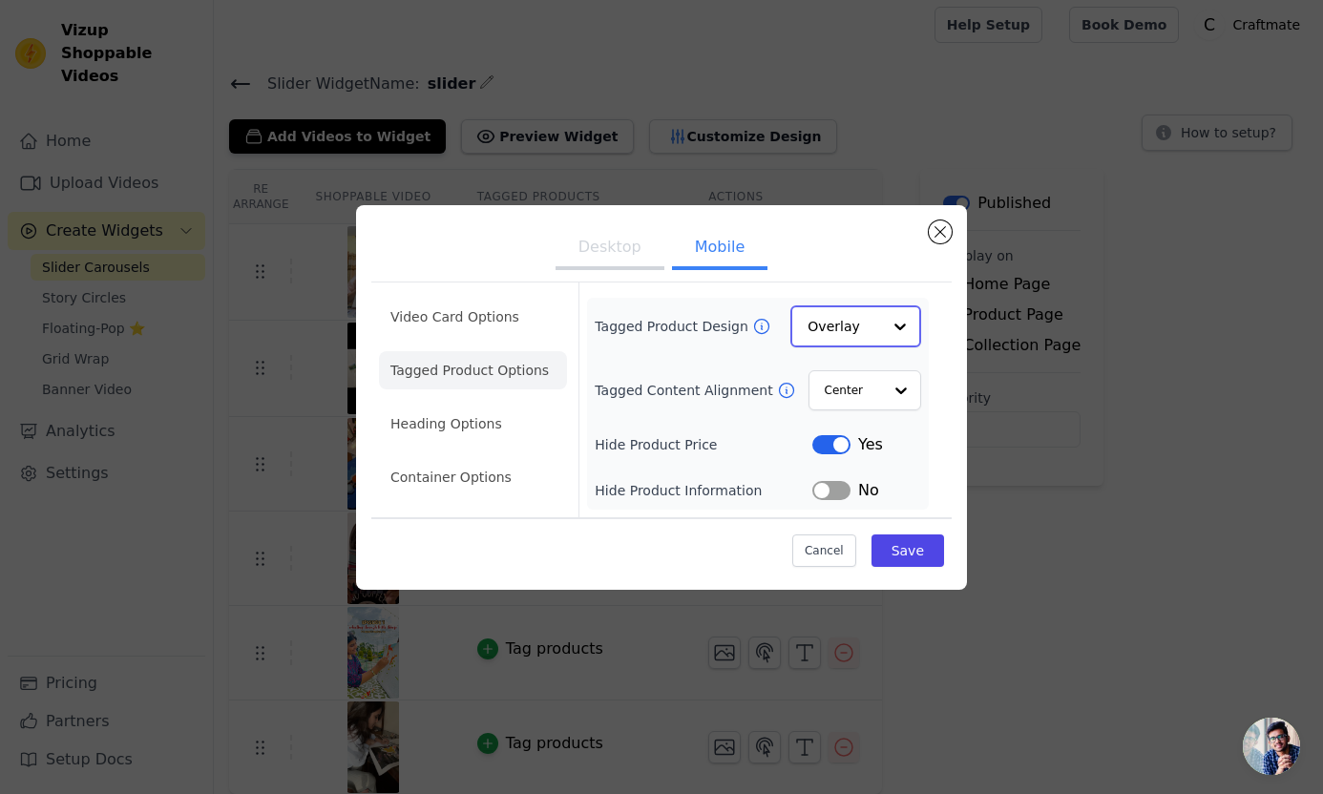
click at [819, 338] on input "Tagged Product Design" at bounding box center [843, 326] width 73 height 38
click at [820, 449] on div "Minimalist" at bounding box center [855, 452] width 131 height 40
click at [847, 391] on input "Tagged Content Alignment" at bounding box center [852, 389] width 57 height 38
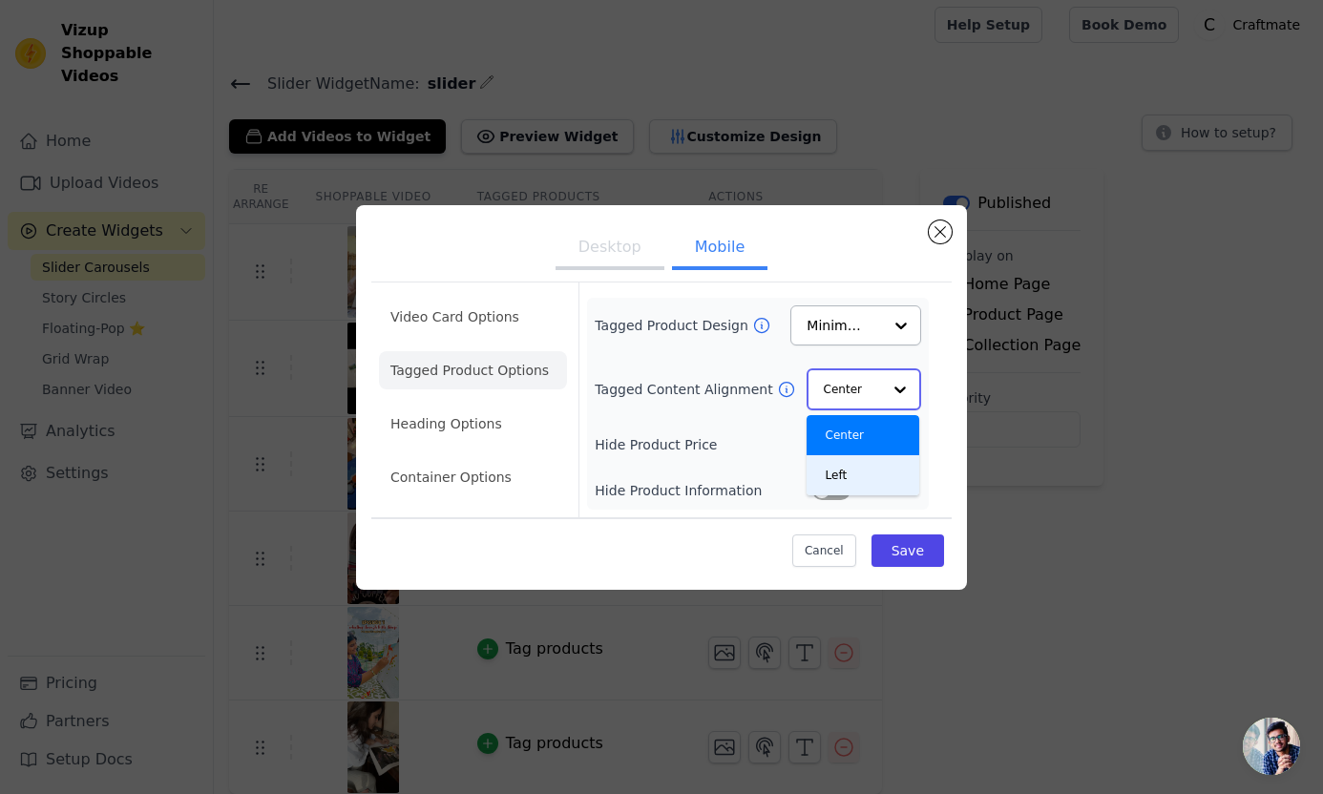
click at [839, 485] on div "Left" at bounding box center [862, 475] width 113 height 40
click at [820, 495] on button "Label" at bounding box center [831, 489] width 38 height 19
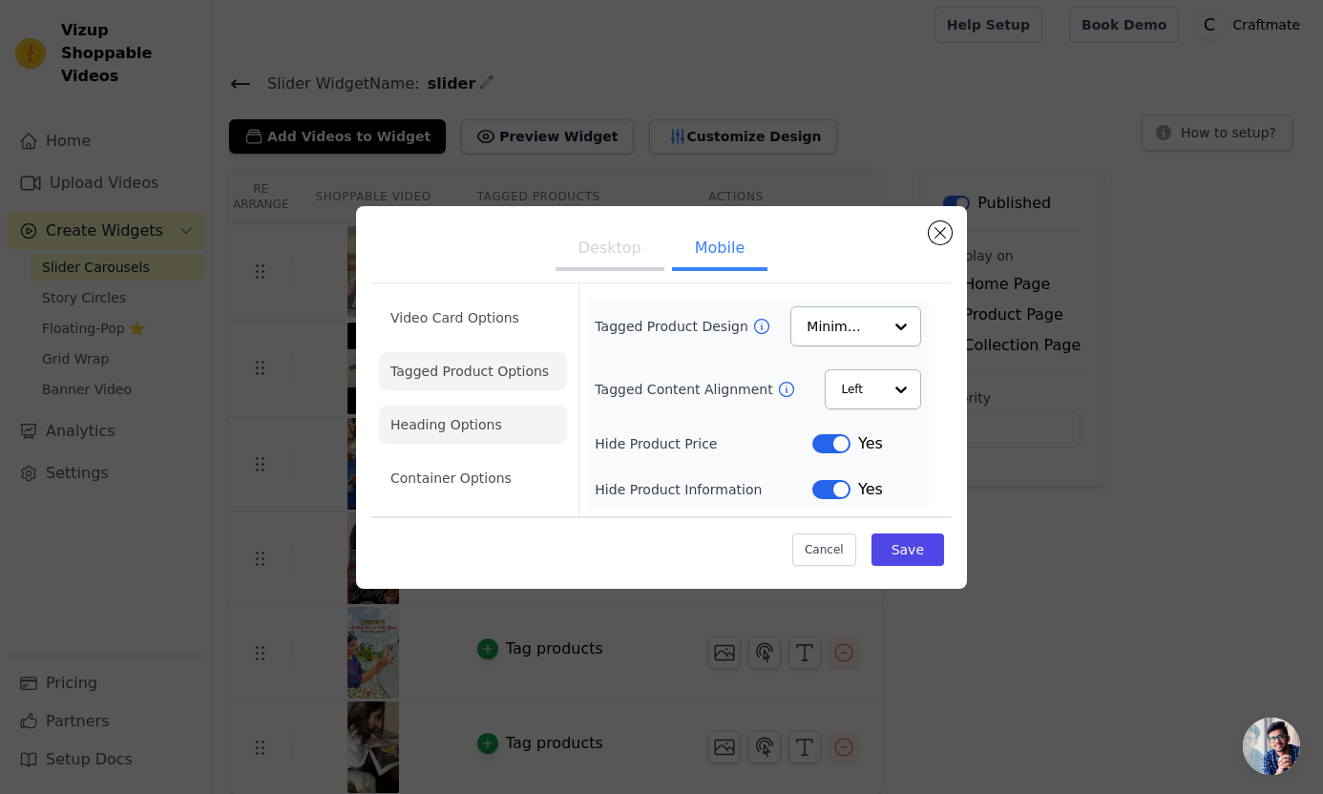
click at [456, 422] on li "Heading Options" at bounding box center [473, 425] width 188 height 38
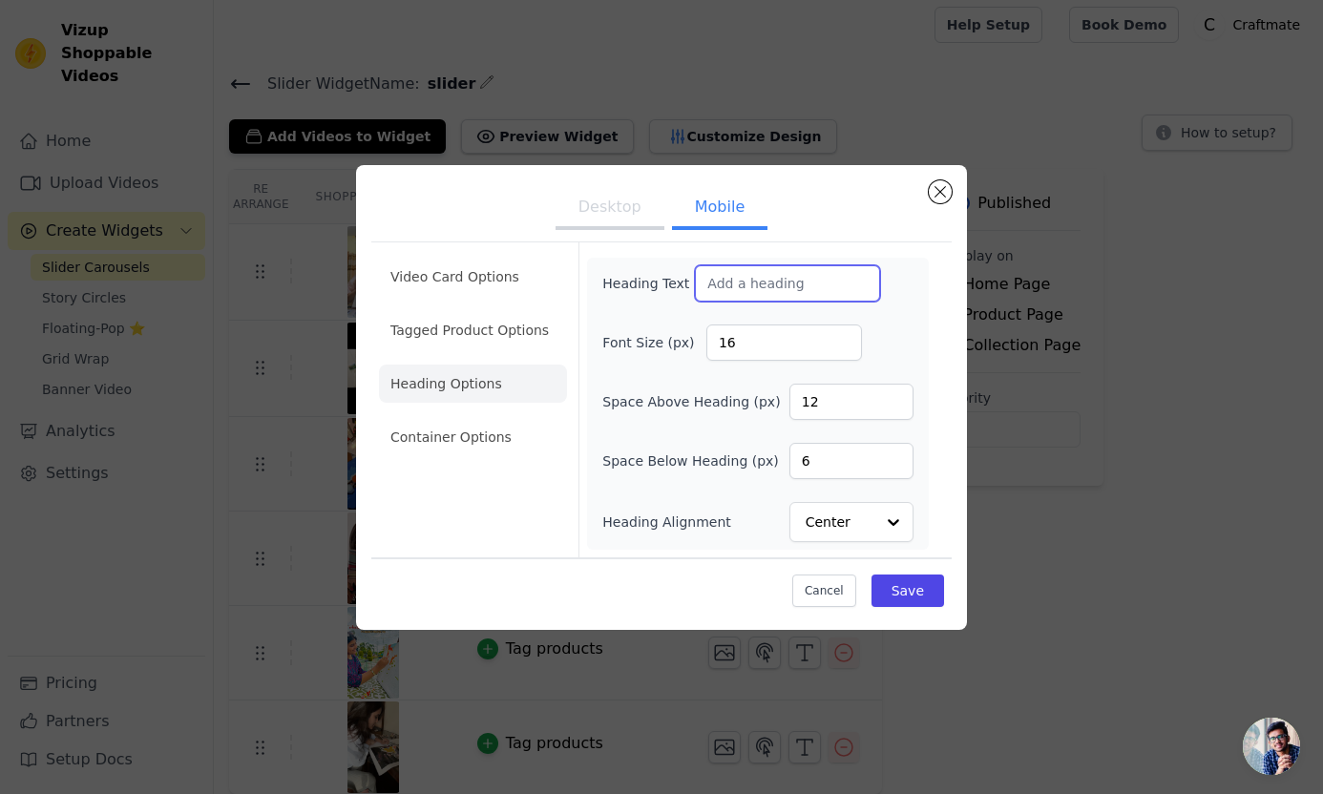
click at [778, 289] on input "Heading Text" at bounding box center [787, 283] width 185 height 36
click at [451, 432] on li "Container Options" at bounding box center [473, 437] width 188 height 38
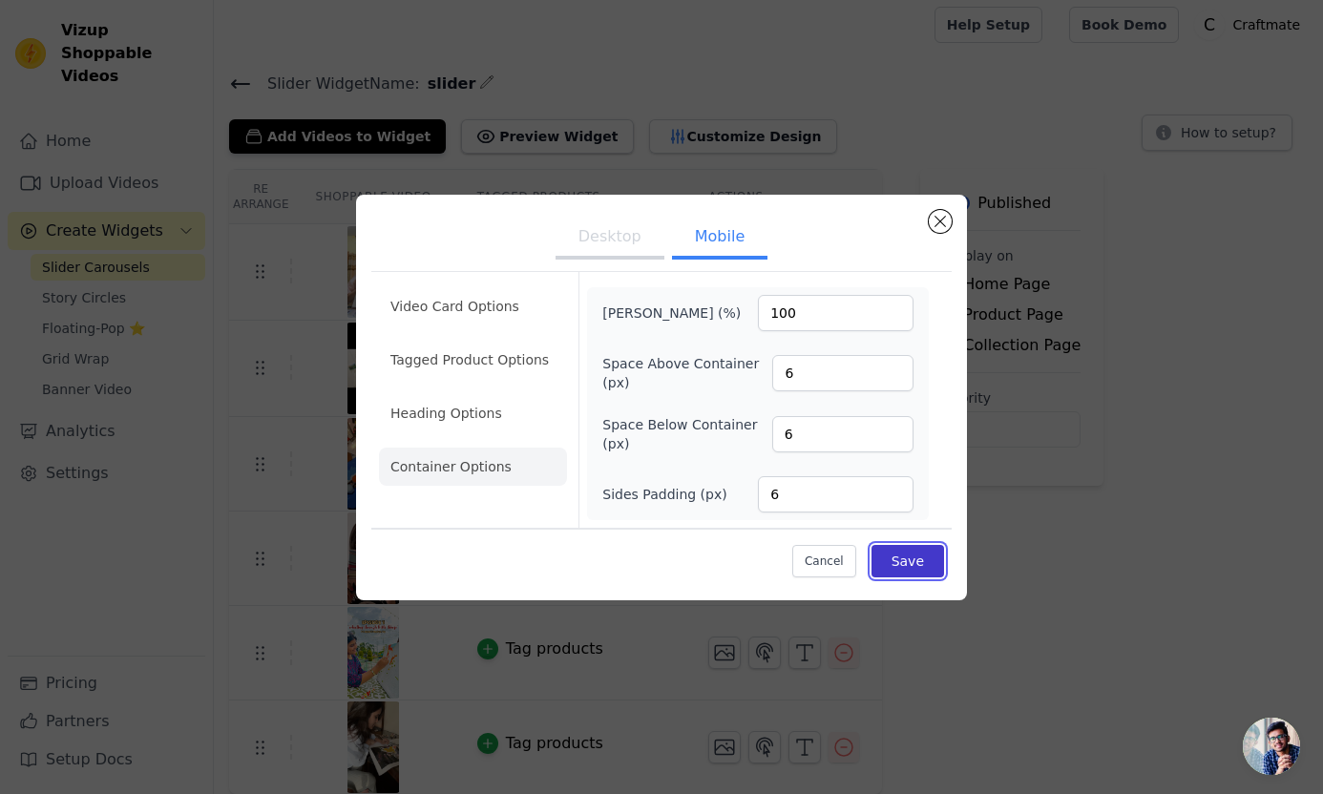
click at [923, 554] on button "Save" at bounding box center [907, 561] width 73 height 32
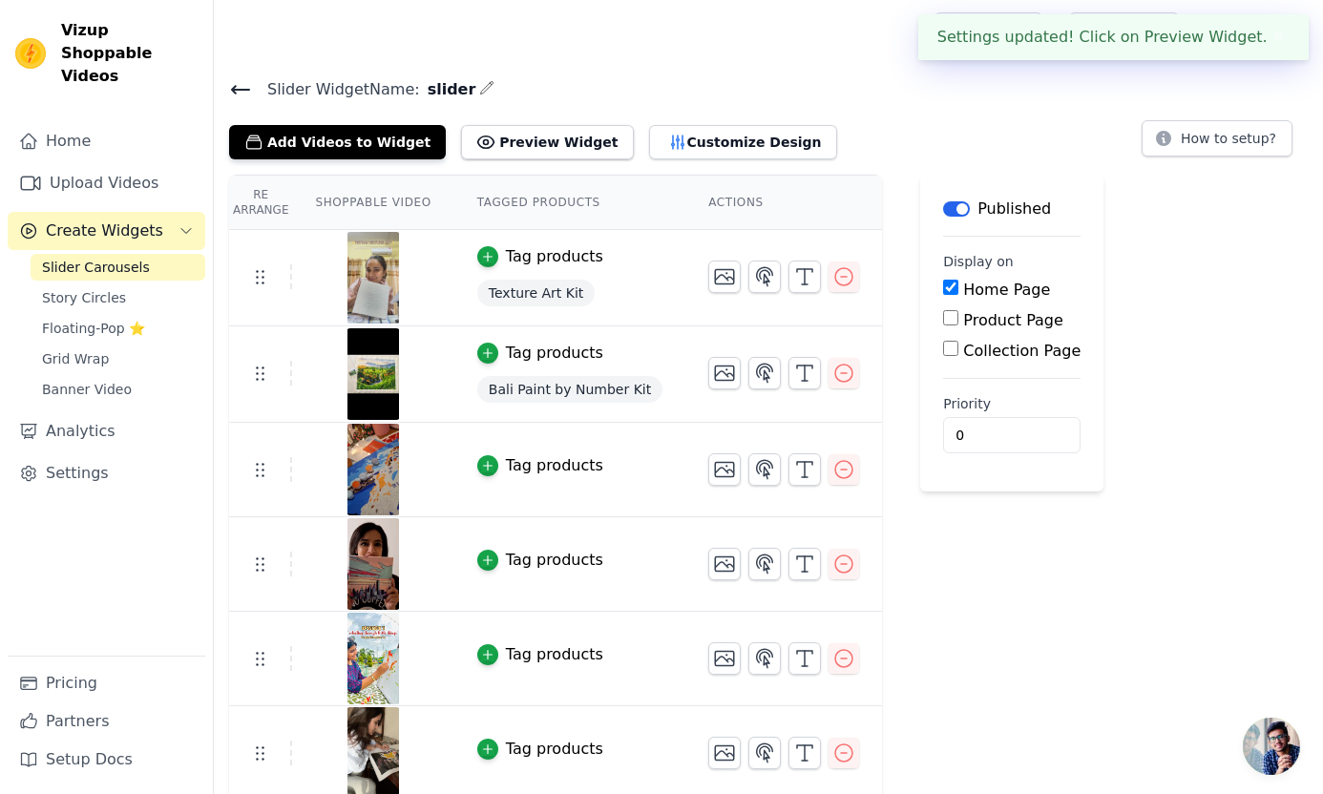
scroll to position [6, 0]
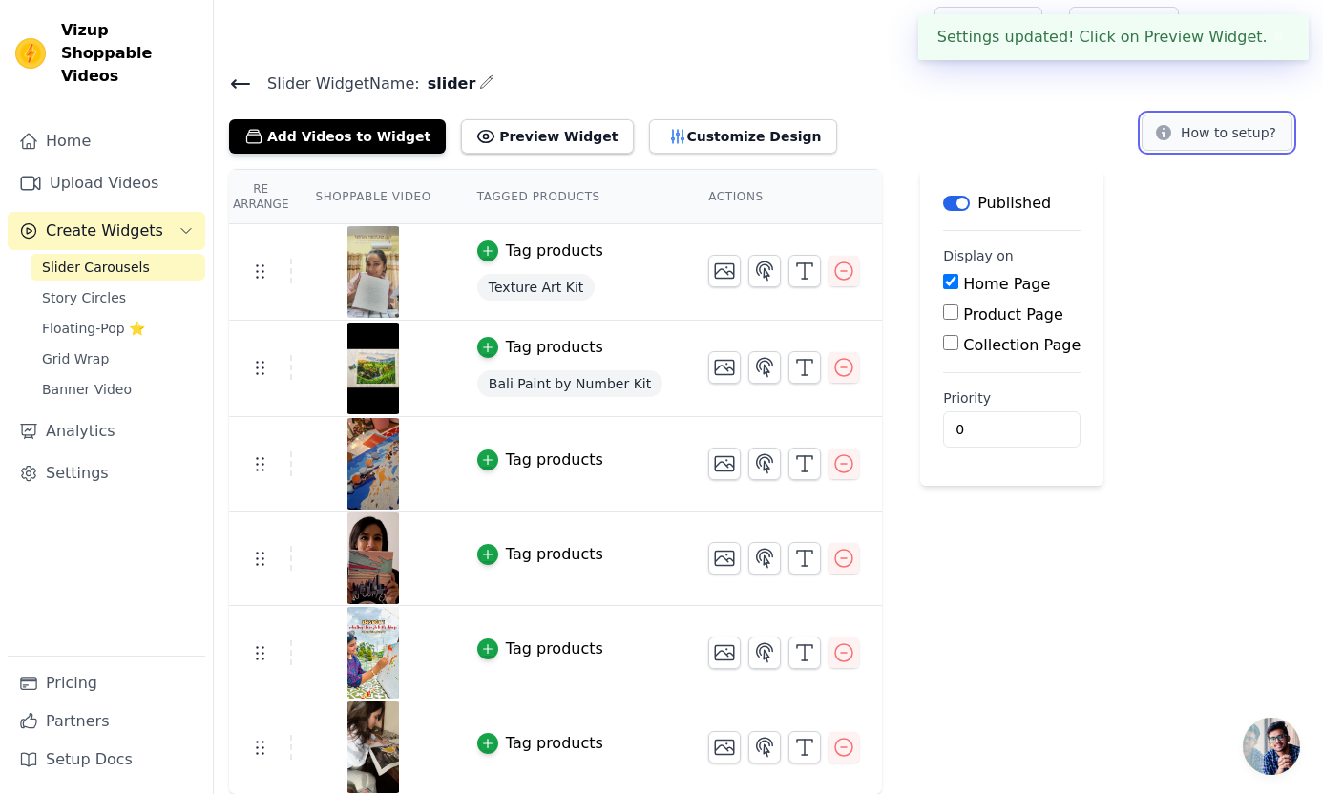
click at [1194, 136] on button "How to setup?" at bounding box center [1216, 133] width 151 height 36
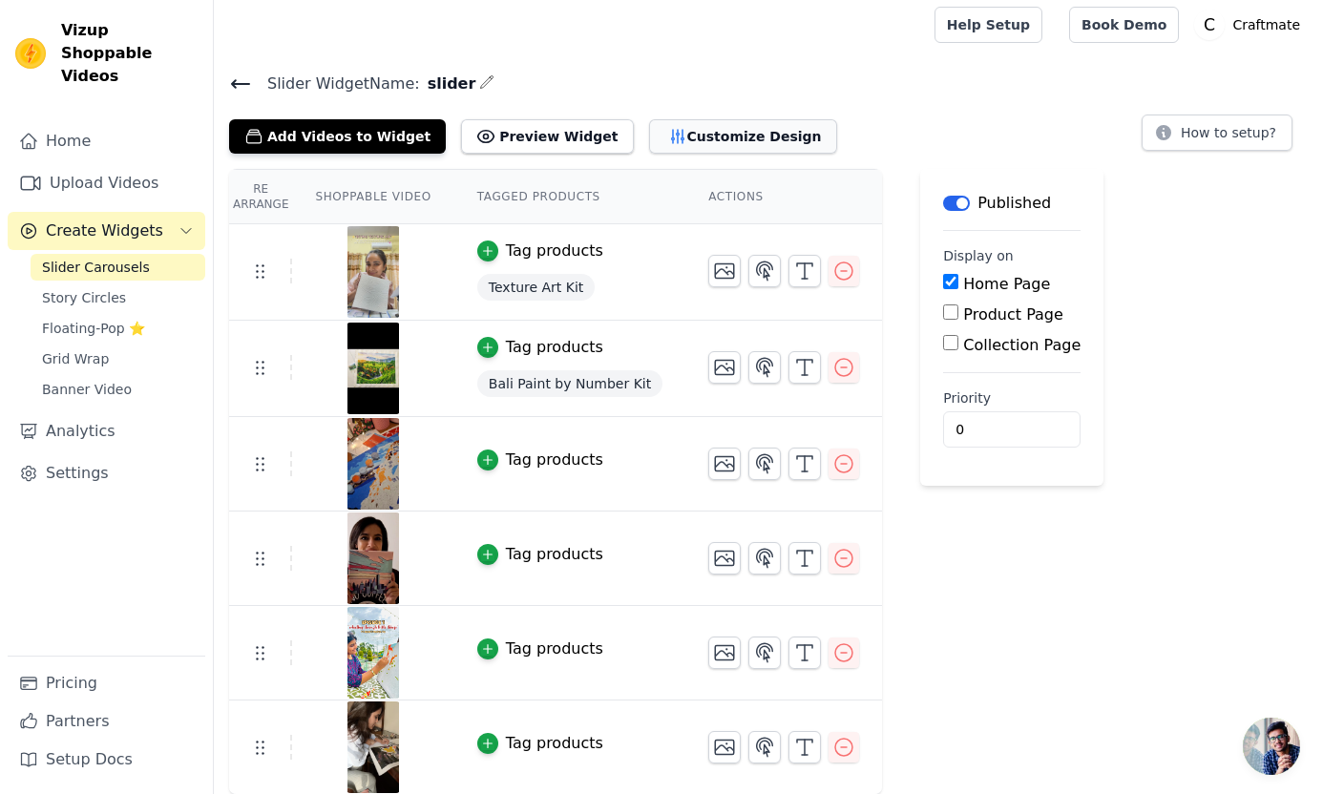
click at [673, 136] on button "Customize Design" at bounding box center [743, 136] width 188 height 34
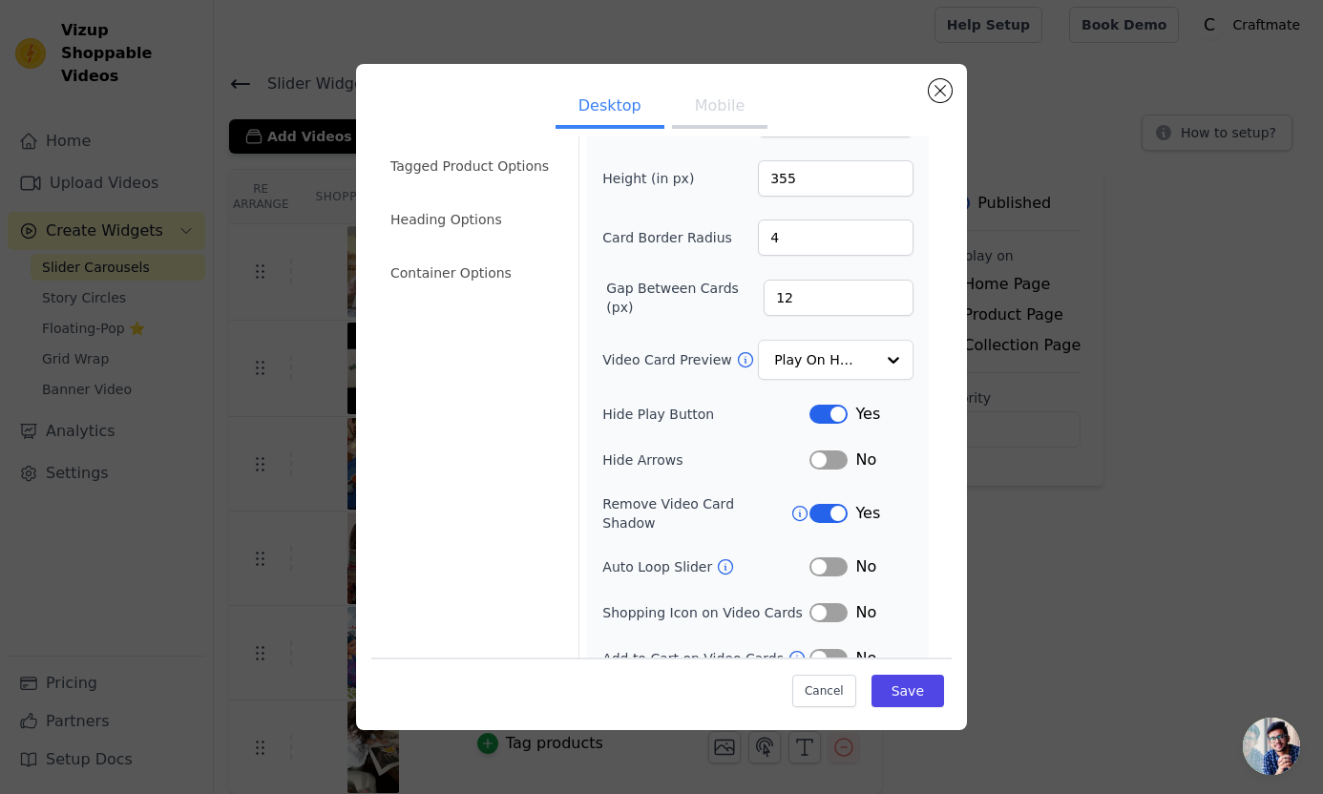
scroll to position [75, 0]
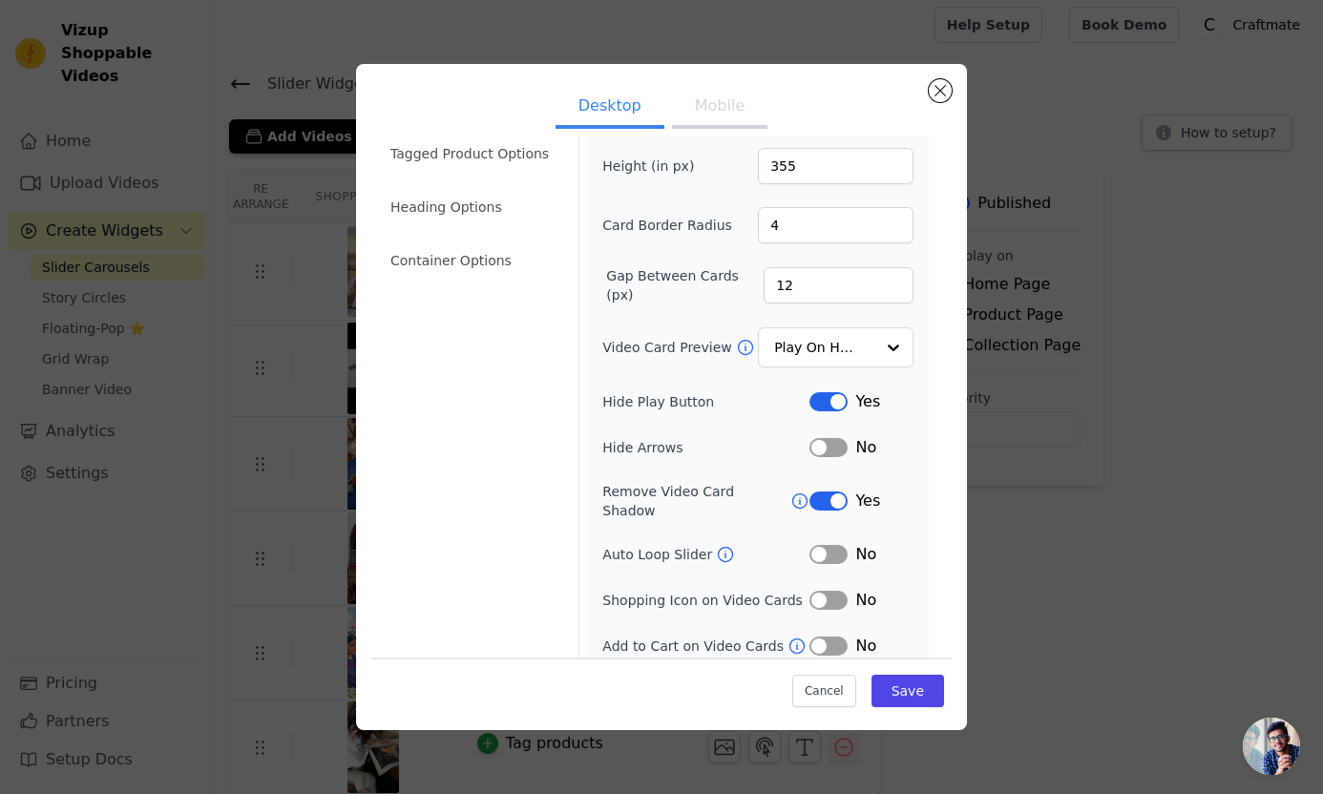
click at [820, 448] on button "Label" at bounding box center [828, 447] width 38 height 19
click at [838, 443] on button "Label" at bounding box center [828, 447] width 38 height 19
click at [906, 693] on button "Save" at bounding box center [907, 691] width 73 height 32
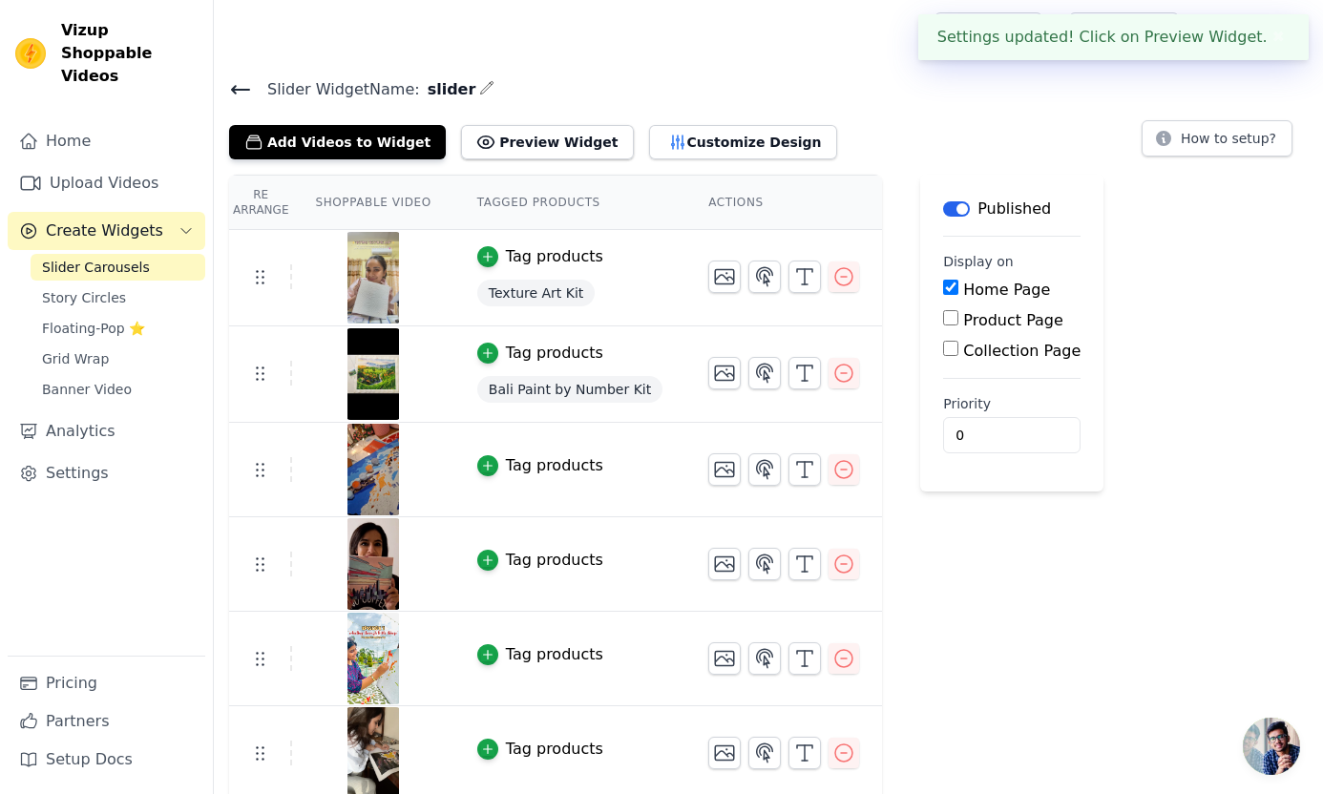
click at [735, 127] on div "Desktop Mobile Video Card Options Tagged Product Options Heading Options Contai…" at bounding box center [743, 142] width 188 height 34
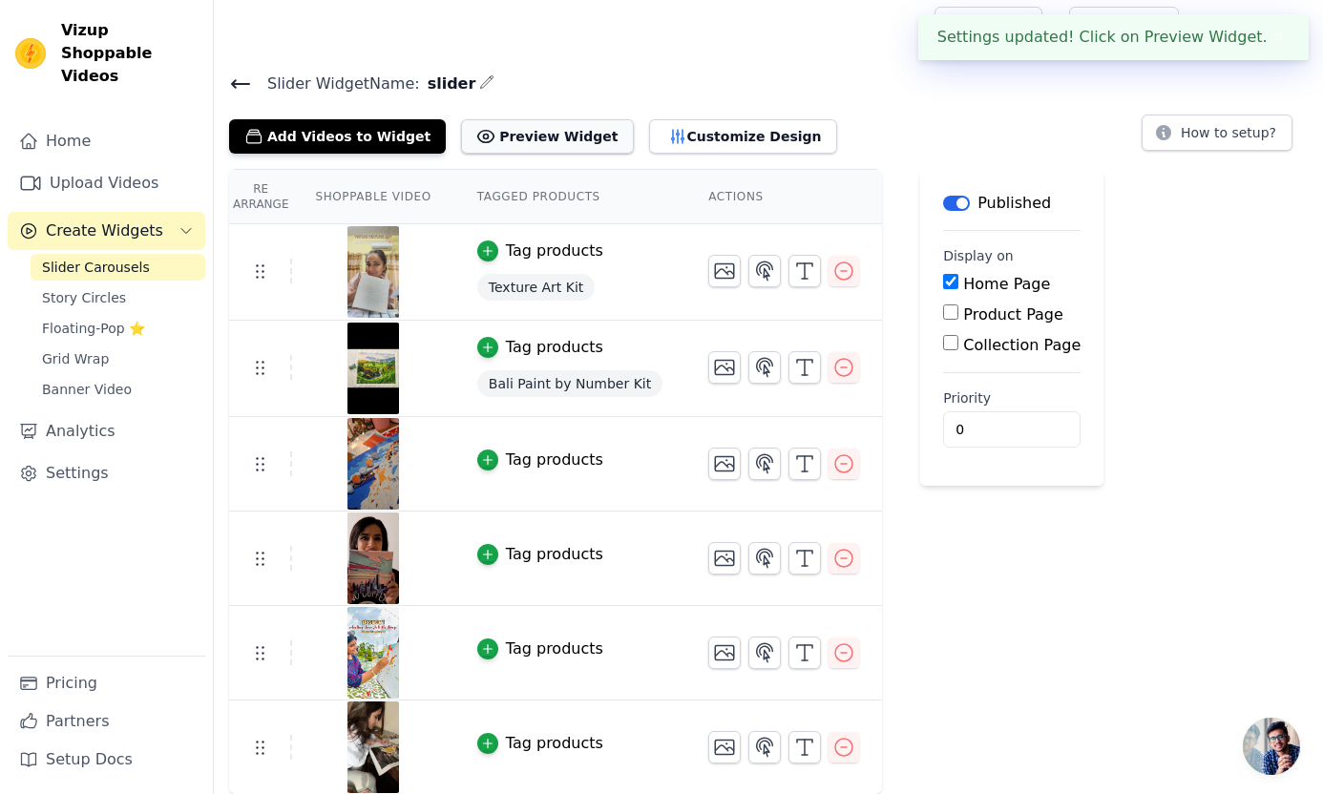
click at [522, 138] on button "Preview Widget" at bounding box center [547, 136] width 172 height 34
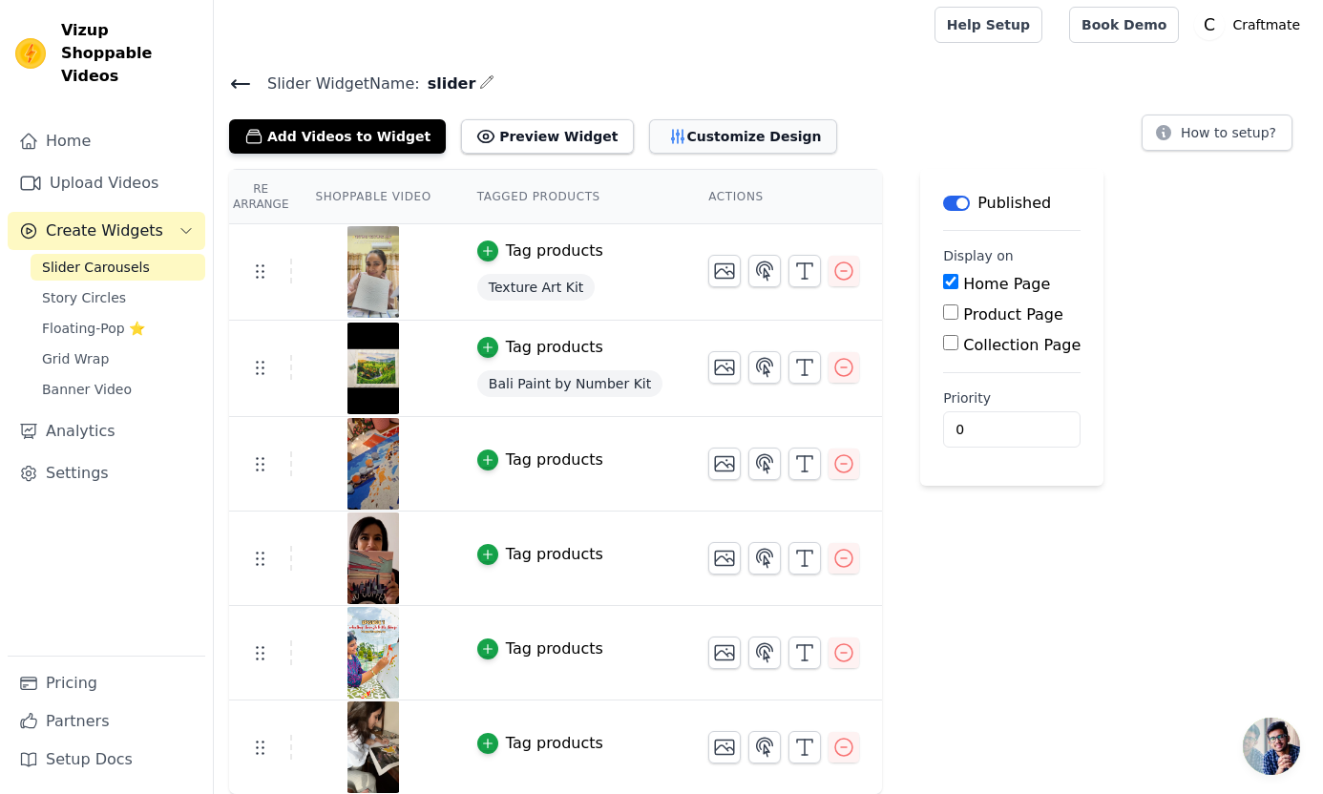
click at [657, 138] on button "Customize Design" at bounding box center [743, 136] width 188 height 34
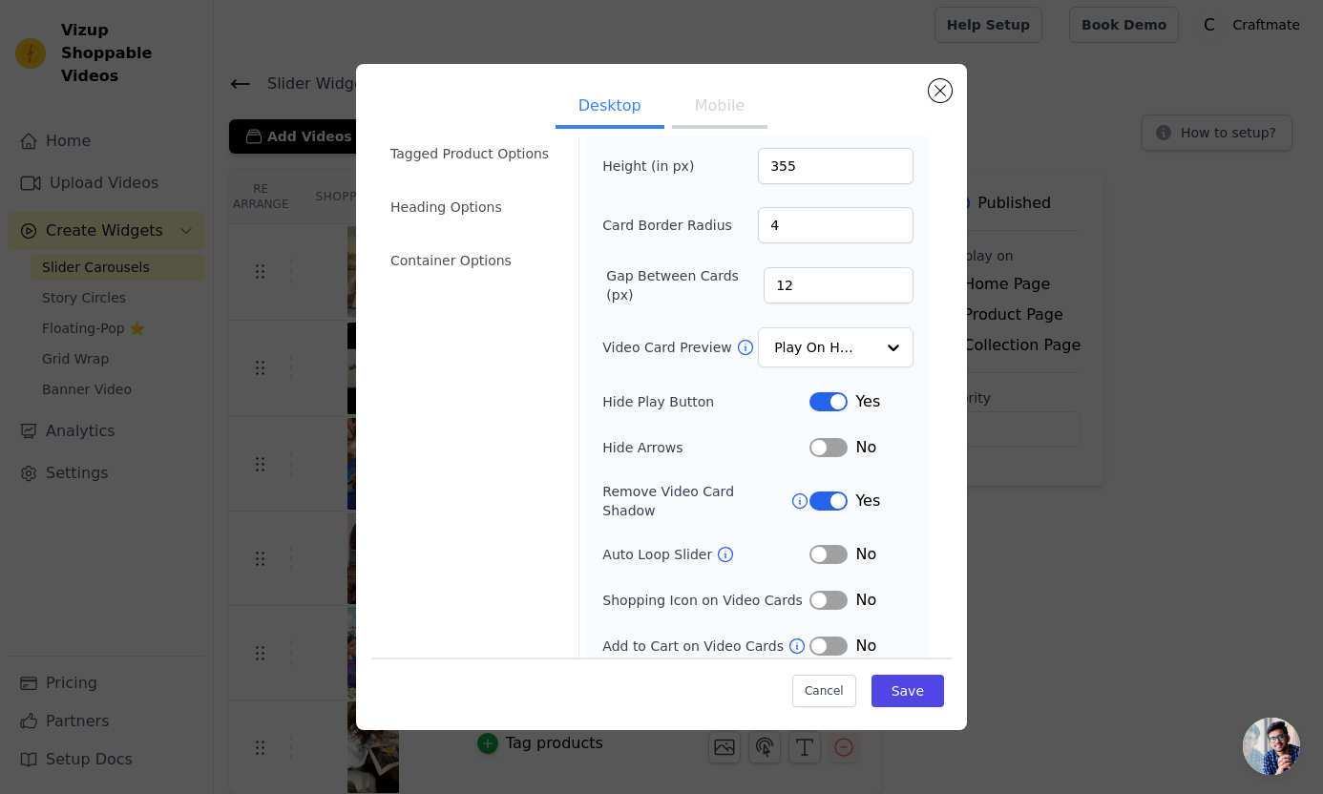
scroll to position [0, 0]
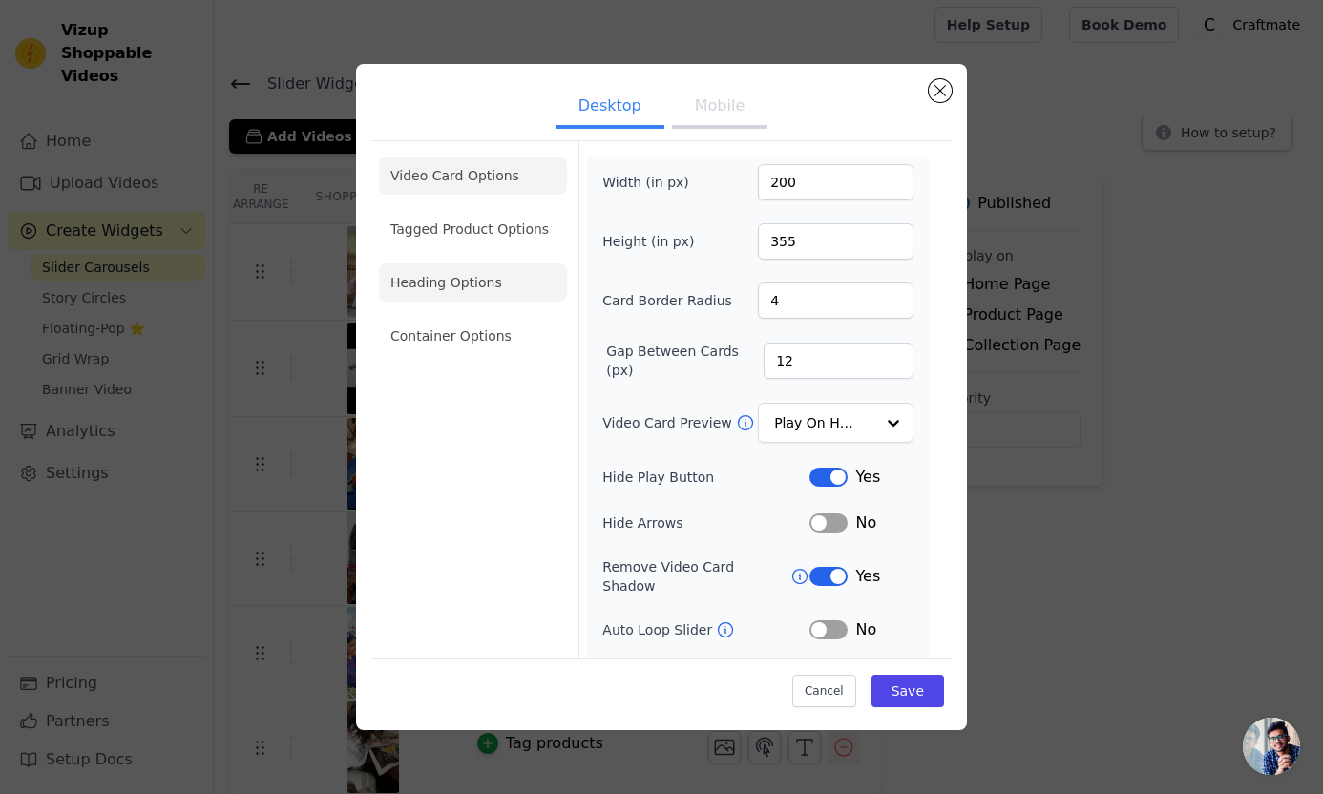
click at [471, 273] on li "Heading Options" at bounding box center [473, 282] width 188 height 38
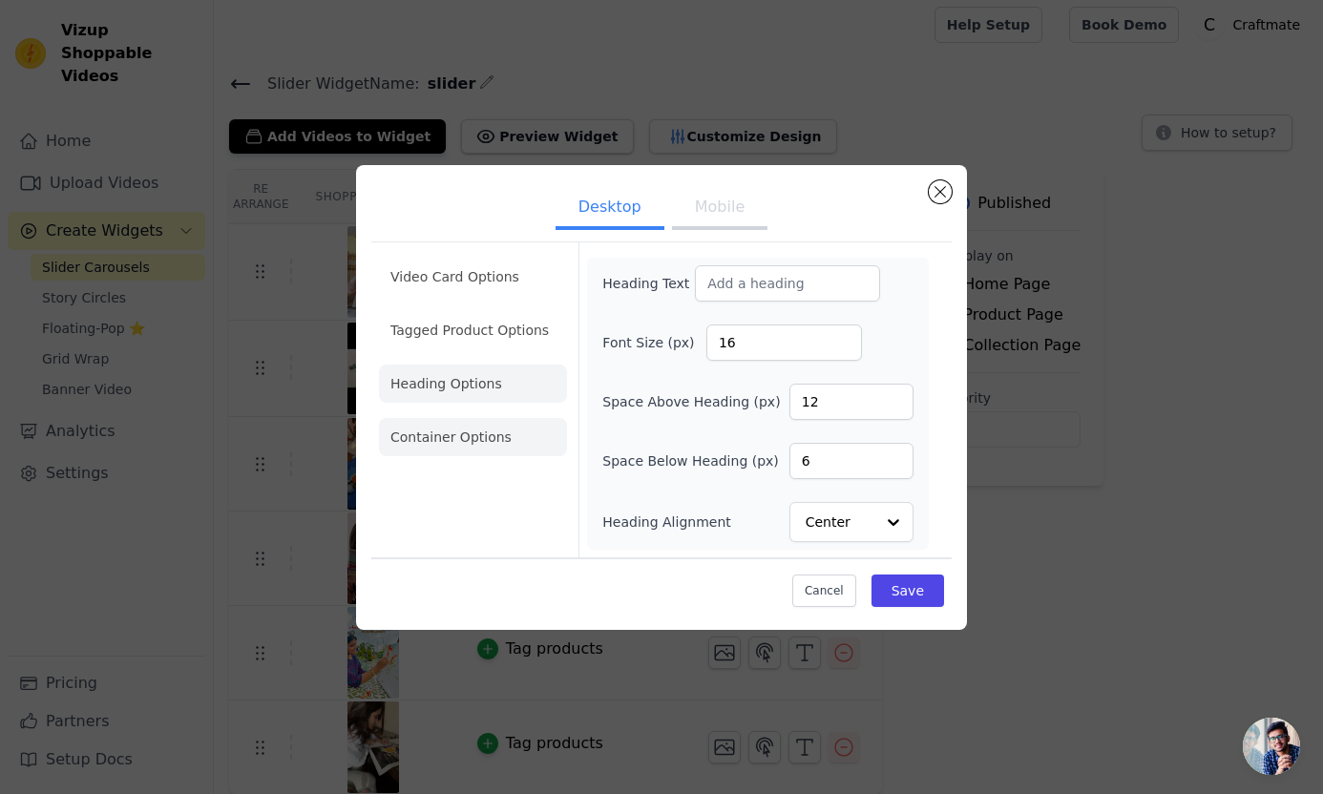
click at [477, 429] on li "Container Options" at bounding box center [473, 437] width 188 height 38
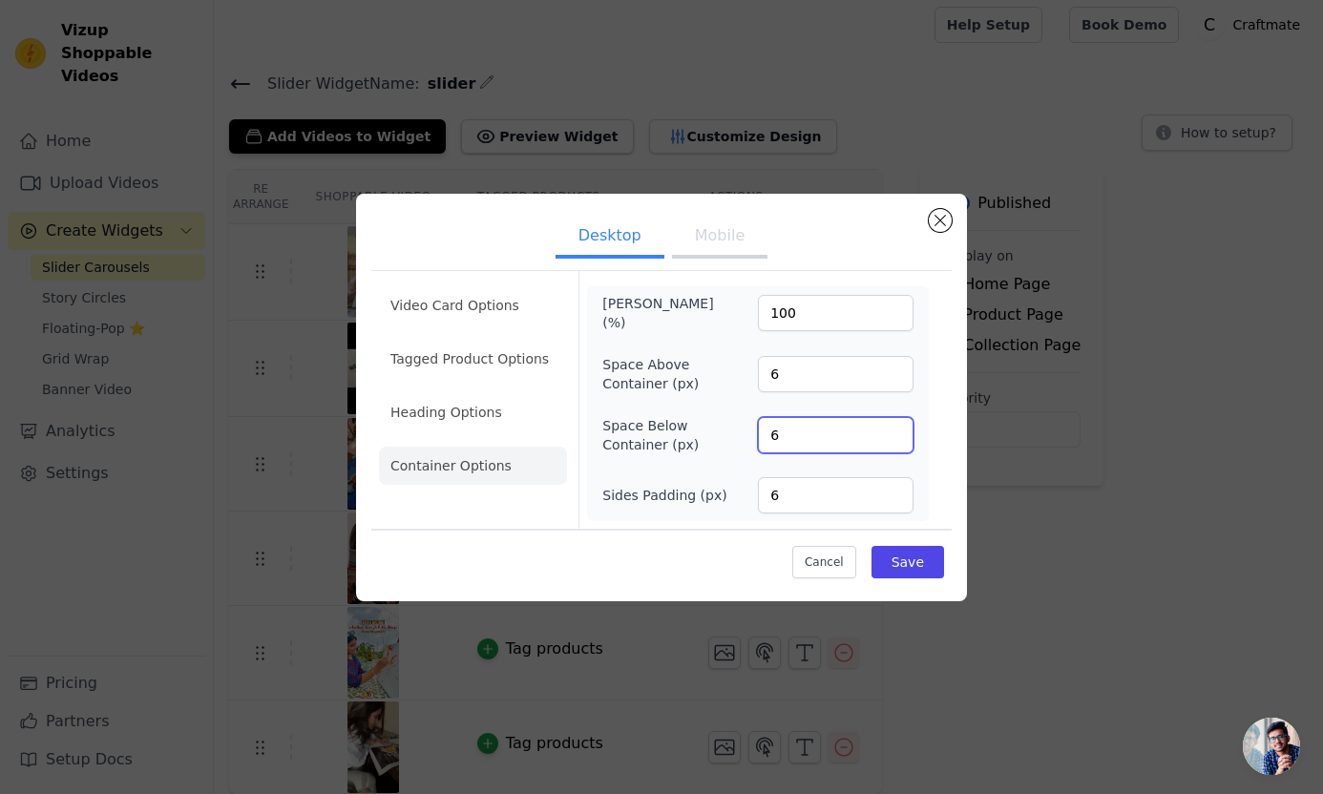
click at [791, 441] on input "6" at bounding box center [836, 435] width 156 height 36
click at [896, 432] on input "7" at bounding box center [836, 435] width 156 height 36
click at [896, 432] on input "8" at bounding box center [836, 435] width 156 height 36
click at [896, 432] on input "9" at bounding box center [836, 435] width 156 height 36
type input "10"
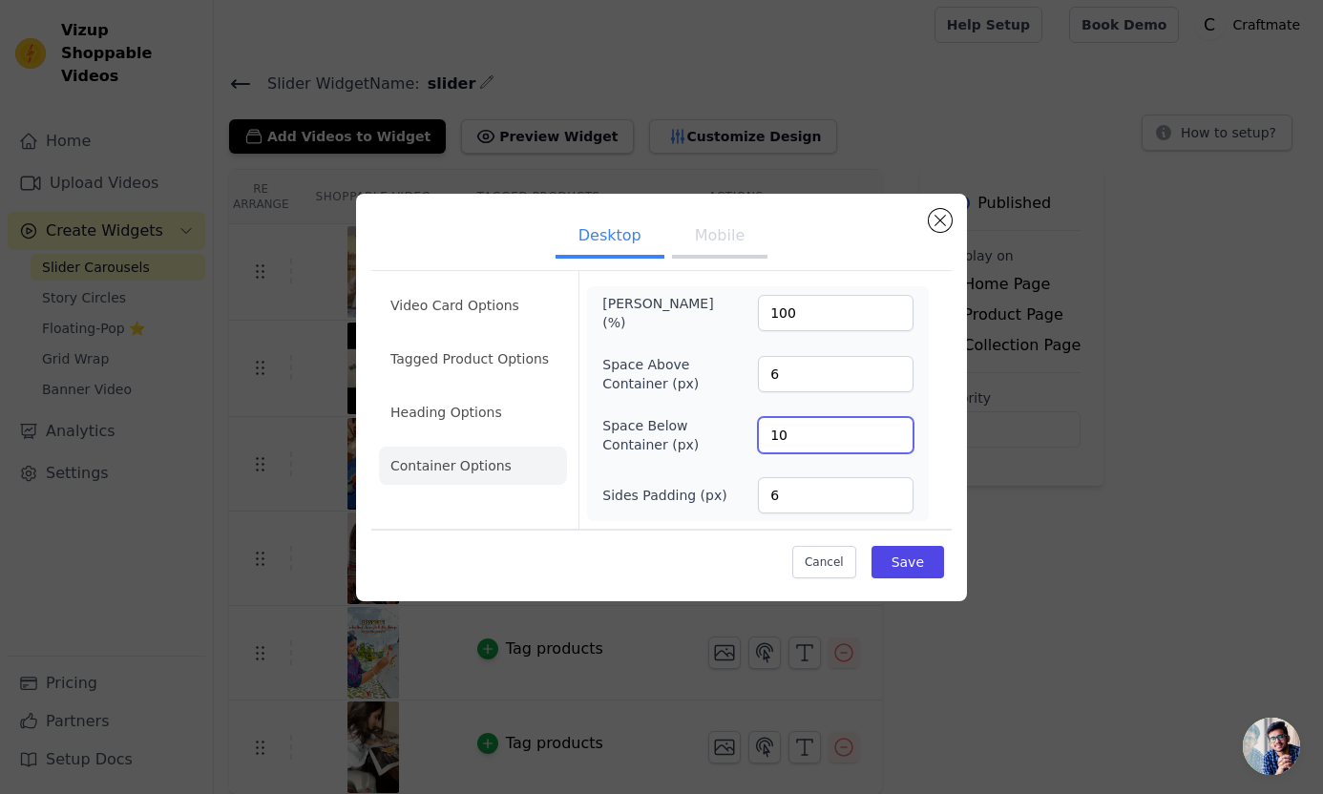
click at [896, 432] on input "10" at bounding box center [836, 435] width 156 height 36
click at [721, 250] on button "Mobile" at bounding box center [719, 238] width 95 height 42
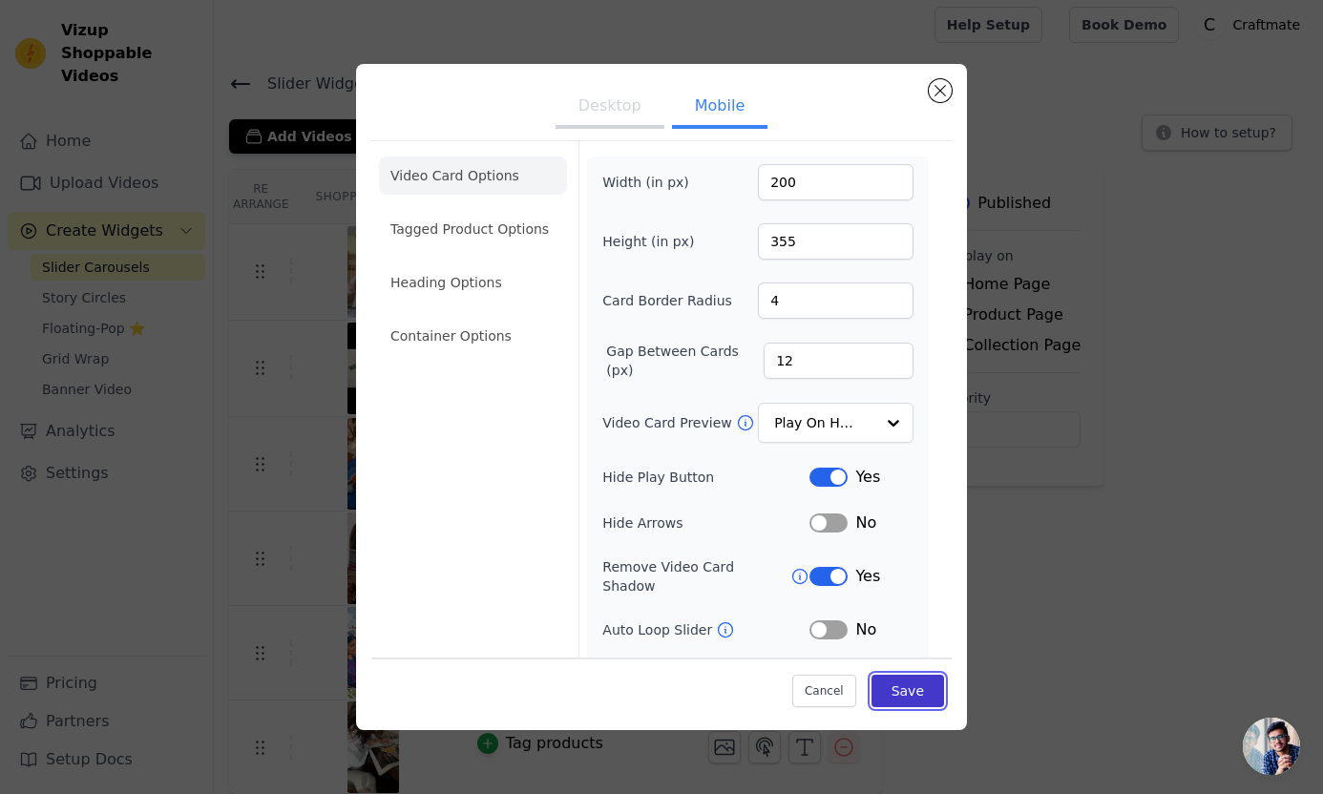
click at [901, 690] on button "Save" at bounding box center [907, 691] width 73 height 32
